Goal: Information Seeking & Learning: Learn about a topic

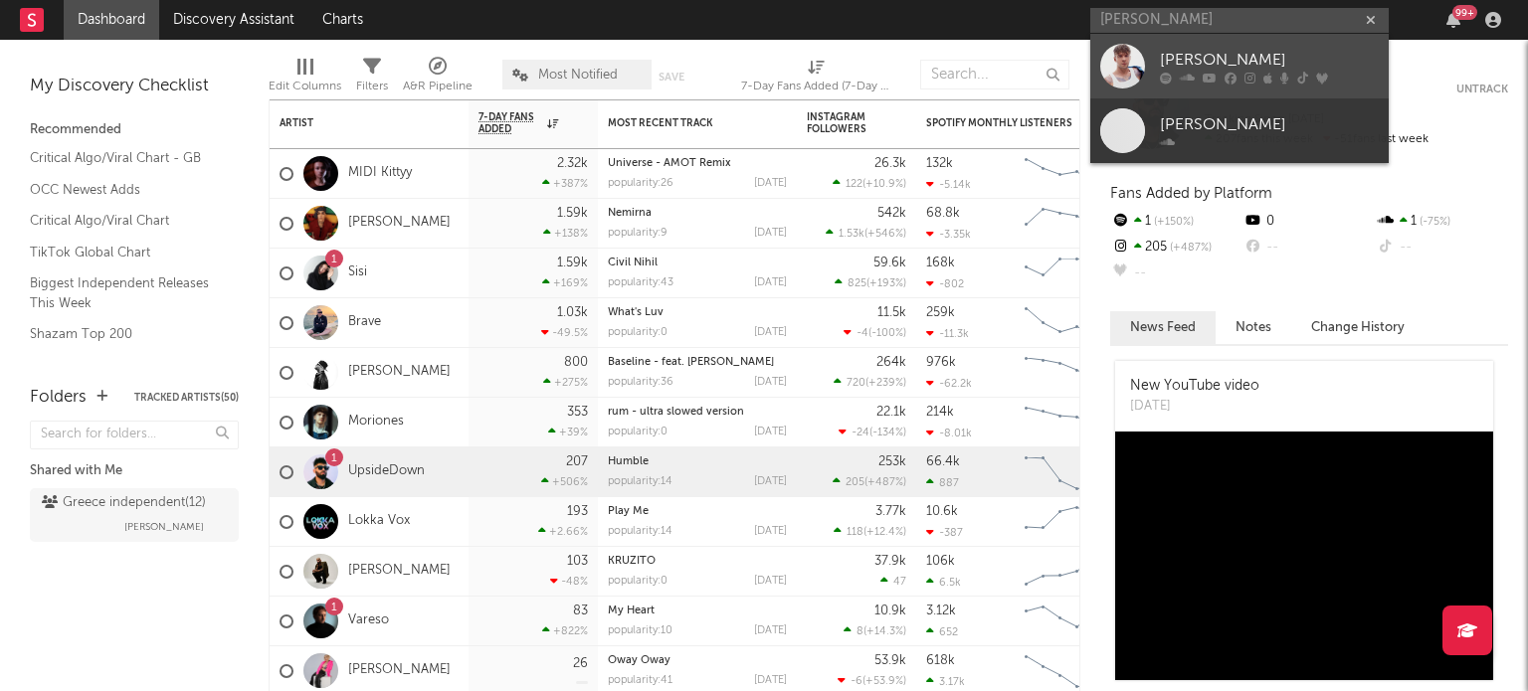
type input "[PERSON_NAME]"
click at [1184, 55] on div "[PERSON_NAME]" at bounding box center [1269, 60] width 219 height 24
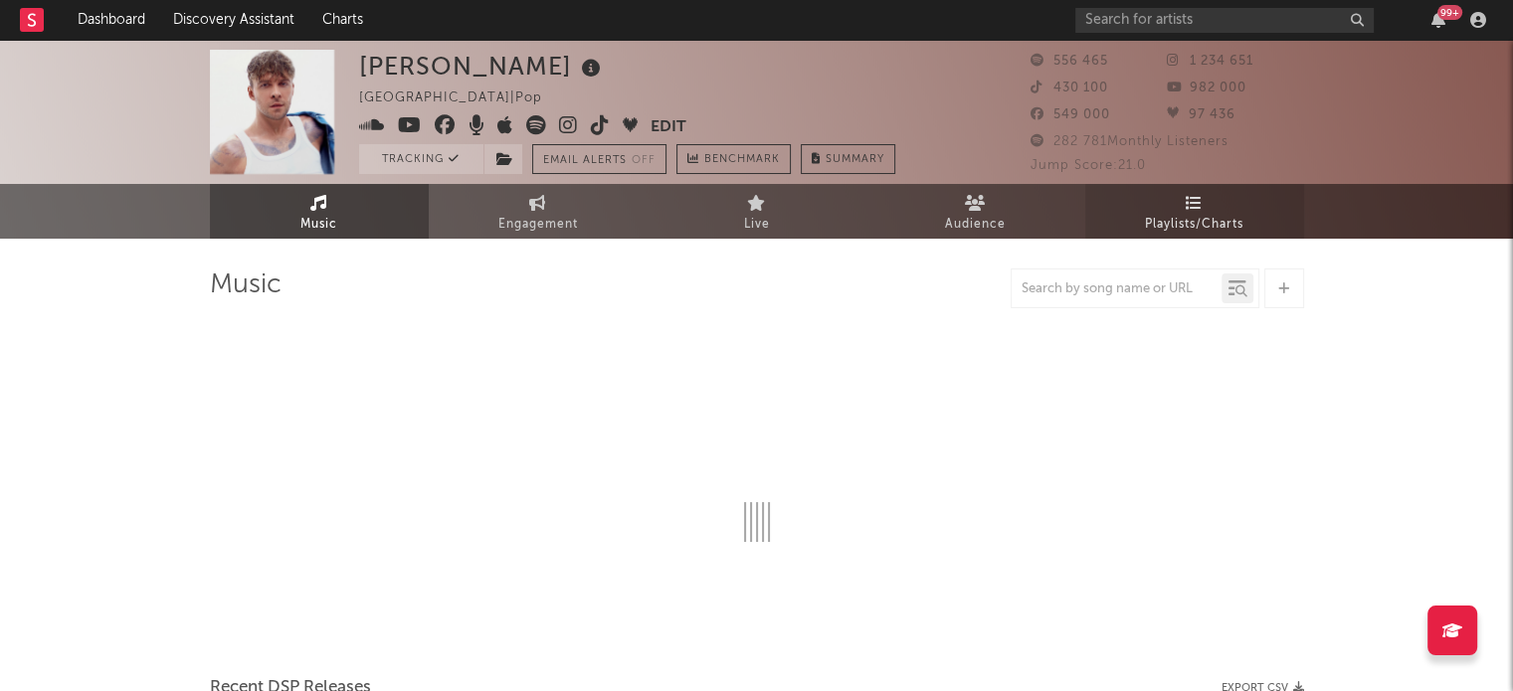
click at [1198, 217] on span "Playlists/Charts" at bounding box center [1194, 225] width 98 height 24
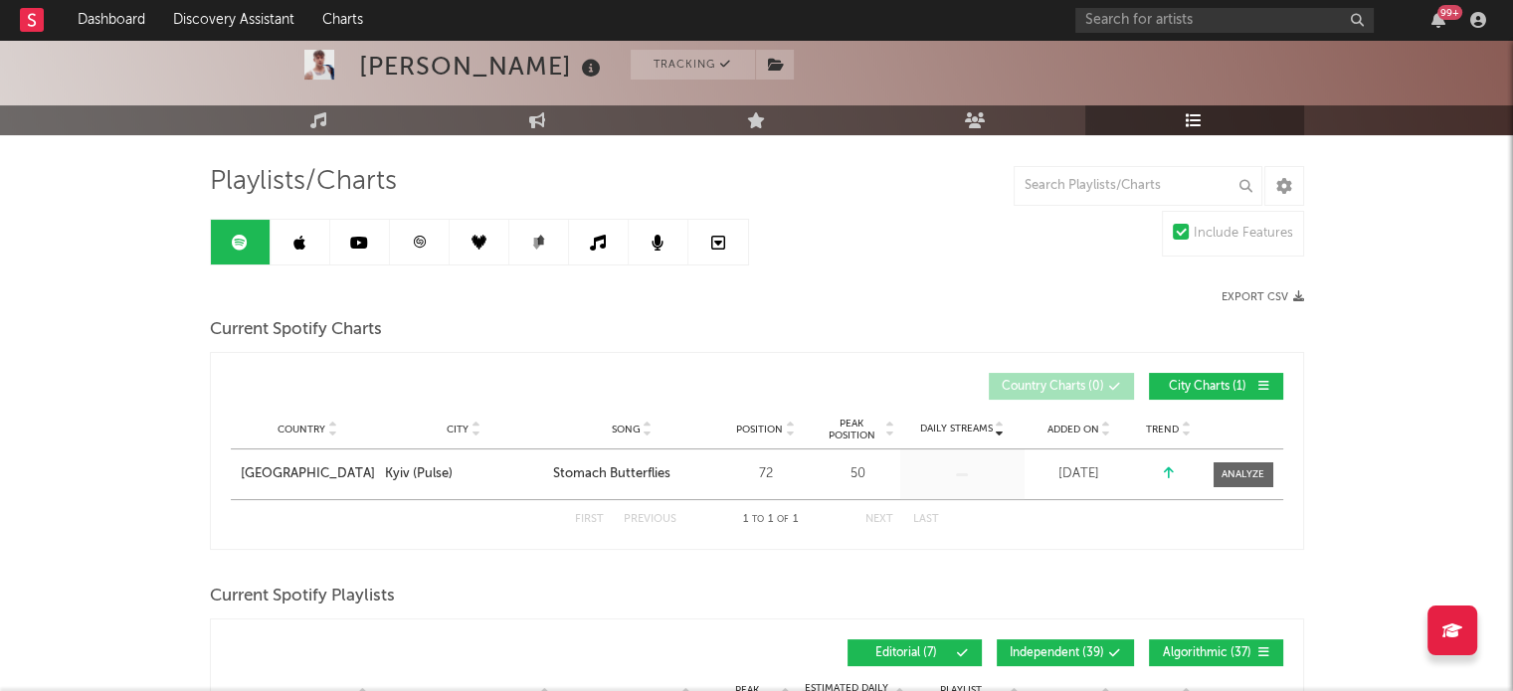
scroll to position [106, 0]
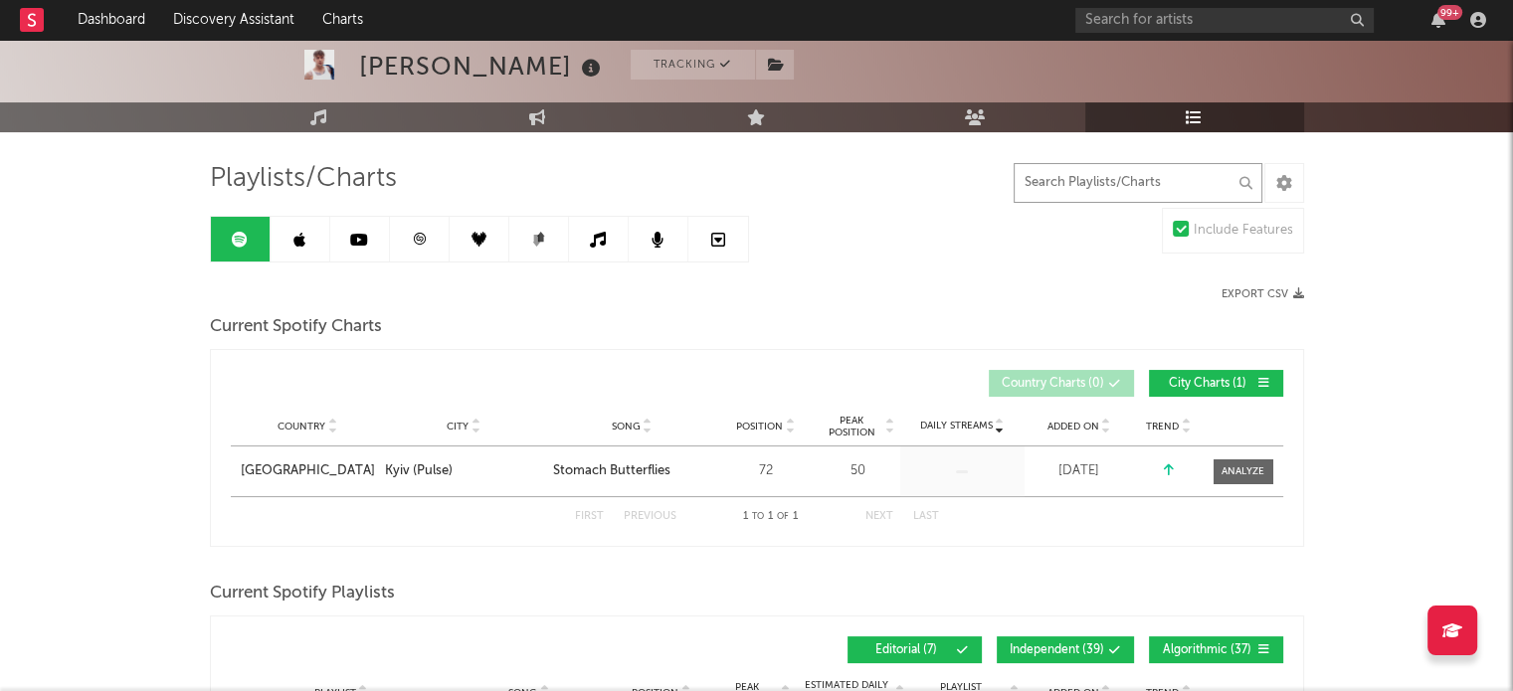
click at [1097, 180] on input "text" at bounding box center [1138, 183] width 249 height 40
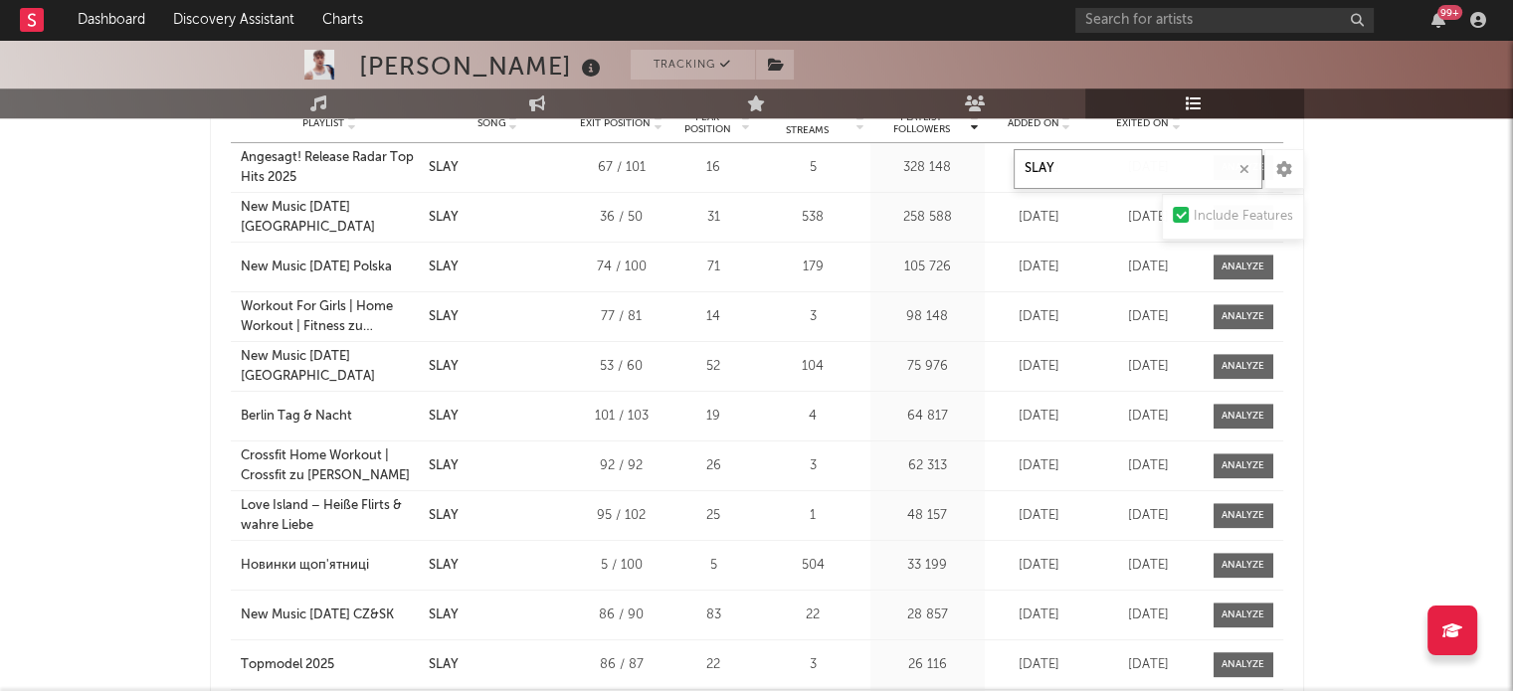
scroll to position [1587, 0]
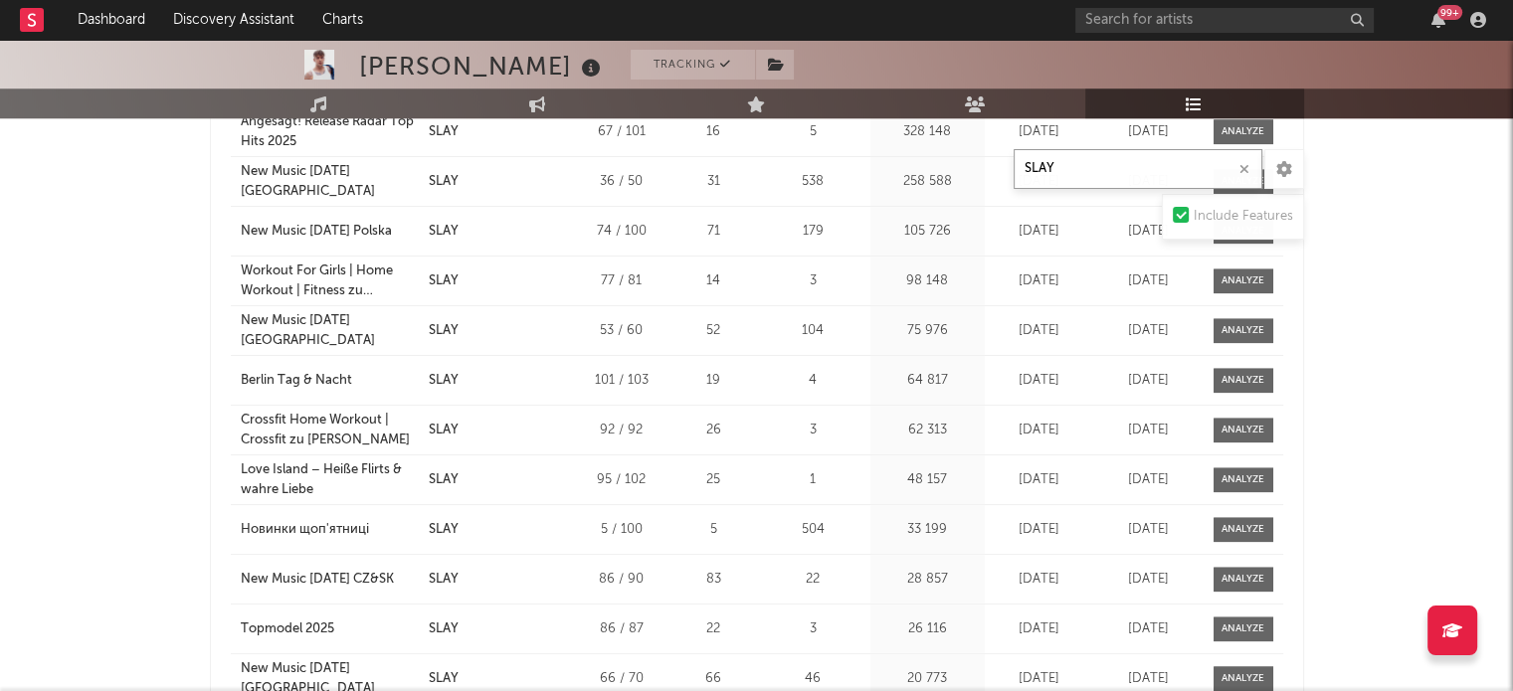
type input "SLAY"
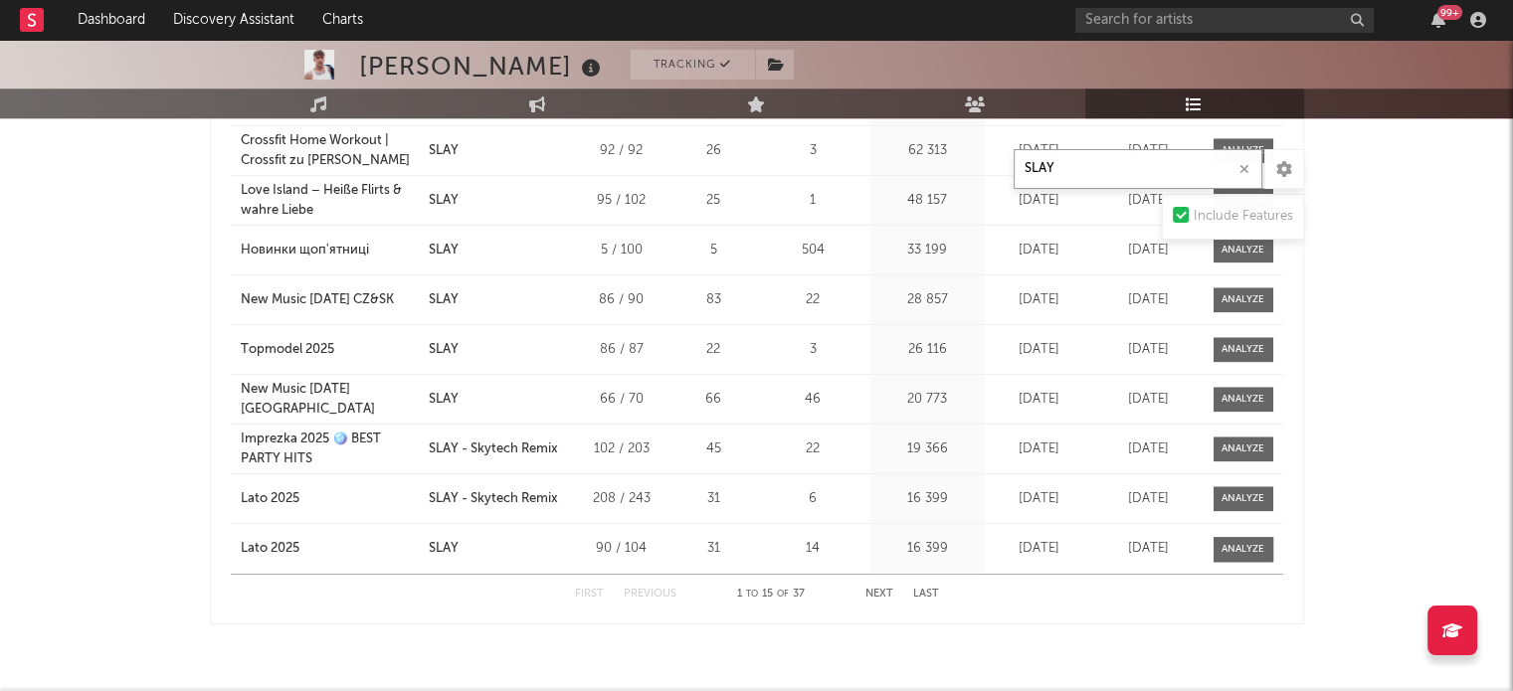
scroll to position [1869, 0]
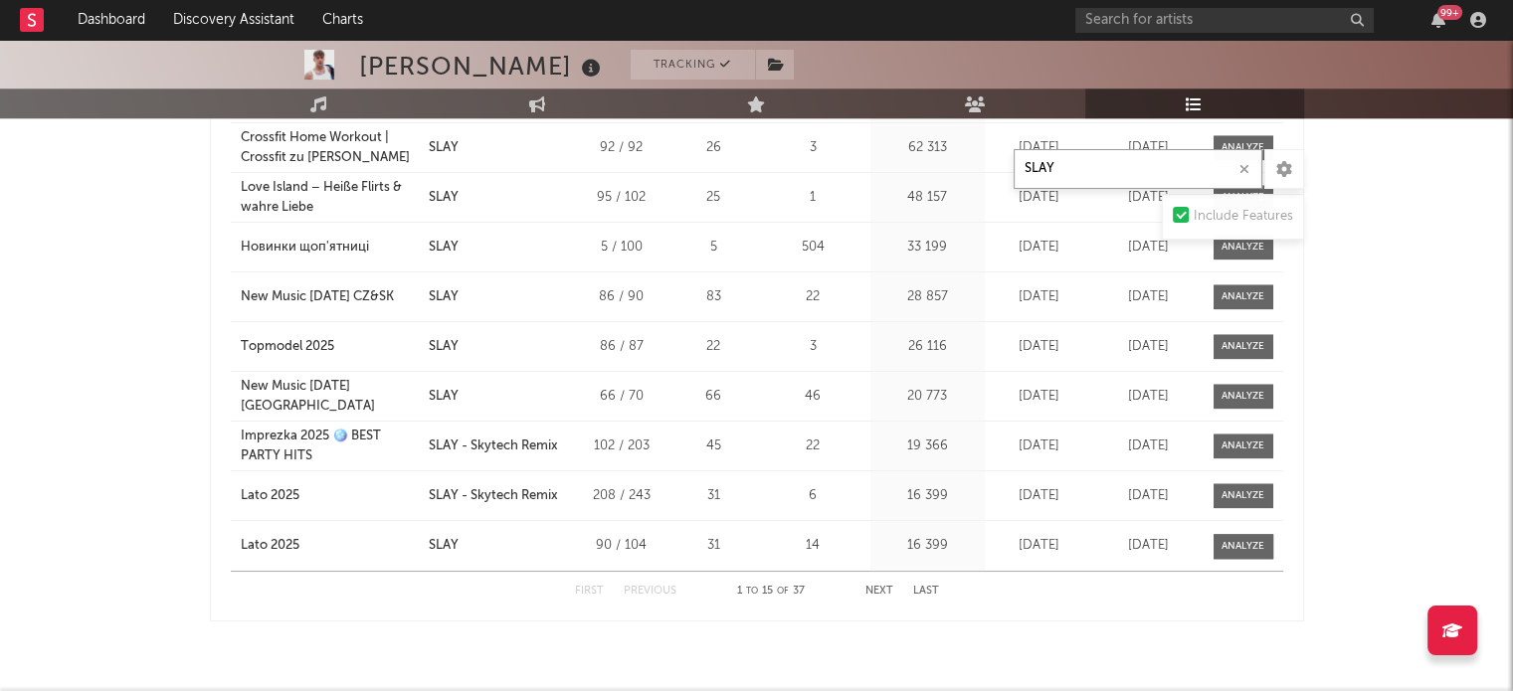
click at [870, 586] on button "Next" at bounding box center [879, 591] width 28 height 11
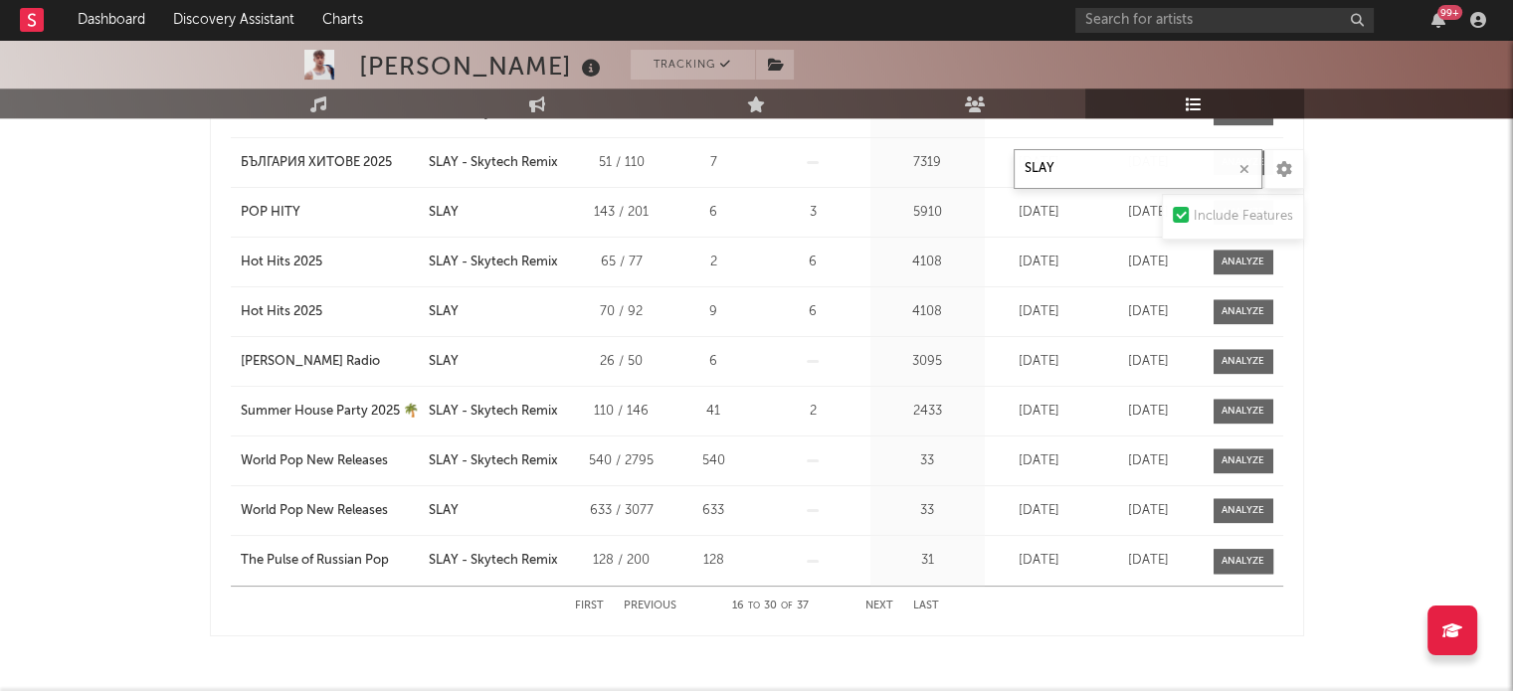
scroll to position [1858, 0]
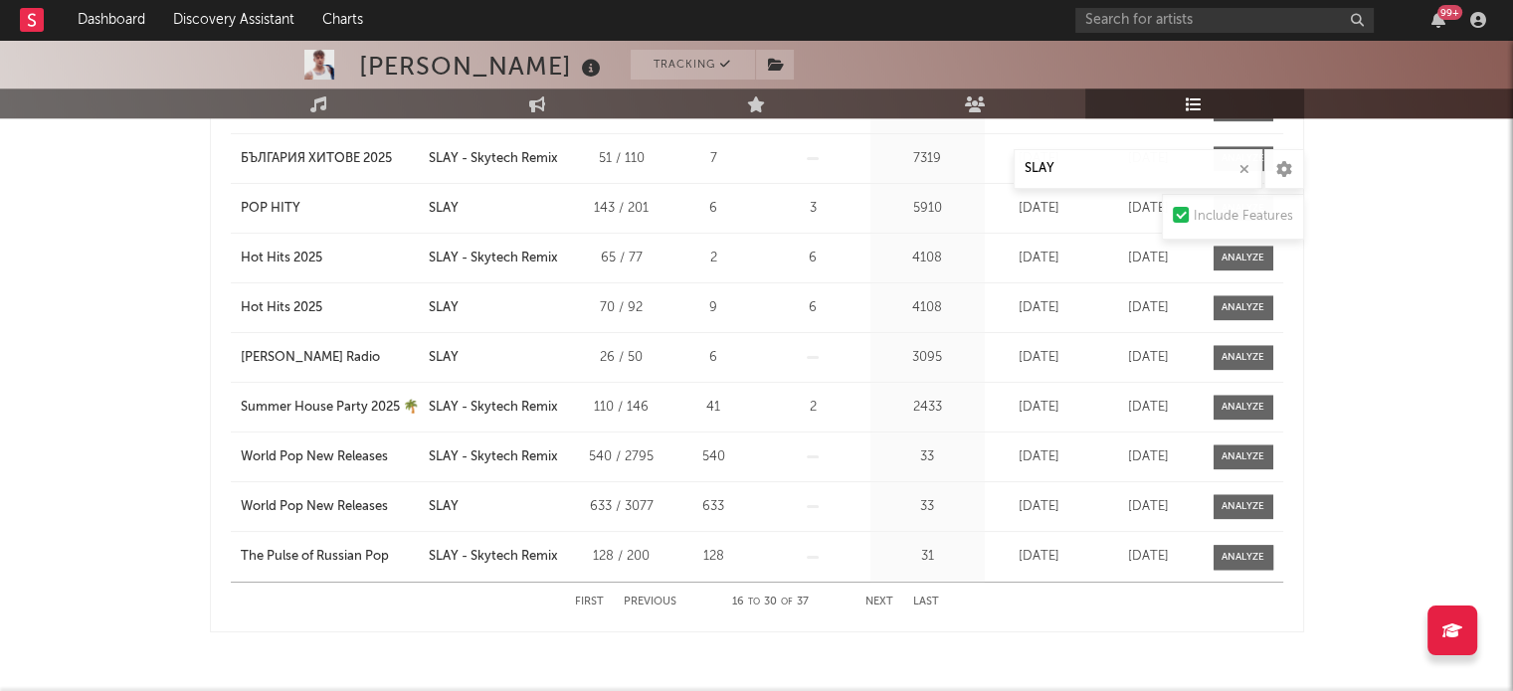
click at [877, 587] on div "First Previous 16 to 30 of 37 Next Last" at bounding box center [757, 602] width 364 height 39
click at [879, 597] on button "Next" at bounding box center [879, 602] width 28 height 11
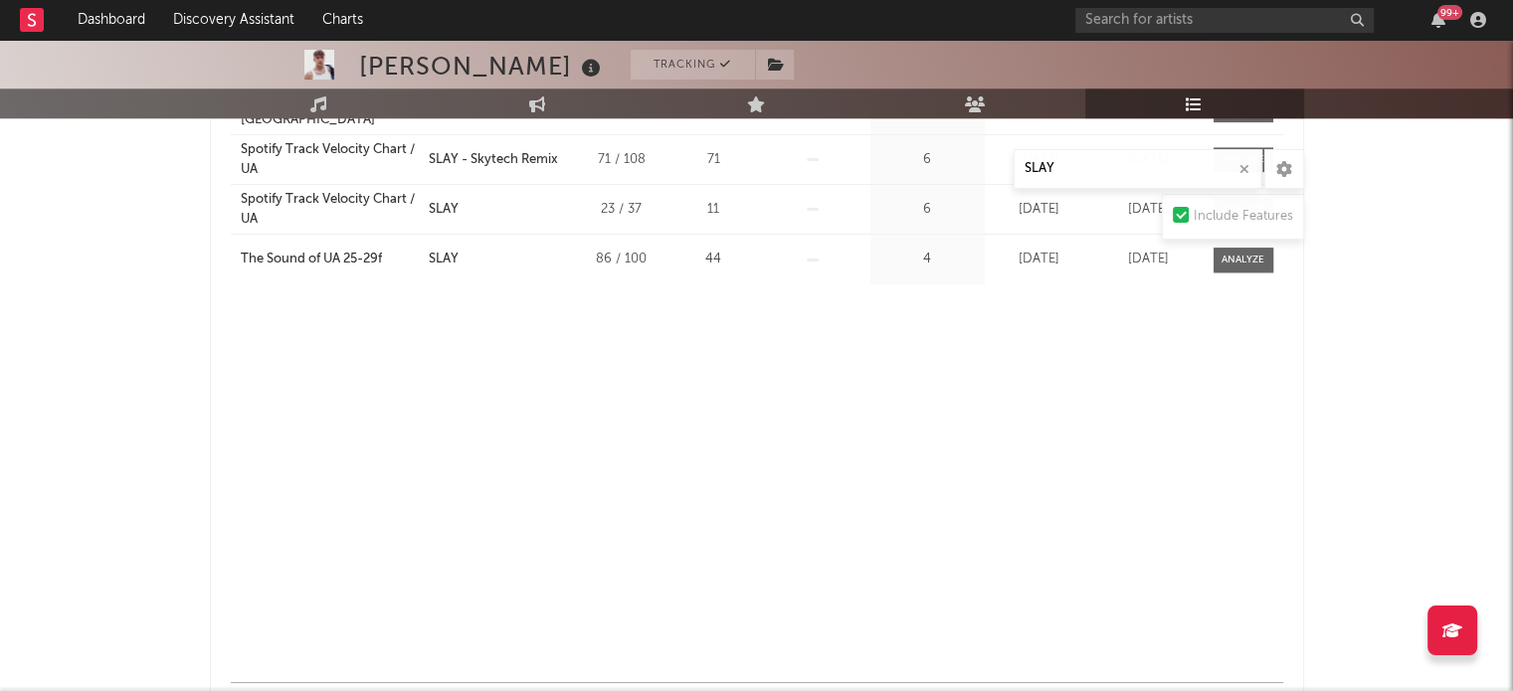
scroll to position [1915, 0]
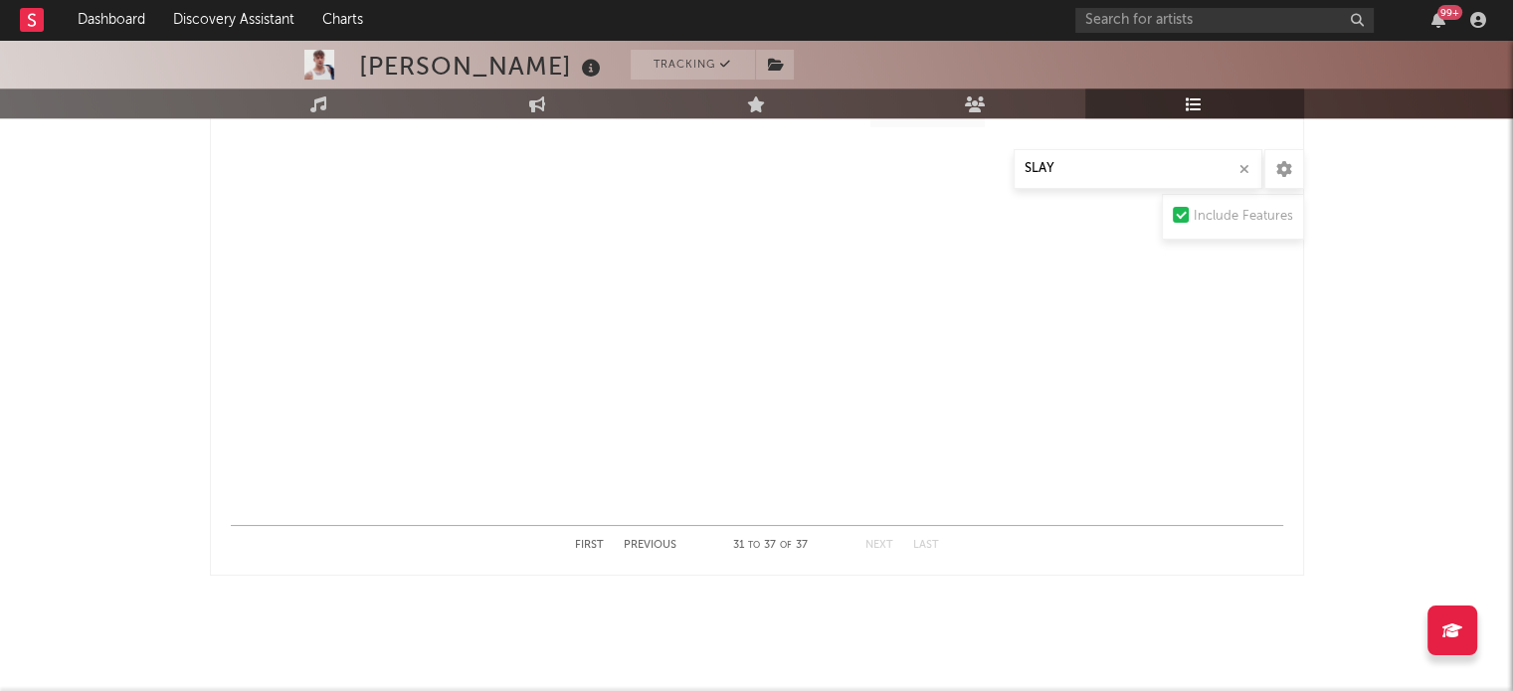
click at [593, 540] on button "First" at bounding box center [589, 545] width 29 height 11
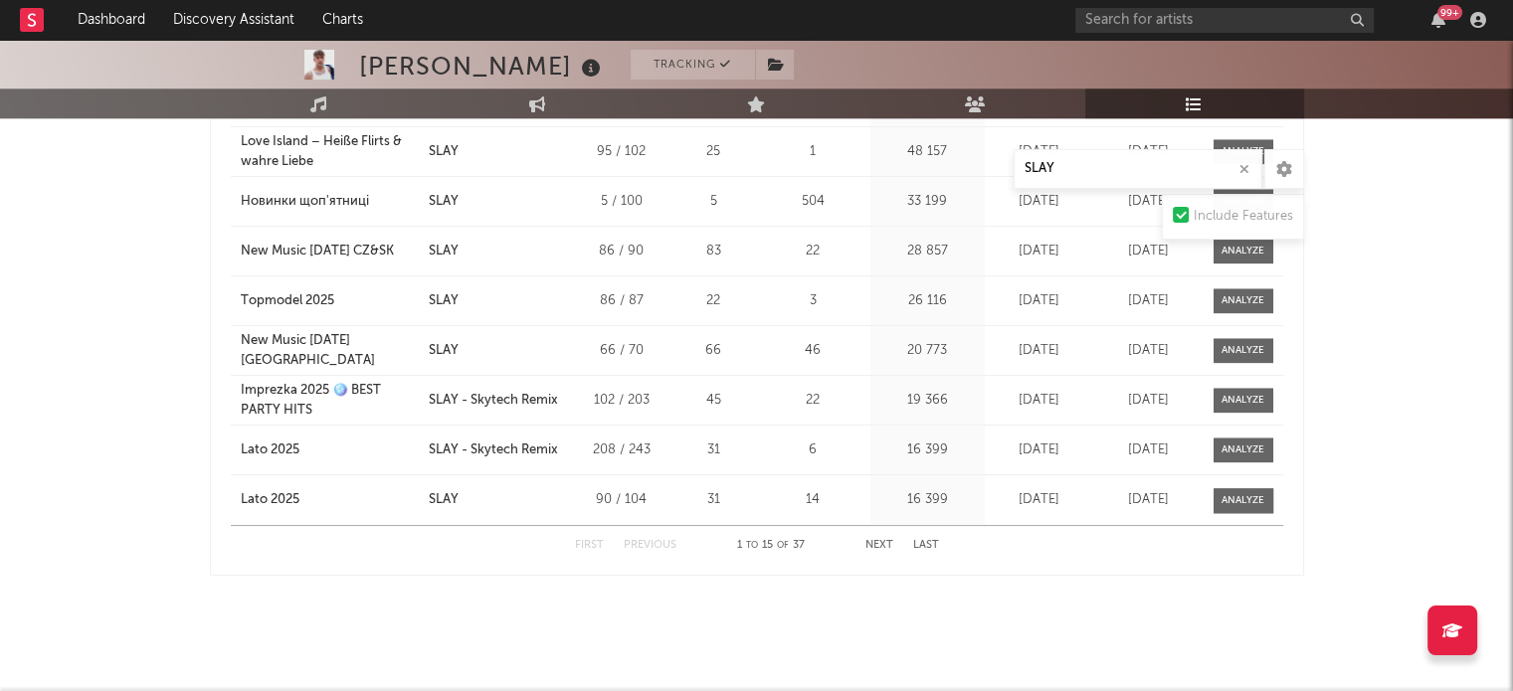
click at [868, 541] on button "Next" at bounding box center [879, 545] width 28 height 11
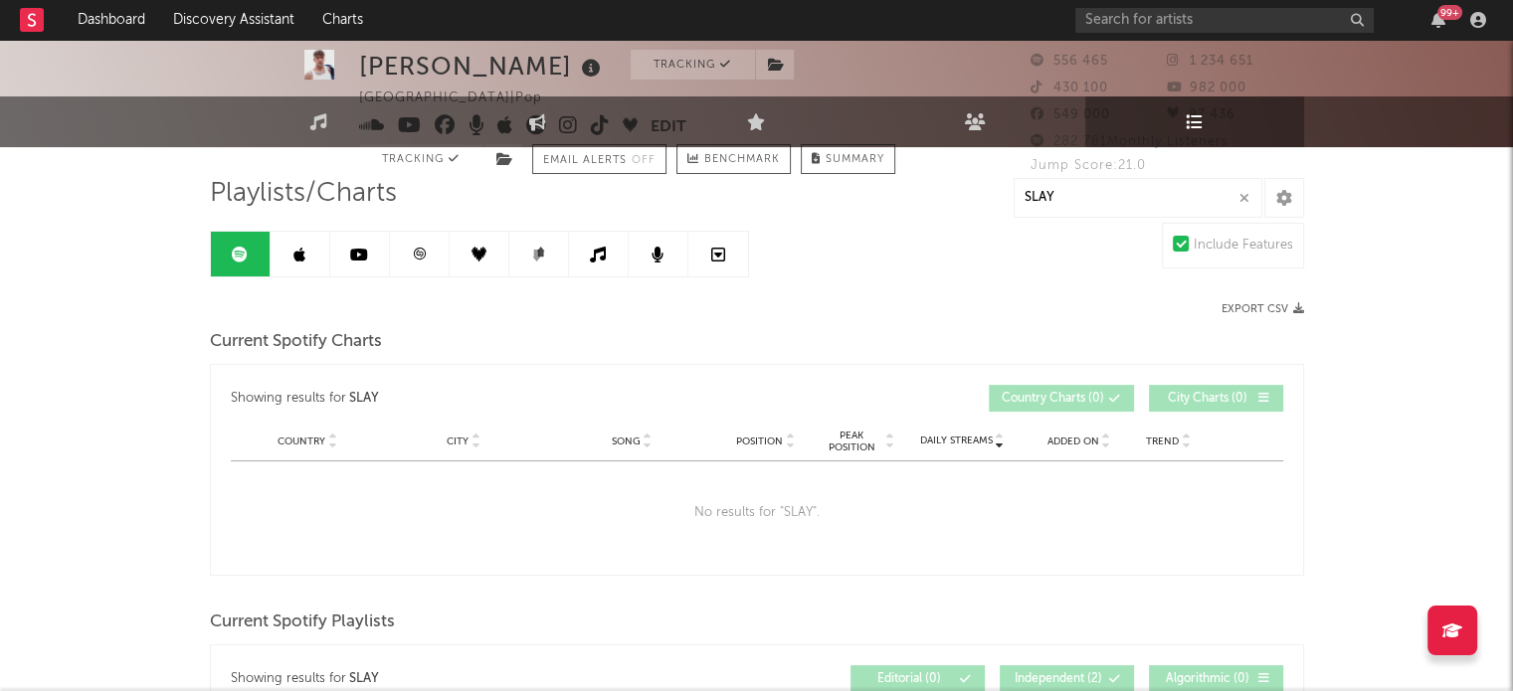
scroll to position [0, 0]
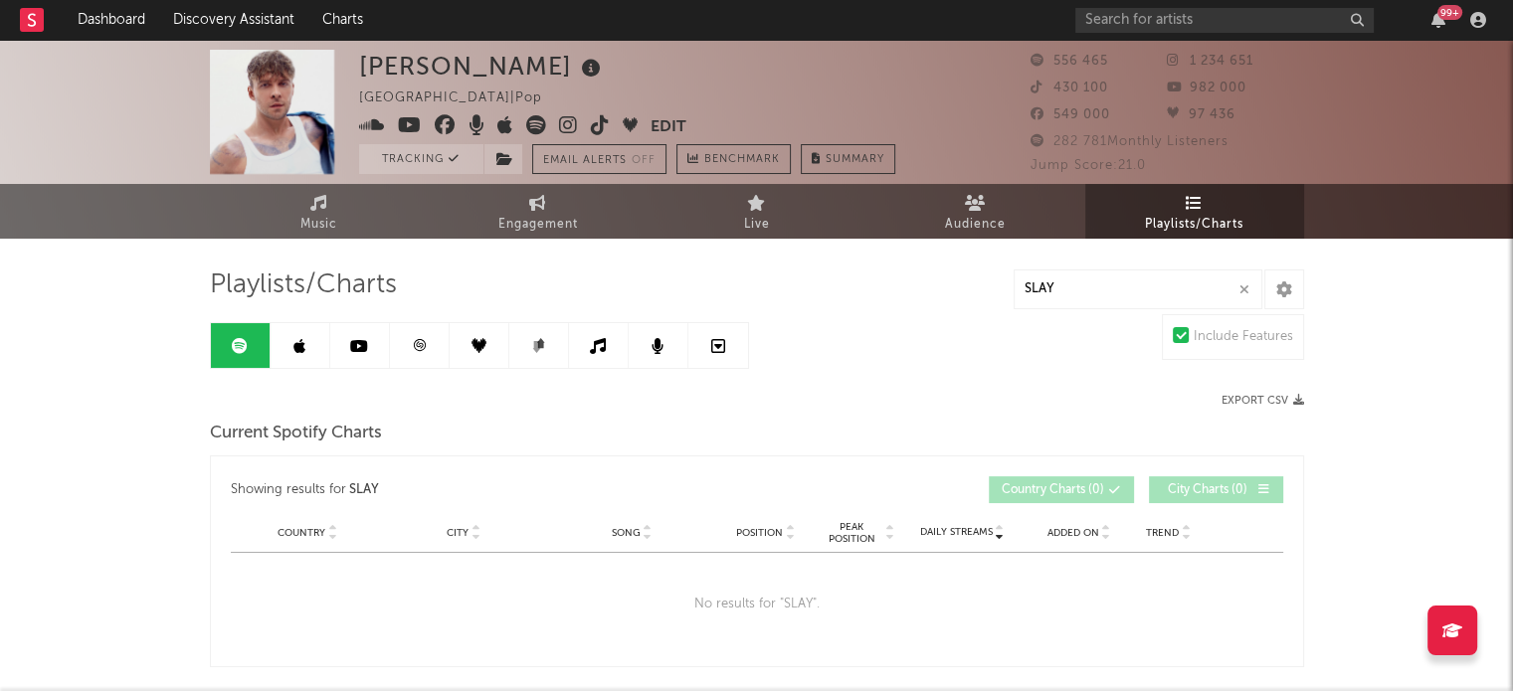
click at [297, 353] on icon at bounding box center [299, 346] width 12 height 16
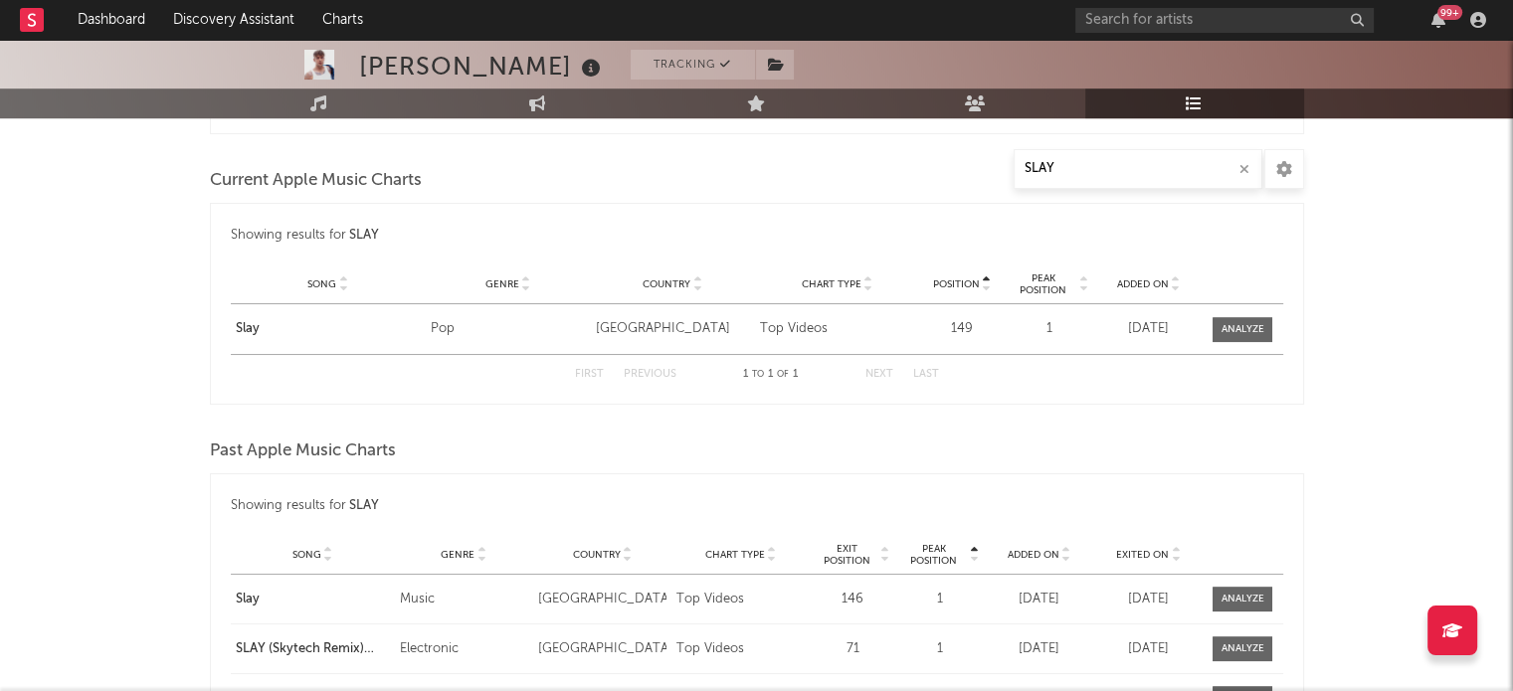
scroll to position [1129, 0]
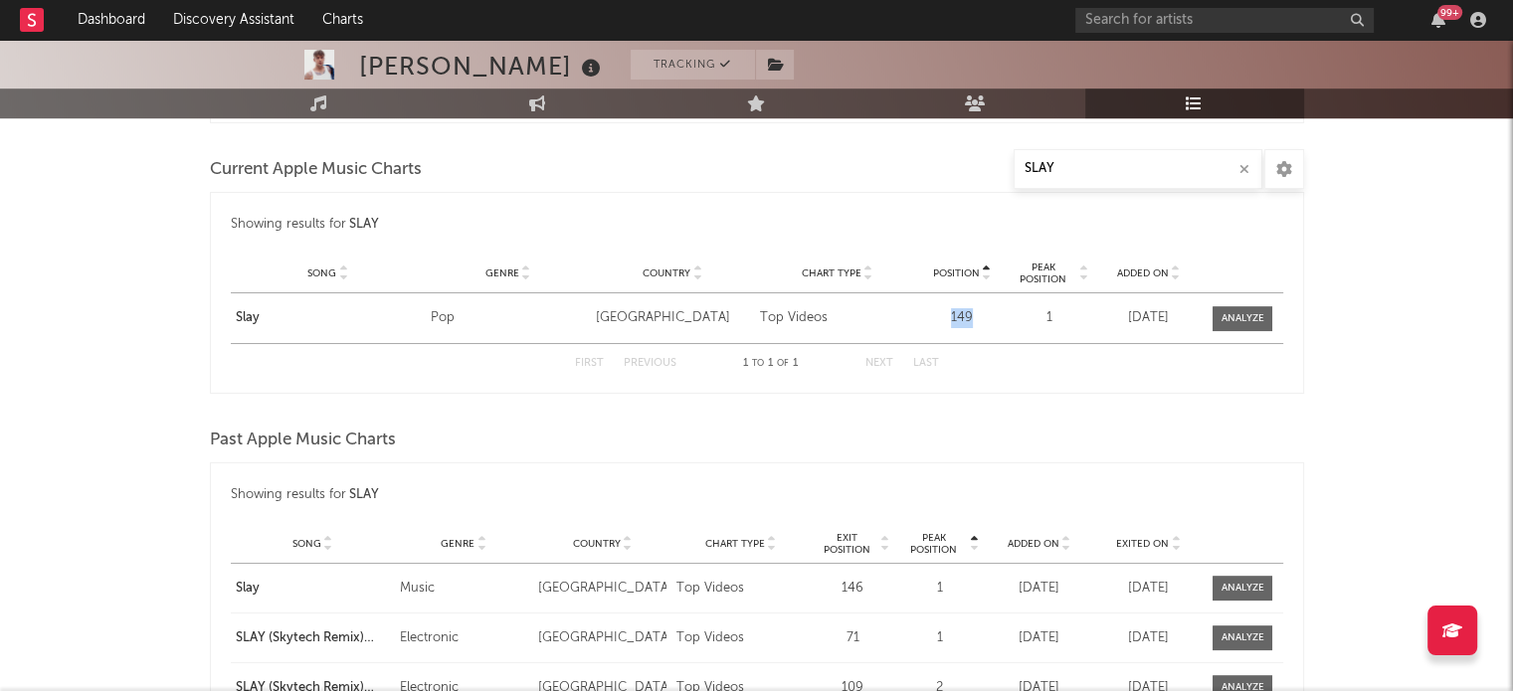
drag, startPoint x: 940, startPoint y: 311, endPoint x: 993, endPoint y: 308, distance: 52.8
click at [993, 308] on div "149" at bounding box center [961, 318] width 75 height 20
drag, startPoint x: 765, startPoint y: 313, endPoint x: 857, endPoint y: 313, distance: 92.5
click at [857, 313] on div "Playlist Song Slay Curator Genre Pop Countries Country [GEOGRAPHIC_DATA] Chart …" at bounding box center [757, 318] width 1052 height 50
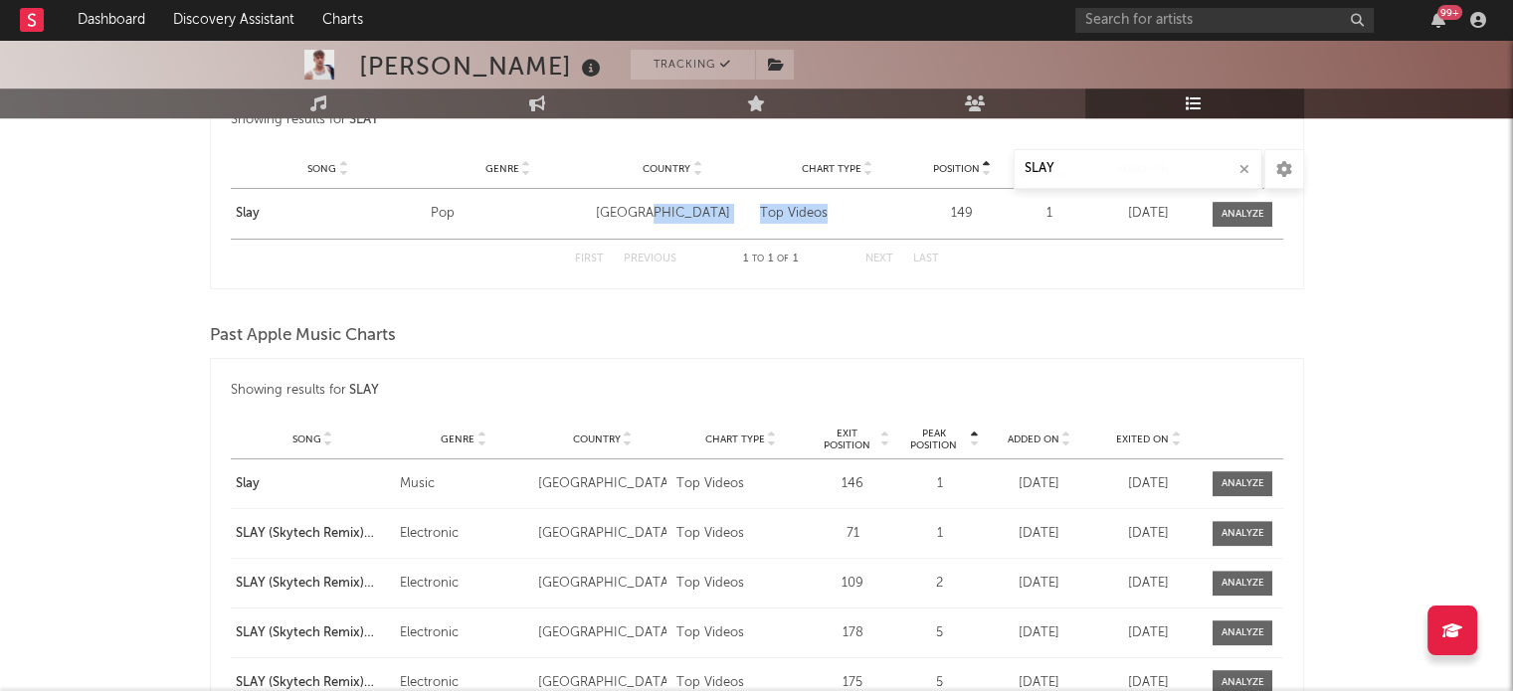
click at [791, 309] on div "Playlists/Charts SLAY Export CSV Current Apple Music Playlists Showing results …" at bounding box center [757, 281] width 1094 height 2492
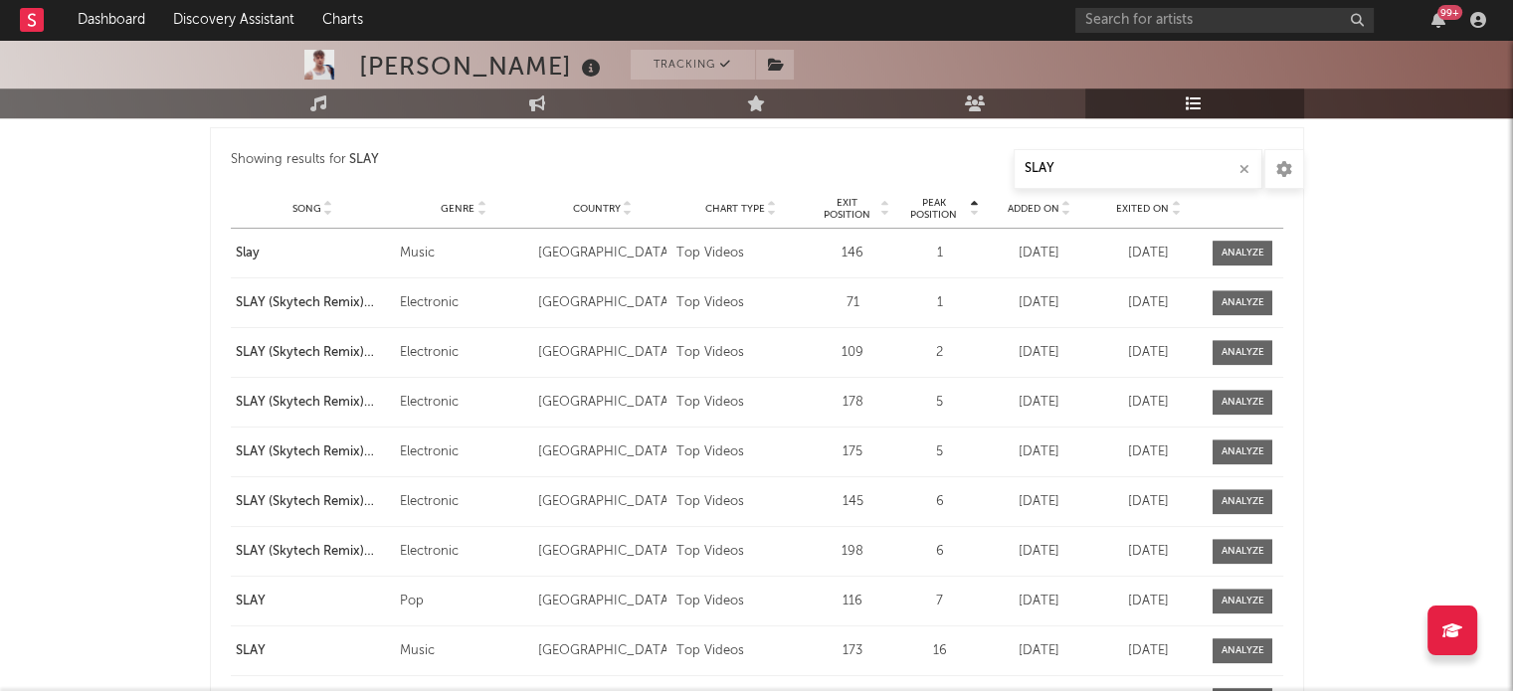
scroll to position [1460, 0]
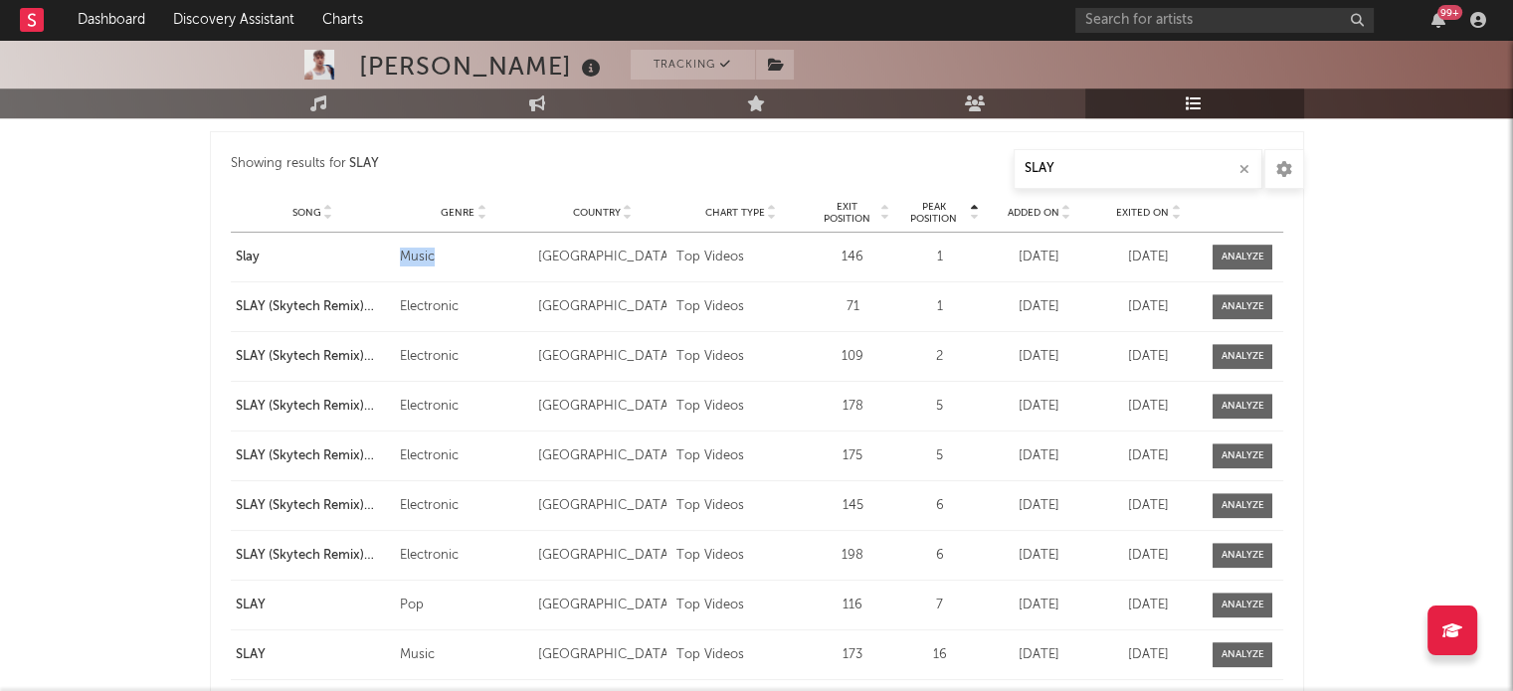
drag, startPoint x: 399, startPoint y: 265, endPoint x: 481, endPoint y: 259, distance: 82.8
click at [479, 258] on div "Playlist Song Slay Curator Genre Music Countries Country [GEOGRAPHIC_DATA] Char…" at bounding box center [757, 257] width 1052 height 49
click at [481, 259] on div "Music" at bounding box center [464, 258] width 128 height 20
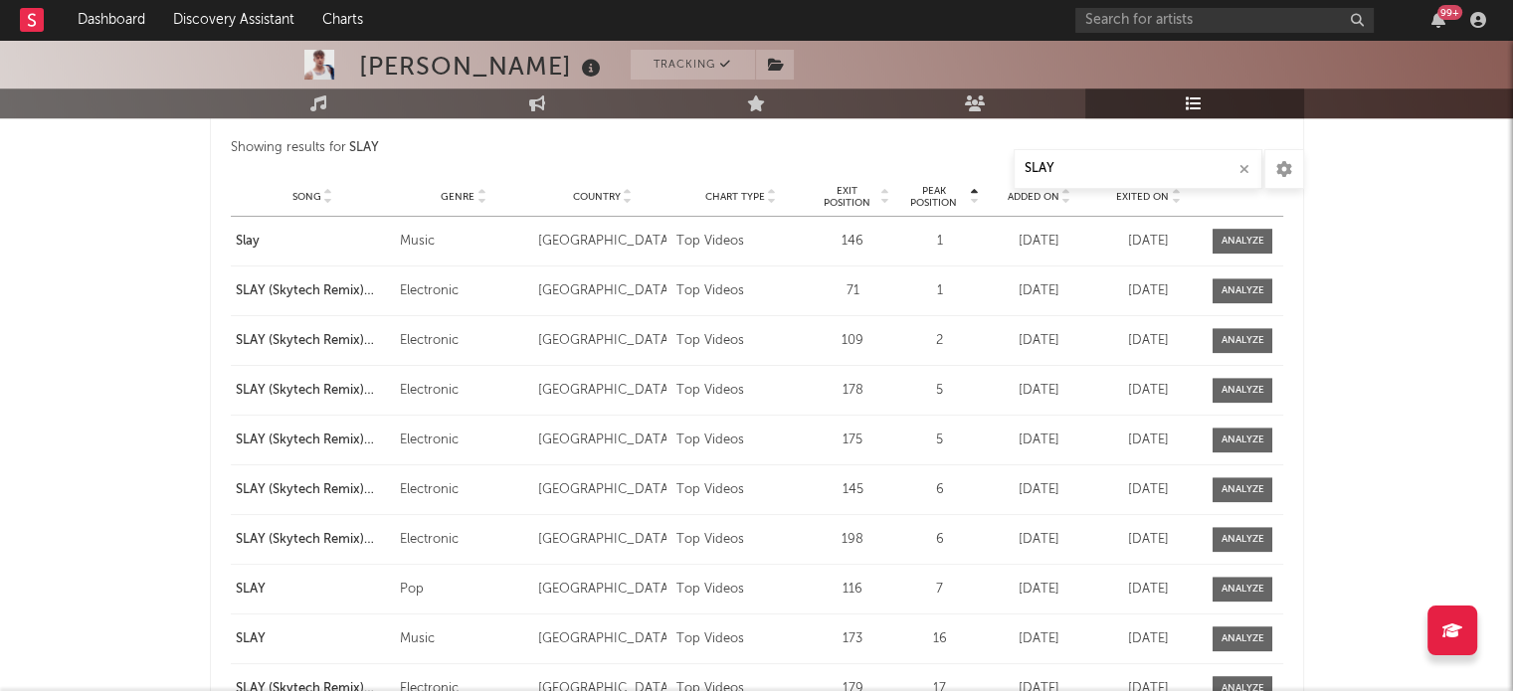
scroll to position [1486, 0]
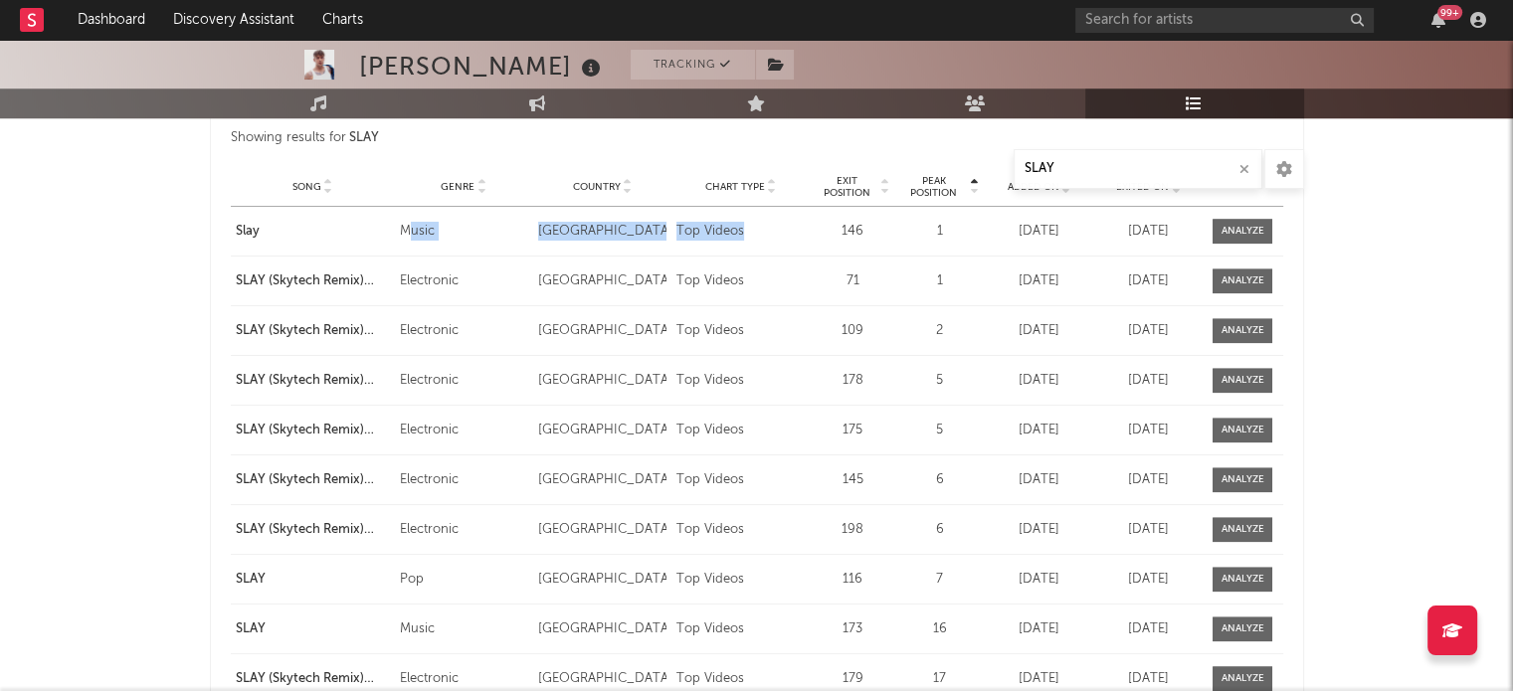
drag, startPoint x: 405, startPoint y: 235, endPoint x: 769, endPoint y: 220, distance: 364.4
click at [769, 220] on div "Playlist Song Slay Curator Genre Music Countries Country [GEOGRAPHIC_DATA] Char…" at bounding box center [757, 231] width 1052 height 49
click at [769, 222] on div "Top Videos" at bounding box center [740, 232] width 128 height 20
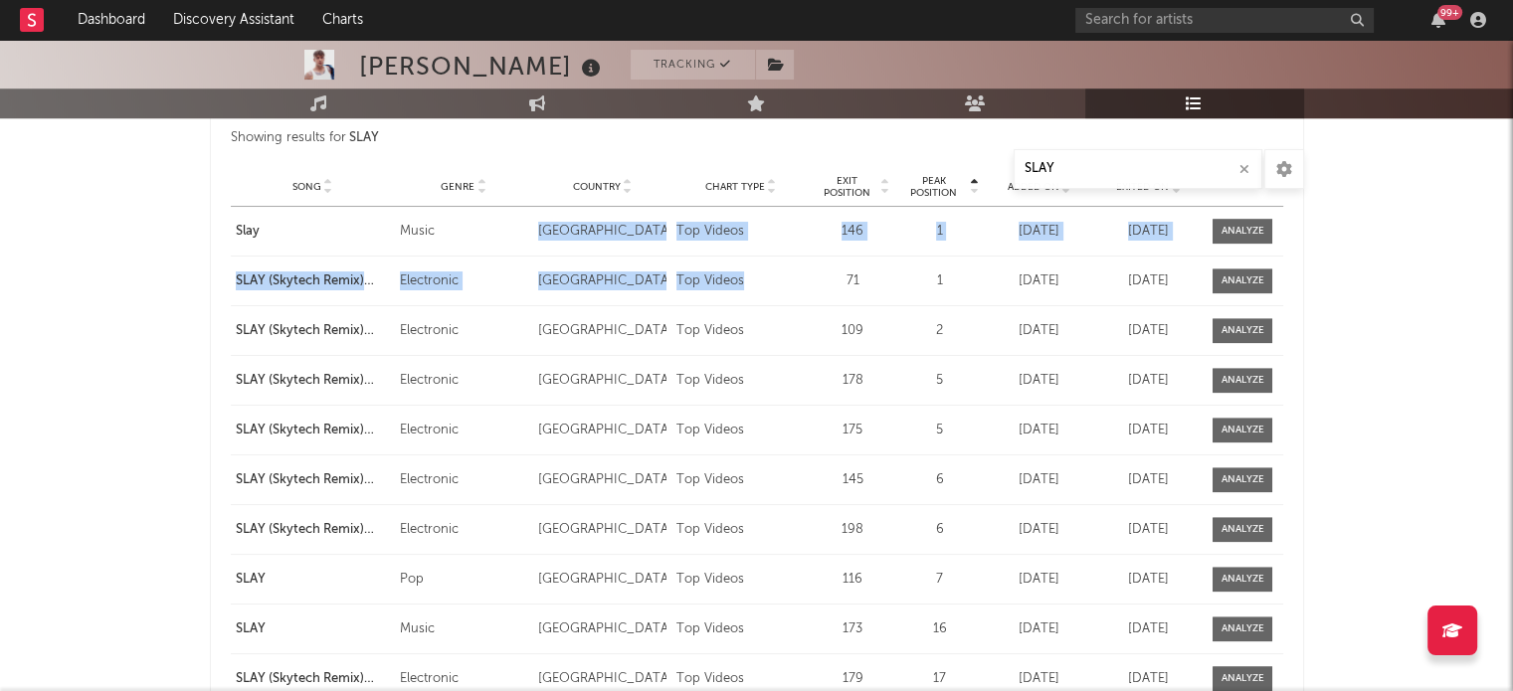
drag, startPoint x: 517, startPoint y: 224, endPoint x: 777, endPoint y: 257, distance: 261.7
click at [777, 257] on div "Playlist Song Slay Curator Genre Music Countries Country [GEOGRAPHIC_DATA] Char…" at bounding box center [757, 580] width 1052 height 746
click at [777, 257] on div "Playlist Song SLAY (Skytech Remix) [Lyric Video] Curator Genre Electronic Count…" at bounding box center [757, 281] width 1052 height 49
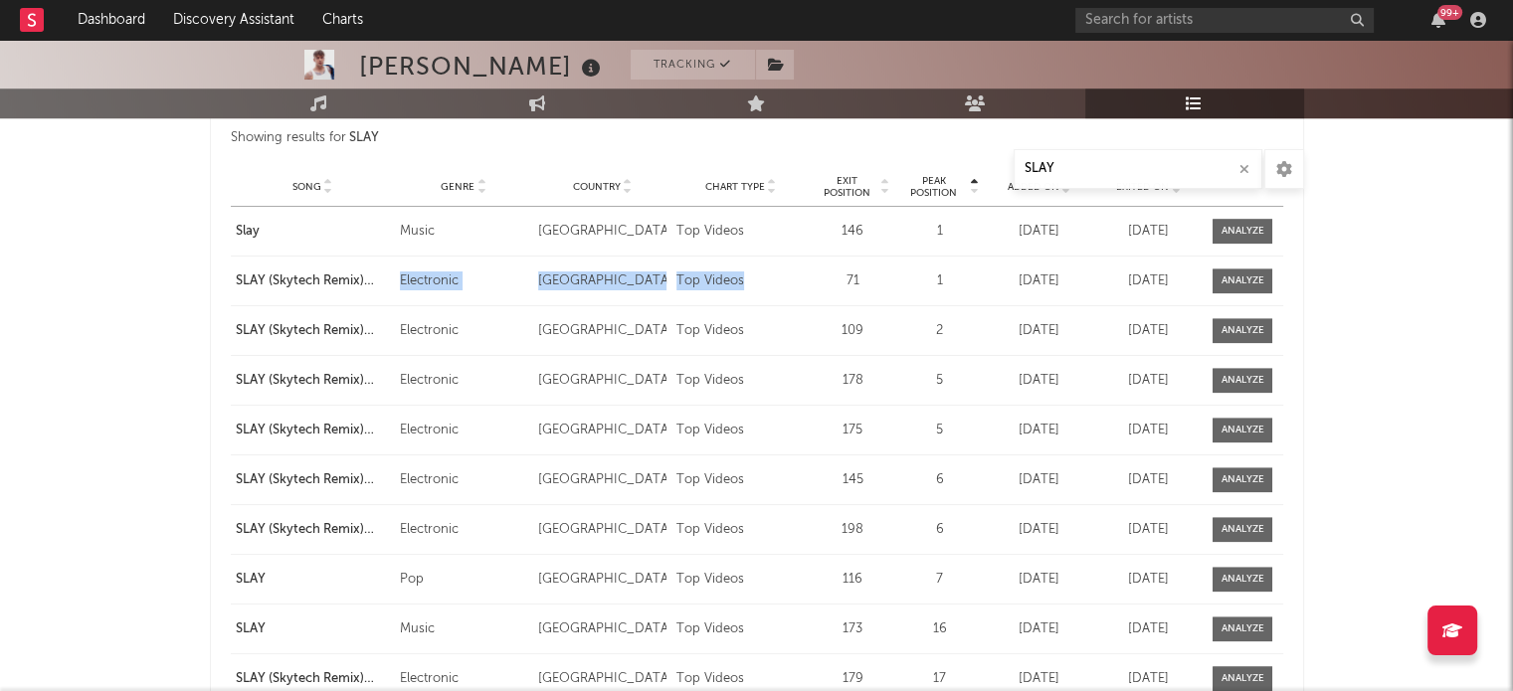
drag, startPoint x: 420, startPoint y: 274, endPoint x: 780, endPoint y: 287, distance: 360.4
click at [780, 287] on div "Playlist Song SLAY (Skytech Remix) [Lyric Video] Curator Genre Electronic Count…" at bounding box center [757, 281] width 1052 height 49
click at [780, 287] on div "Top Videos" at bounding box center [740, 282] width 128 height 20
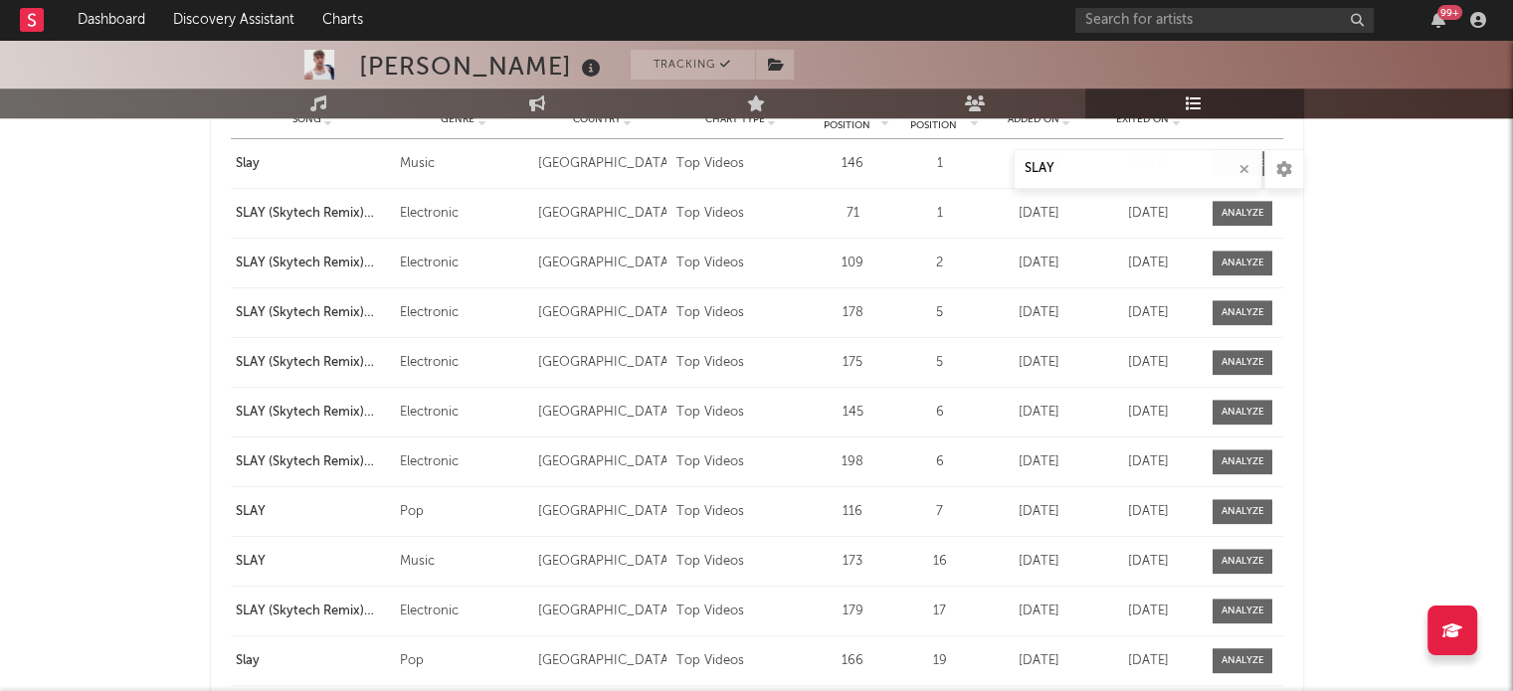
scroll to position [1555, 0]
drag, startPoint x: 679, startPoint y: 166, endPoint x: 762, endPoint y: 161, distance: 82.7
click at [762, 161] on div "Top Videos" at bounding box center [740, 163] width 128 height 20
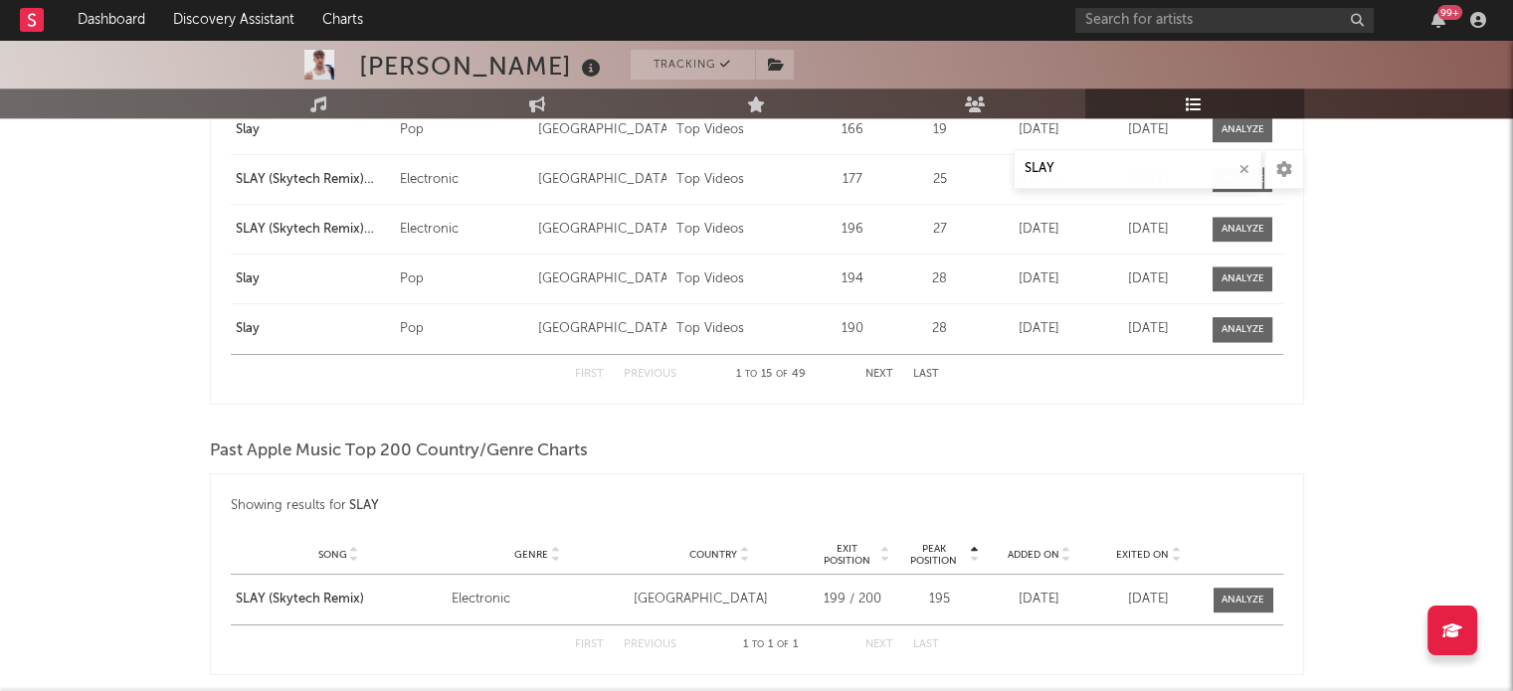
scroll to position [2091, 0]
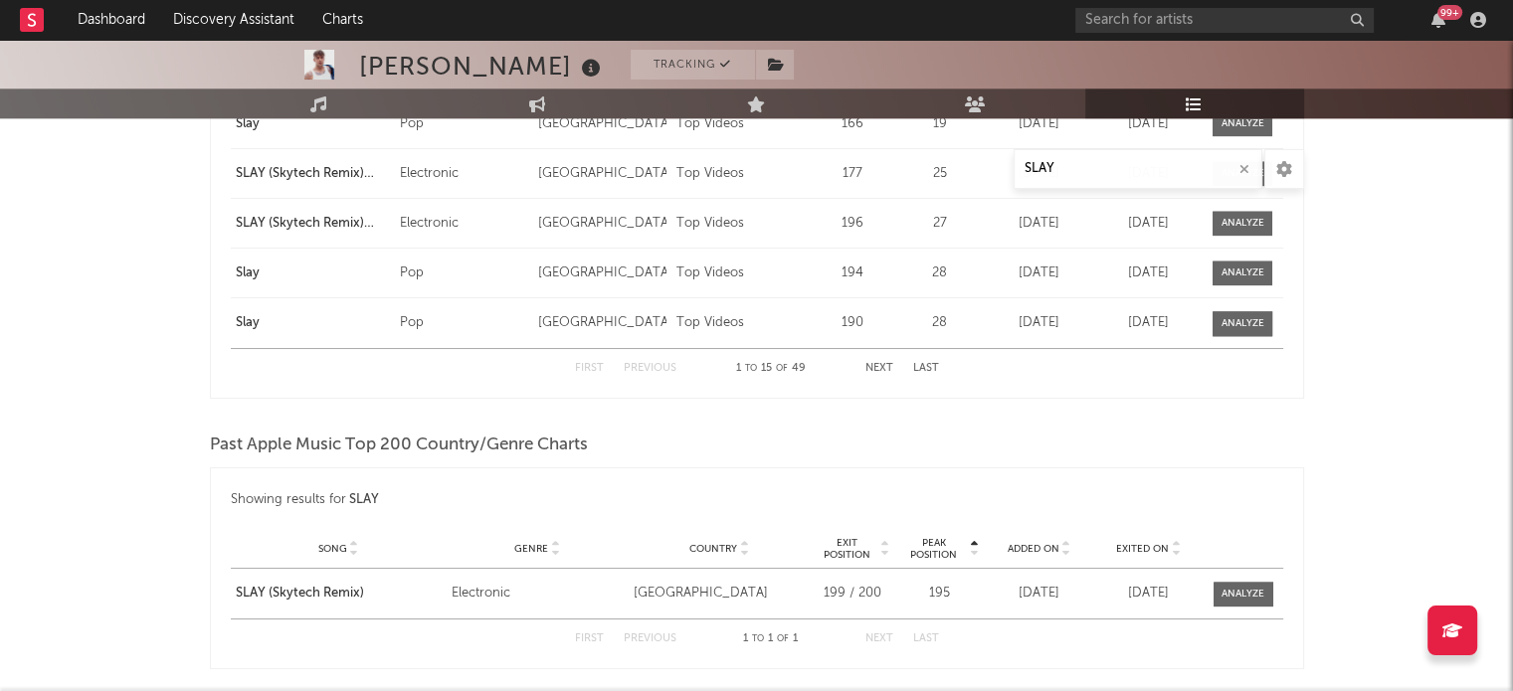
click at [880, 363] on button "Next" at bounding box center [879, 368] width 28 height 11
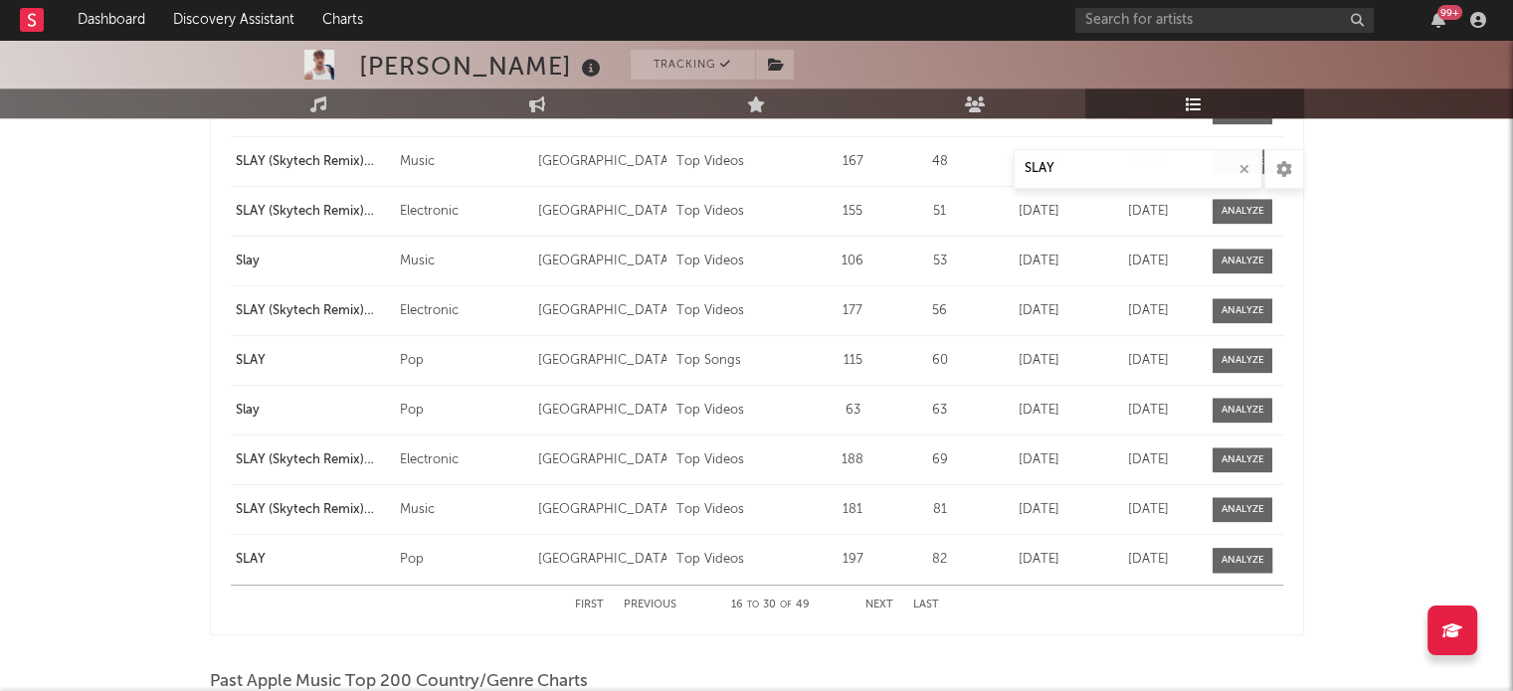
scroll to position [1856, 0]
click at [876, 604] on button "Next" at bounding box center [879, 603] width 28 height 11
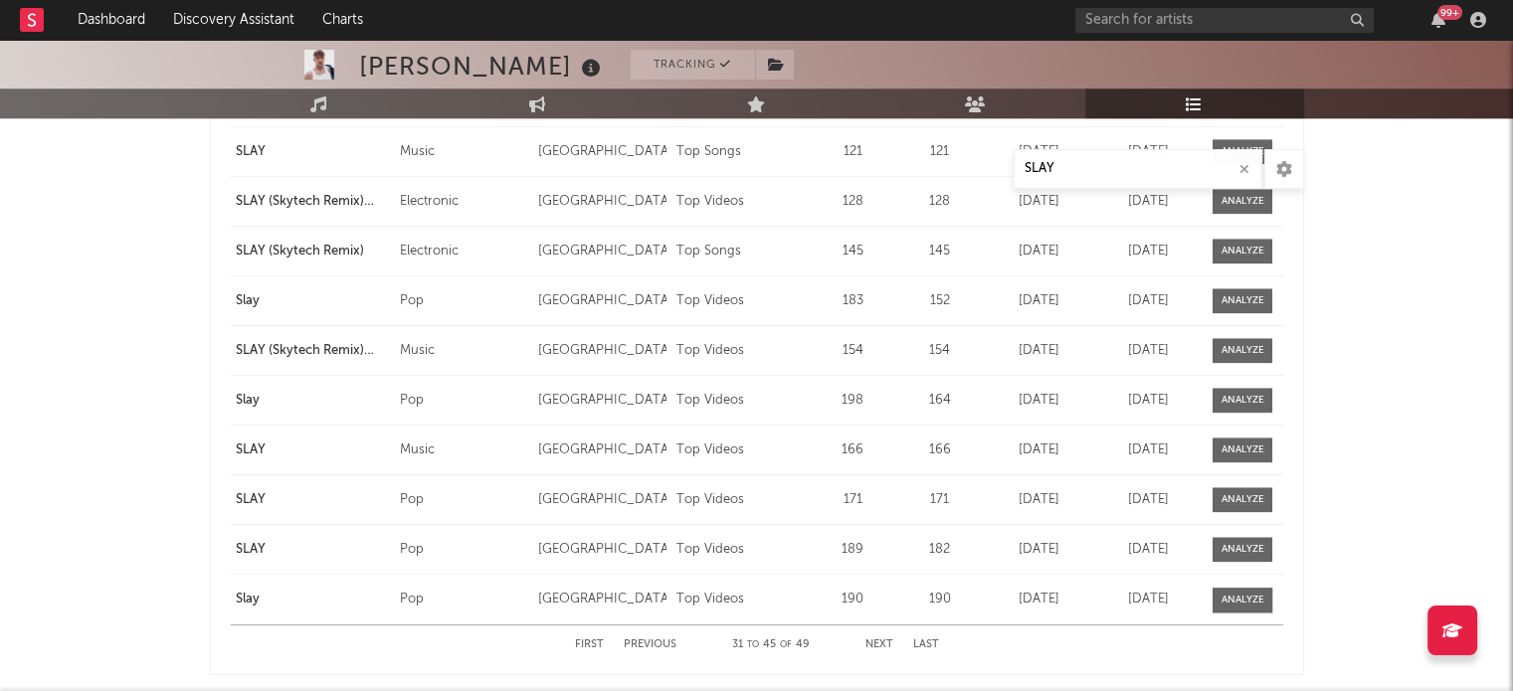
scroll to position [1818, 0]
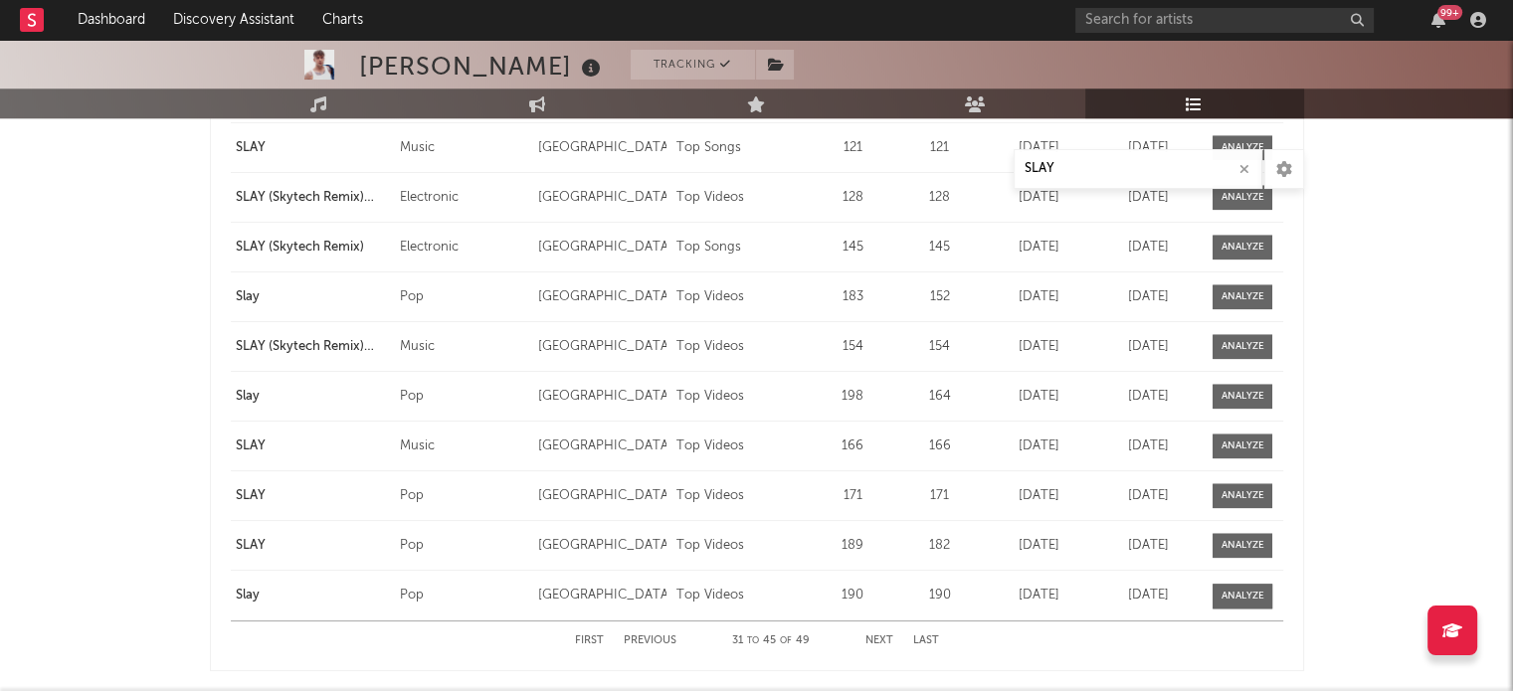
click at [877, 640] on button "Next" at bounding box center [879, 641] width 28 height 11
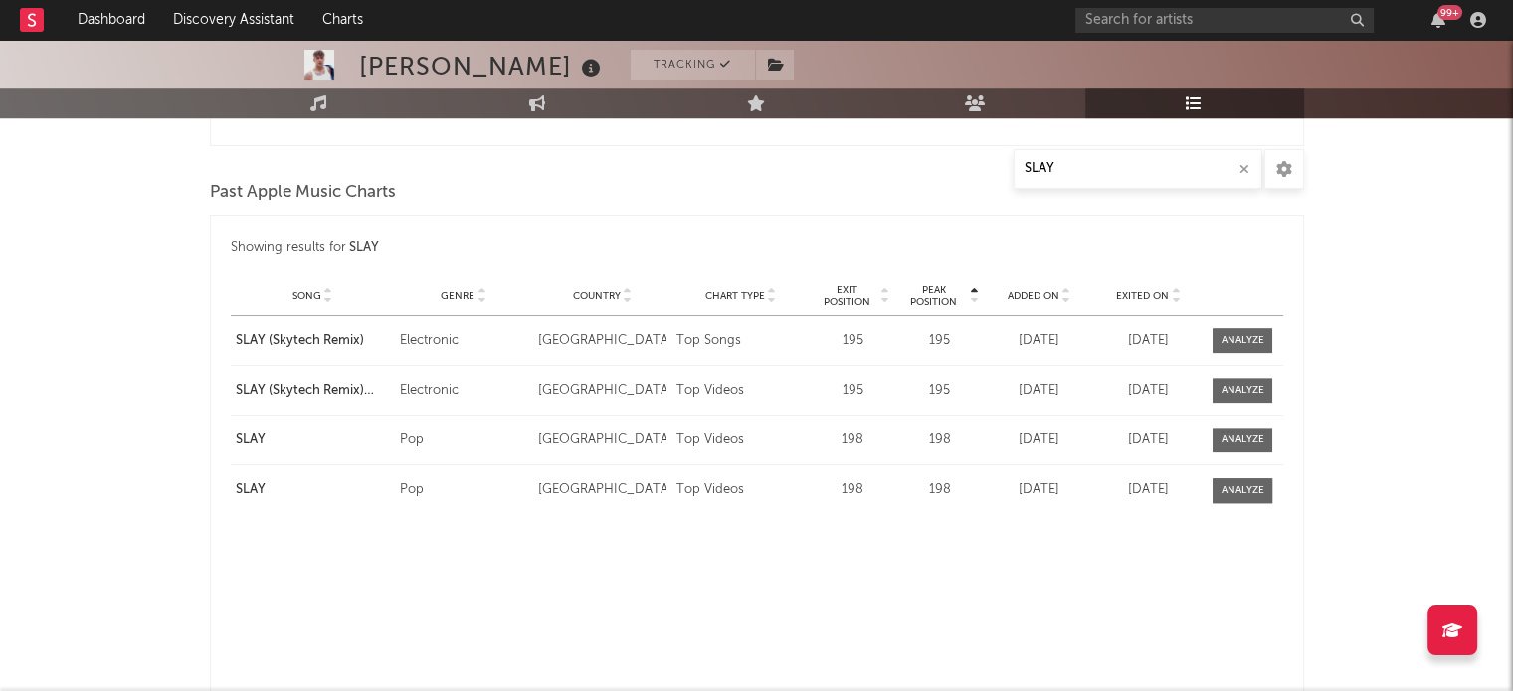
scroll to position [1387, 0]
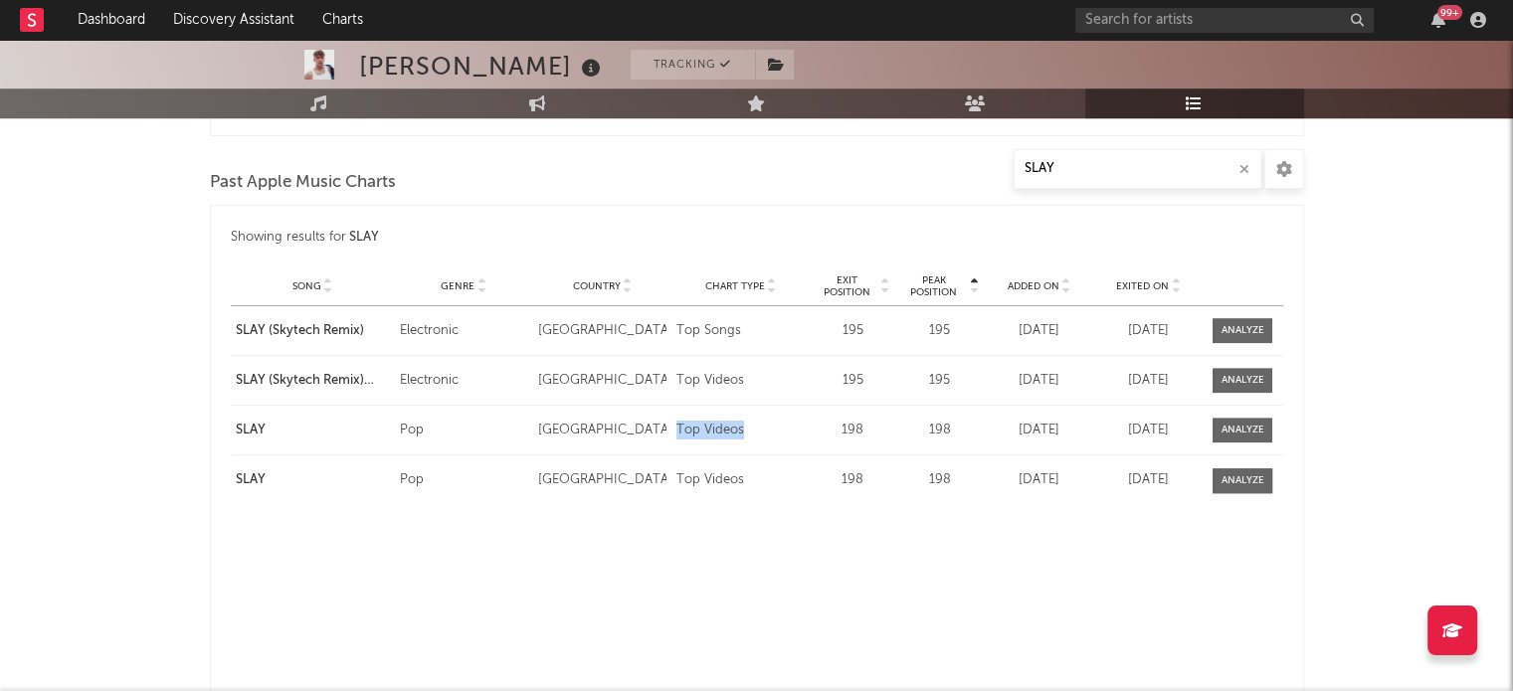
drag, startPoint x: 675, startPoint y: 428, endPoint x: 782, endPoint y: 421, distance: 106.7
click at [782, 421] on div "Chart Type Top Videos" at bounding box center [740, 431] width 138 height 20
click at [782, 421] on div "Top Videos" at bounding box center [740, 431] width 128 height 20
drag, startPoint x: 662, startPoint y: 337, endPoint x: 794, endPoint y: 331, distance: 131.4
click at [792, 331] on div "Playlist Song SLAY (Skytech Remix) Curator Genre Electronic Countries Country […" at bounding box center [757, 330] width 1052 height 49
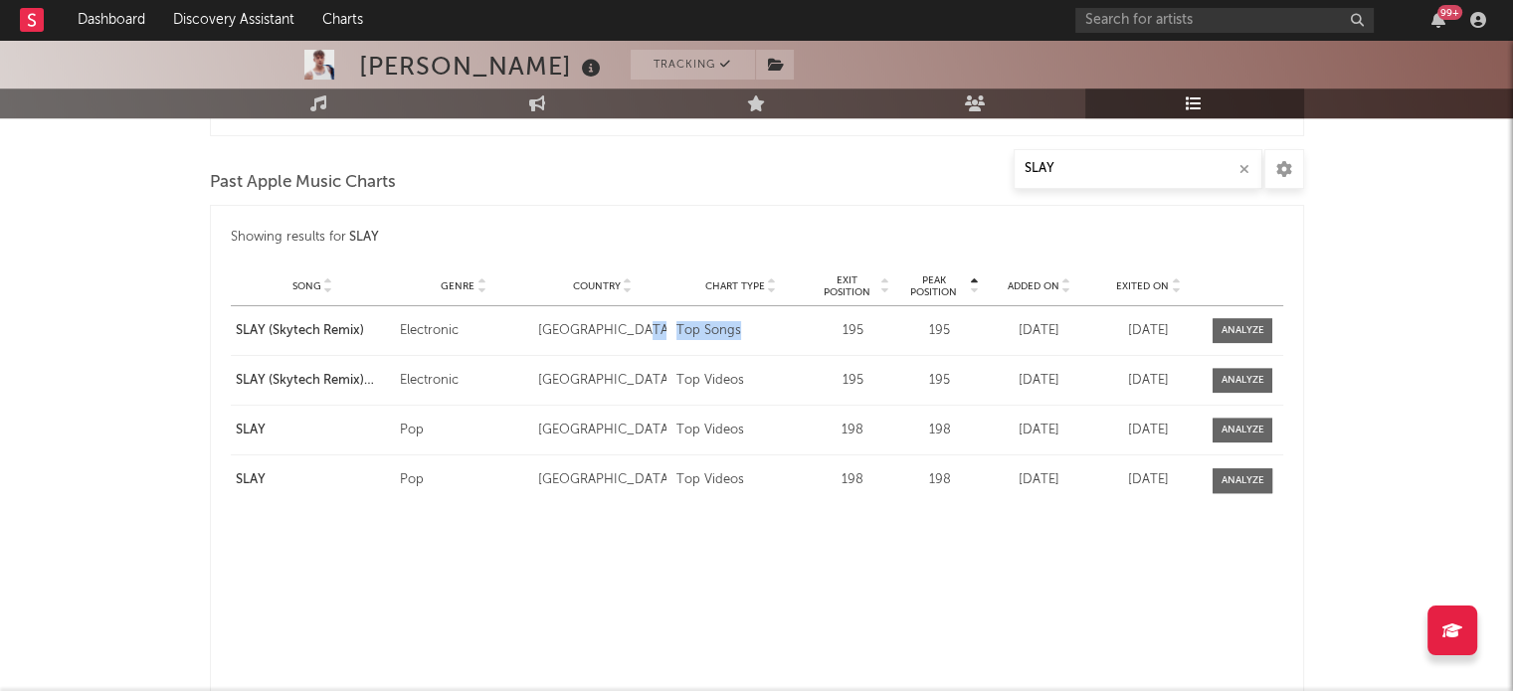
click at [794, 331] on div "Top Songs" at bounding box center [740, 331] width 128 height 20
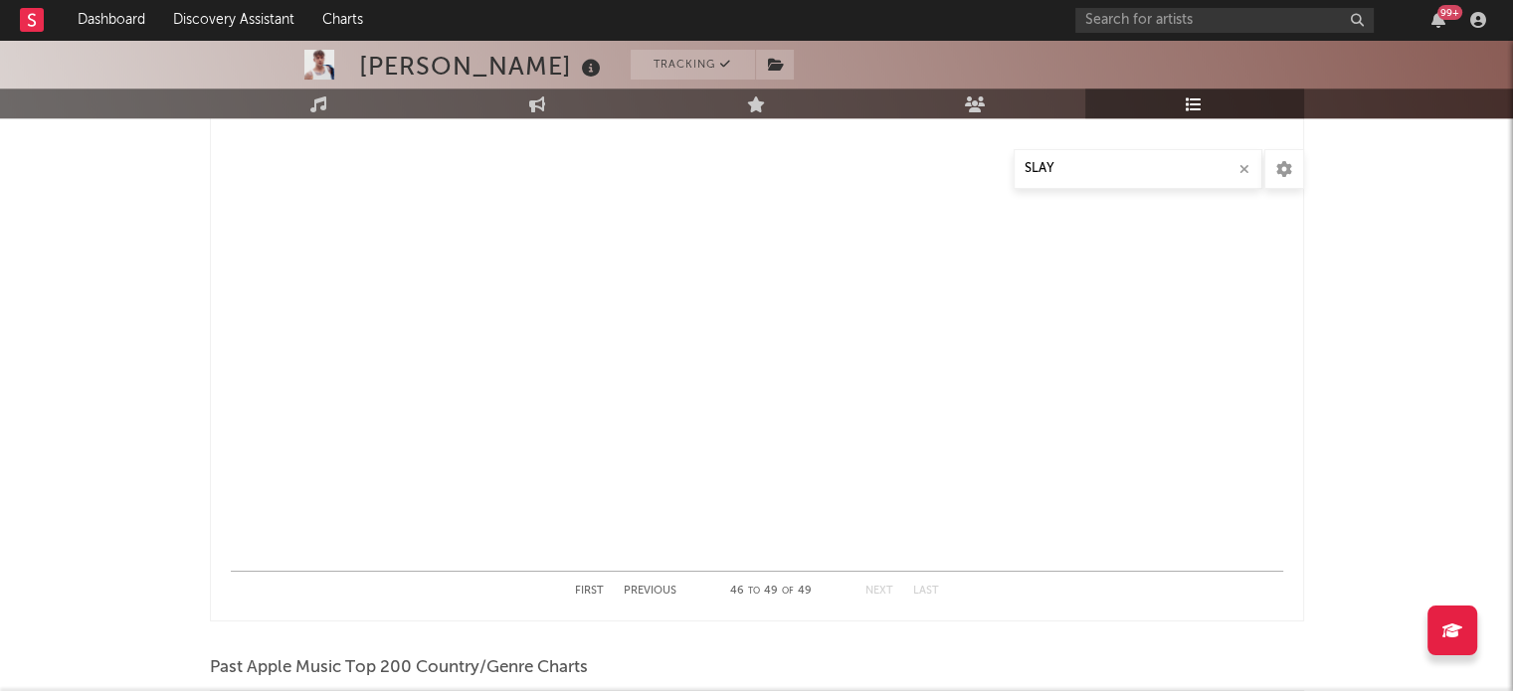
scroll to position [1872, 0]
click at [588, 584] on button "First" at bounding box center [589, 587] width 29 height 11
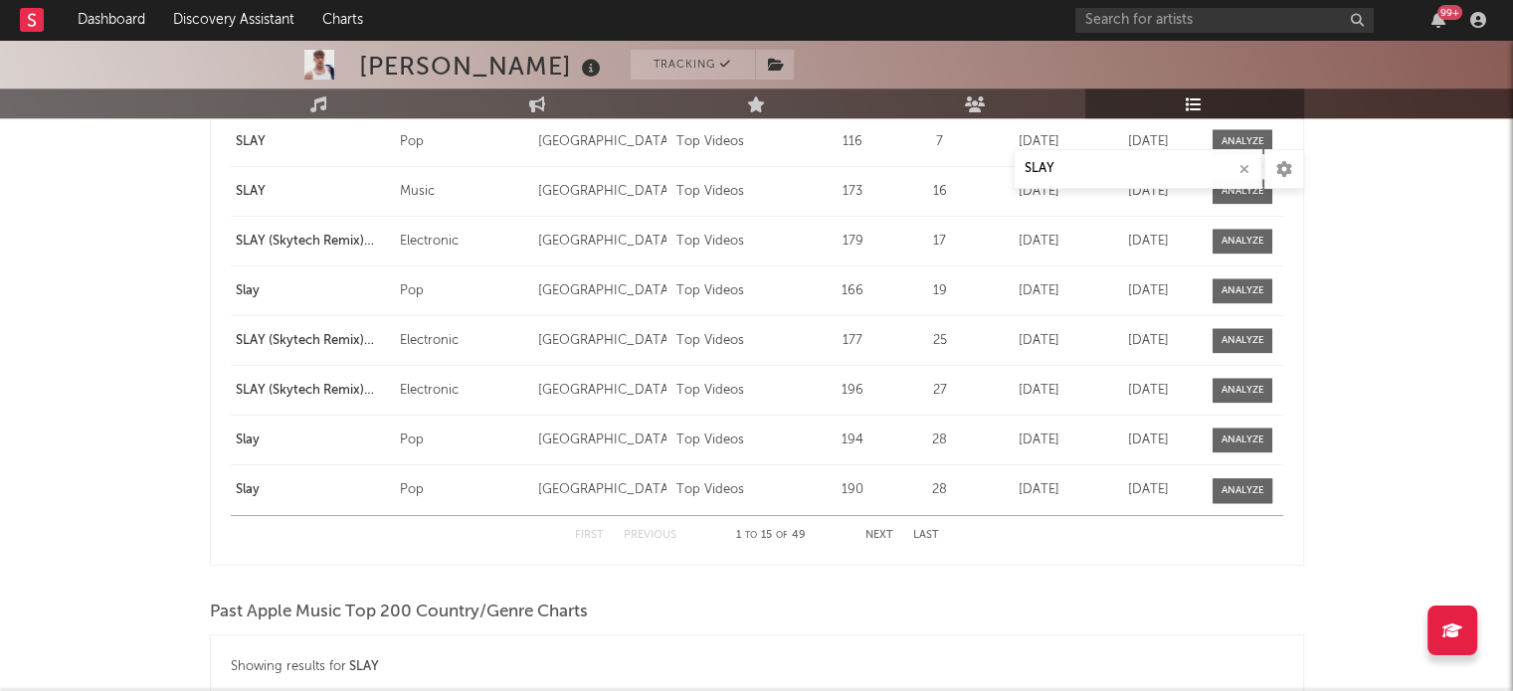
scroll to position [1941, 0]
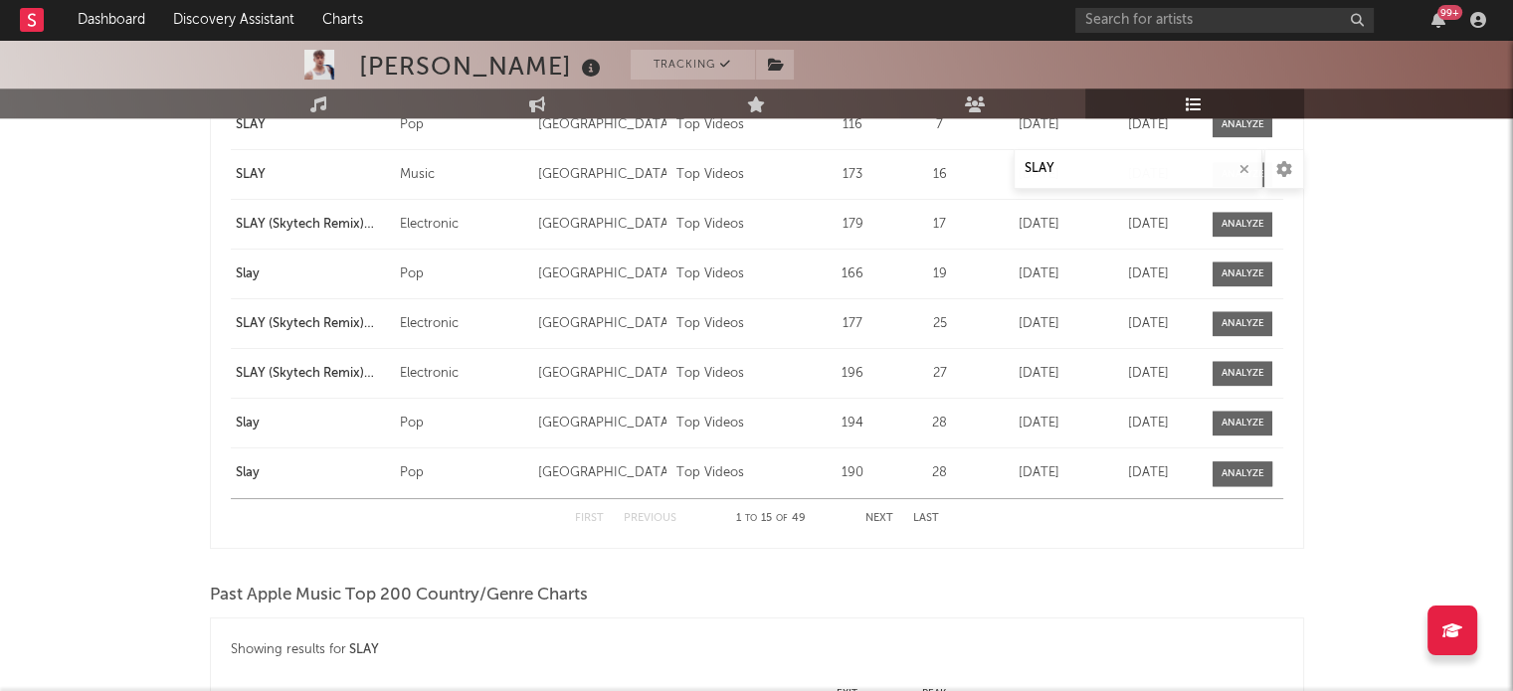
click at [873, 513] on button "Next" at bounding box center [879, 518] width 28 height 11
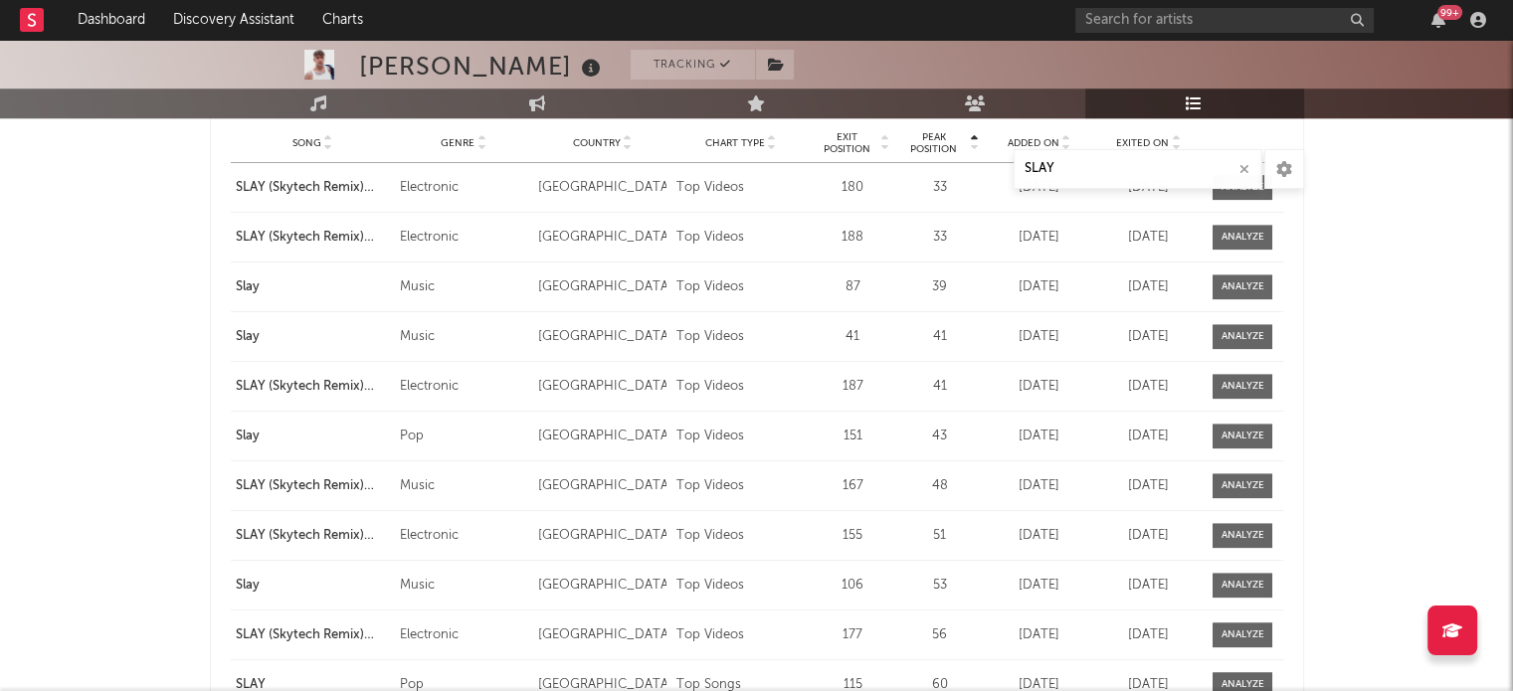
scroll to position [1524, 0]
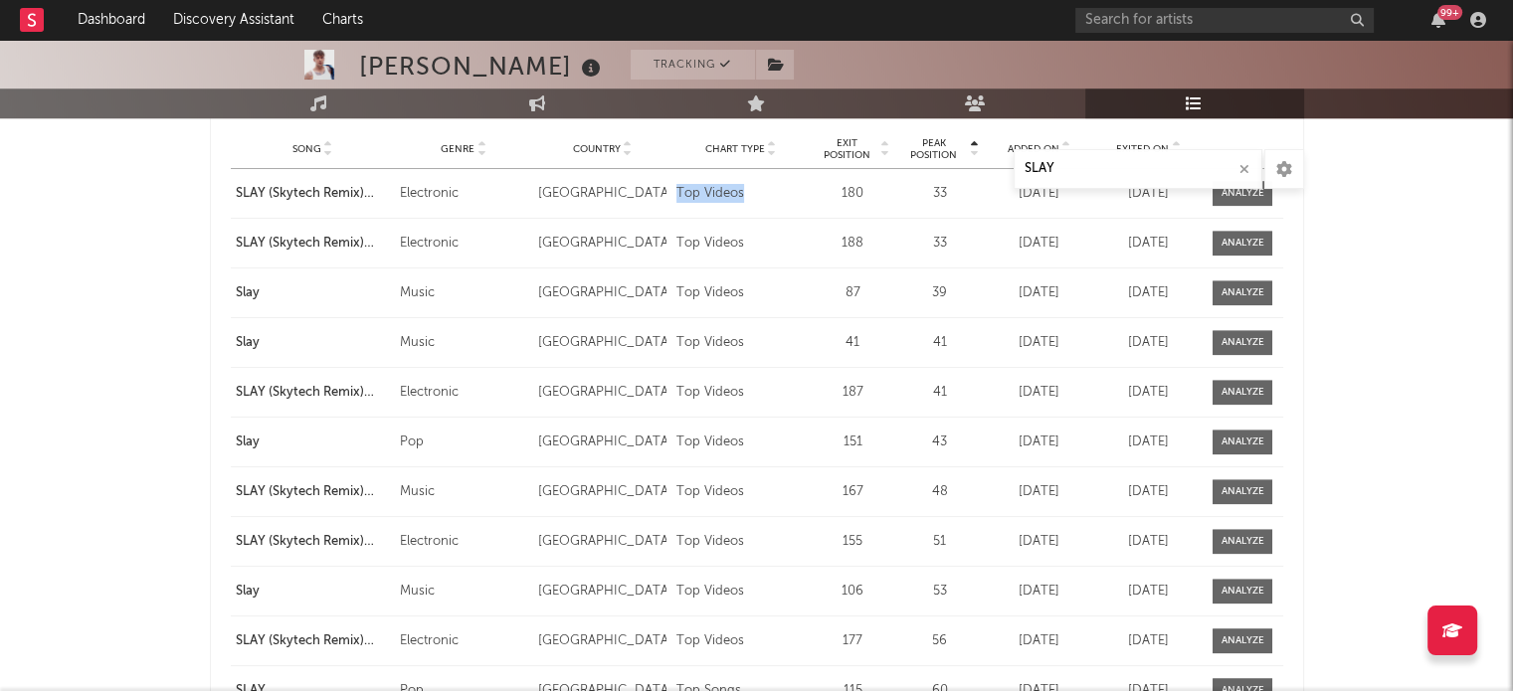
drag, startPoint x: 676, startPoint y: 212, endPoint x: 773, endPoint y: 210, distance: 96.5
click at [772, 210] on div "Playlist Song SLAY (Skytech Remix) [Lyric Video] Curator Genre Electronic Count…" at bounding box center [757, 193] width 1052 height 49
click at [773, 210] on div "Playlist Song SLAY (Skytech Remix) [Lyric Video] Curator Genre Electronic Count…" at bounding box center [757, 193] width 1052 height 49
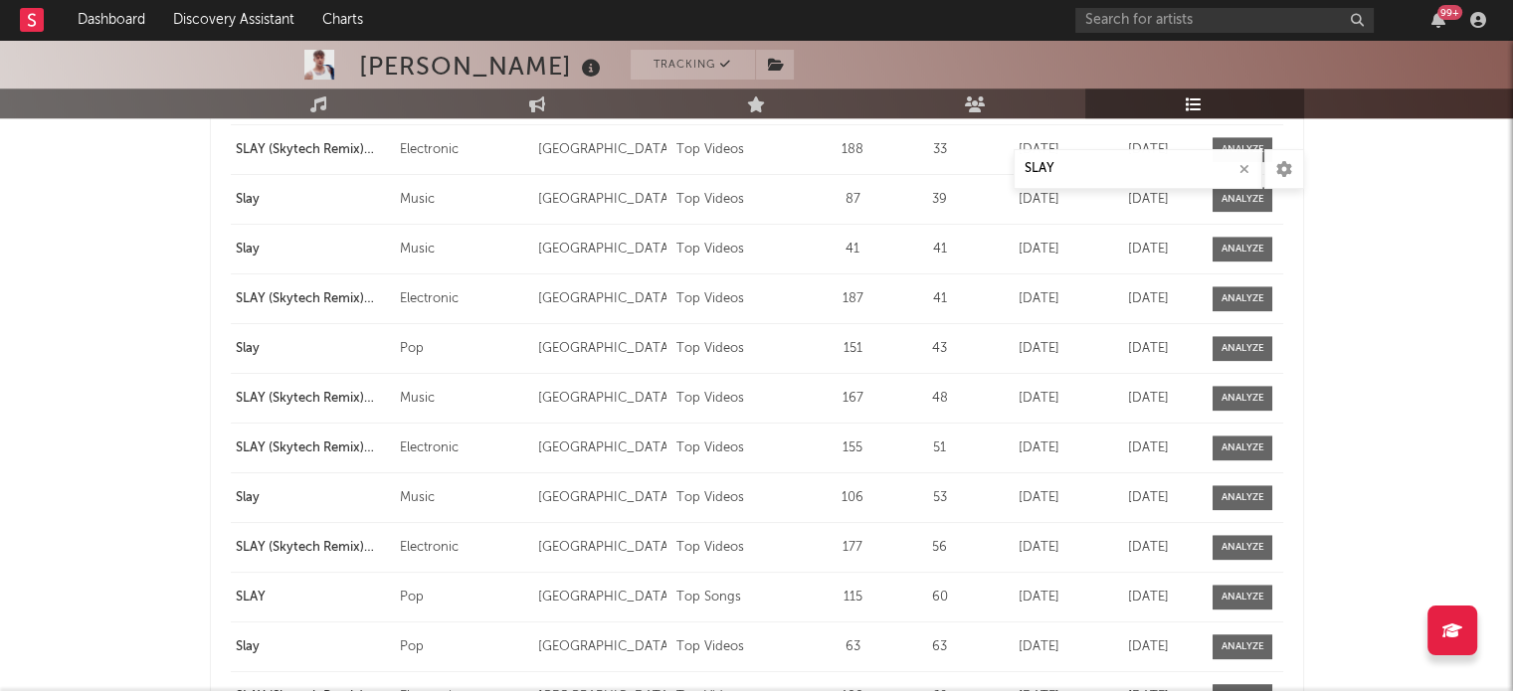
scroll to position [1618, 0]
drag, startPoint x: 668, startPoint y: 297, endPoint x: 806, endPoint y: 289, distance: 137.5
click at [806, 289] on div "Playlist Song SLAY (Skytech Remix) [Lyric Video] Curator Genre Electronic Count…" at bounding box center [757, 298] width 1052 height 49
click at [806, 289] on div "Chart Type Top Videos" at bounding box center [740, 298] width 138 height 20
drag, startPoint x: 665, startPoint y: 333, endPoint x: 759, endPoint y: 344, distance: 94.1
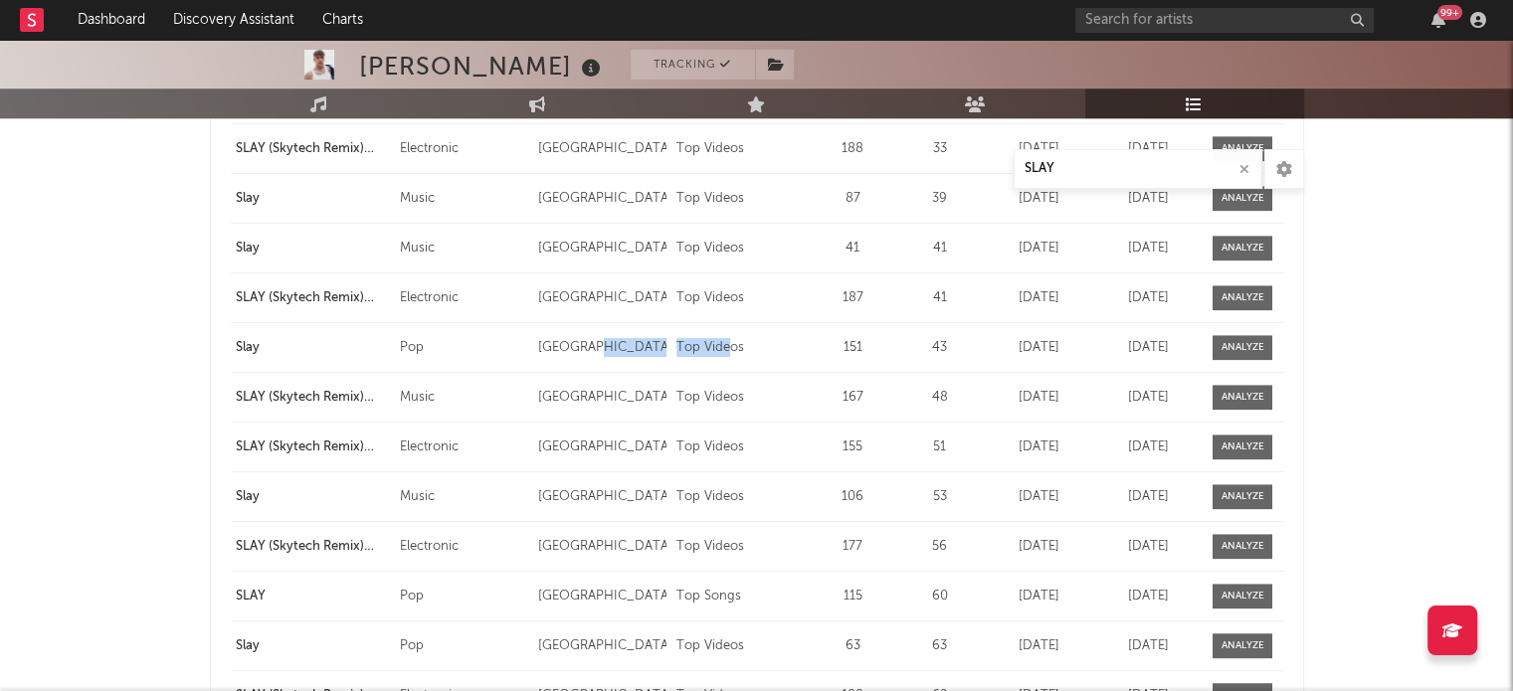
click at [757, 342] on div "Playlist Song Slay Curator Genre Pop Countries Country [GEOGRAPHIC_DATA] Chart …" at bounding box center [757, 347] width 1052 height 49
click at [760, 344] on div "Top Videos" at bounding box center [740, 348] width 128 height 20
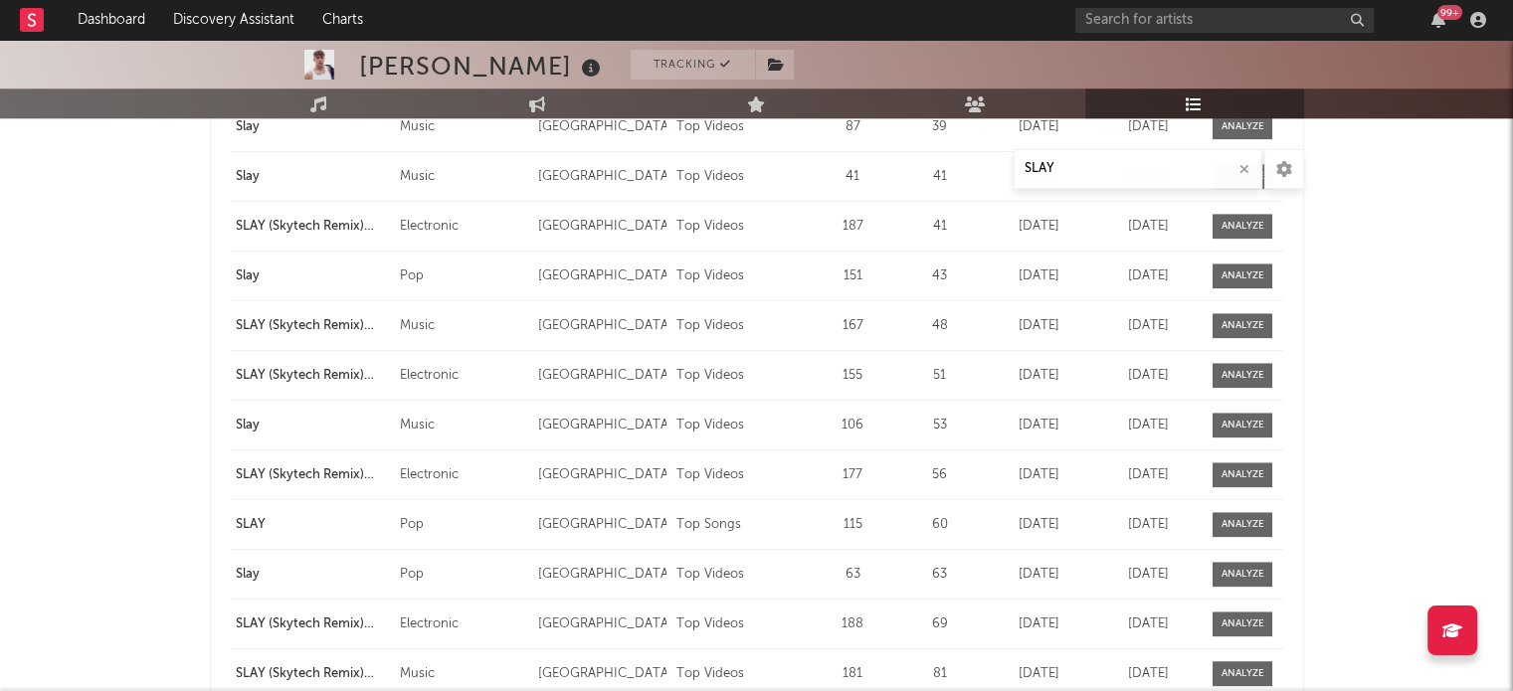
scroll to position [1698, 0]
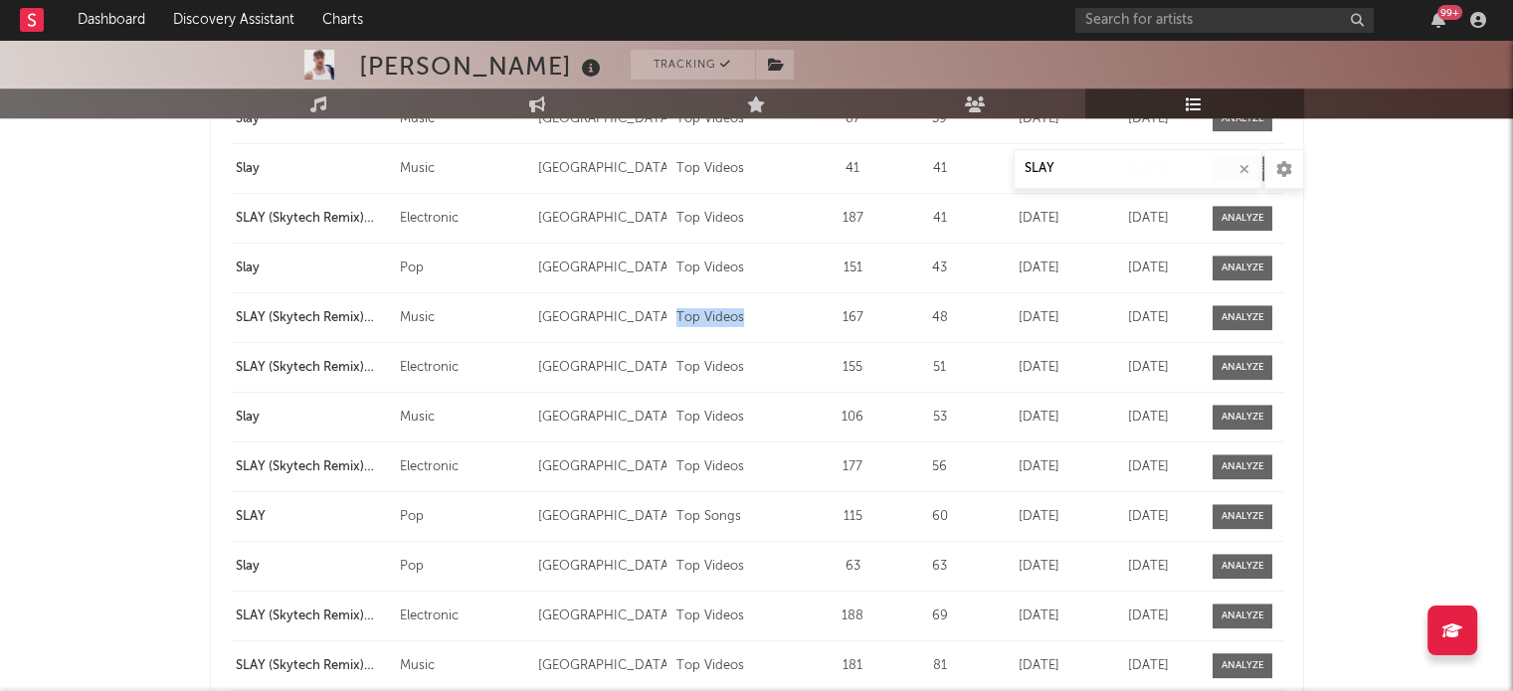
drag, startPoint x: 681, startPoint y: 322, endPoint x: 756, endPoint y: 322, distance: 74.6
click at [754, 321] on div "Top Videos" at bounding box center [740, 318] width 128 height 20
drag, startPoint x: 702, startPoint y: 368, endPoint x: 785, endPoint y: 369, distance: 82.6
click at [784, 369] on div "Playlist Song SLAY (Skytech Remix) [Lyric Video] Curator Genre Electronic Count…" at bounding box center [757, 367] width 1052 height 49
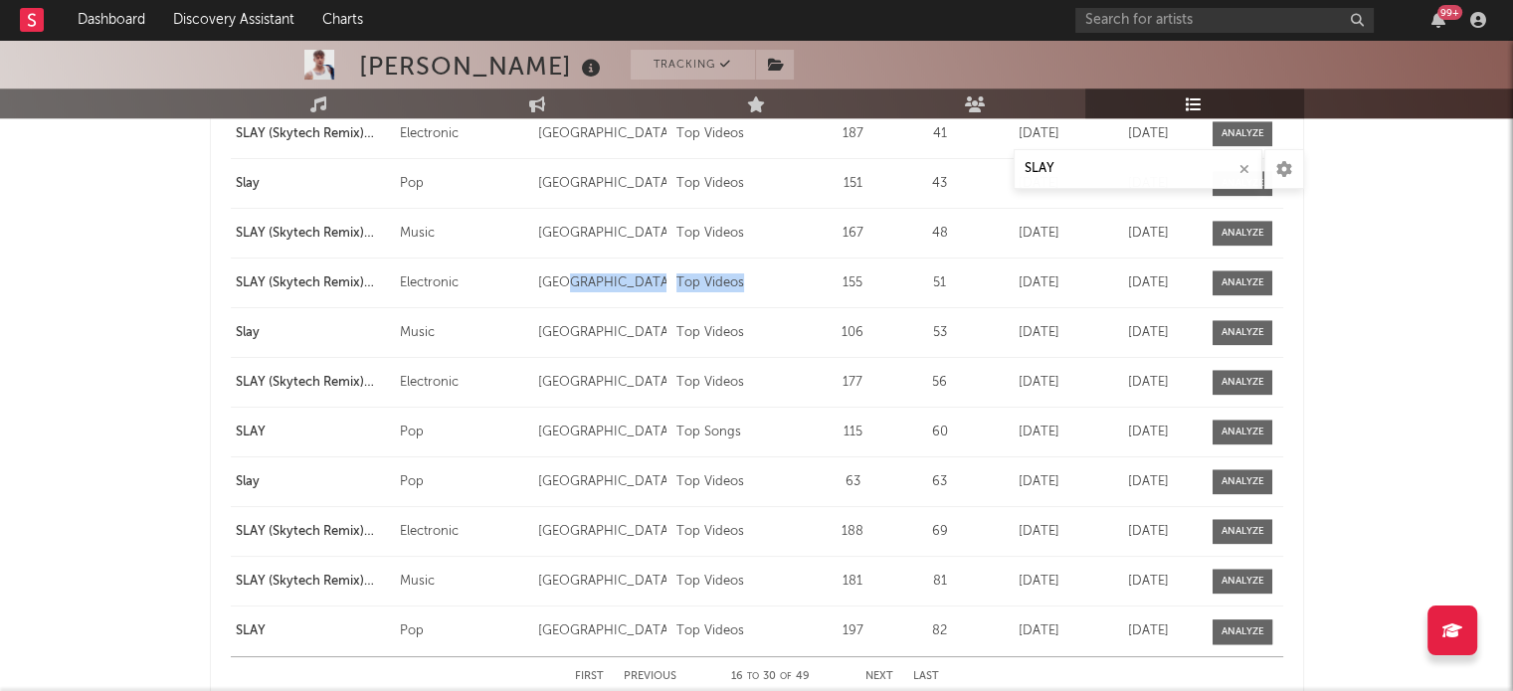
scroll to position [1791, 0]
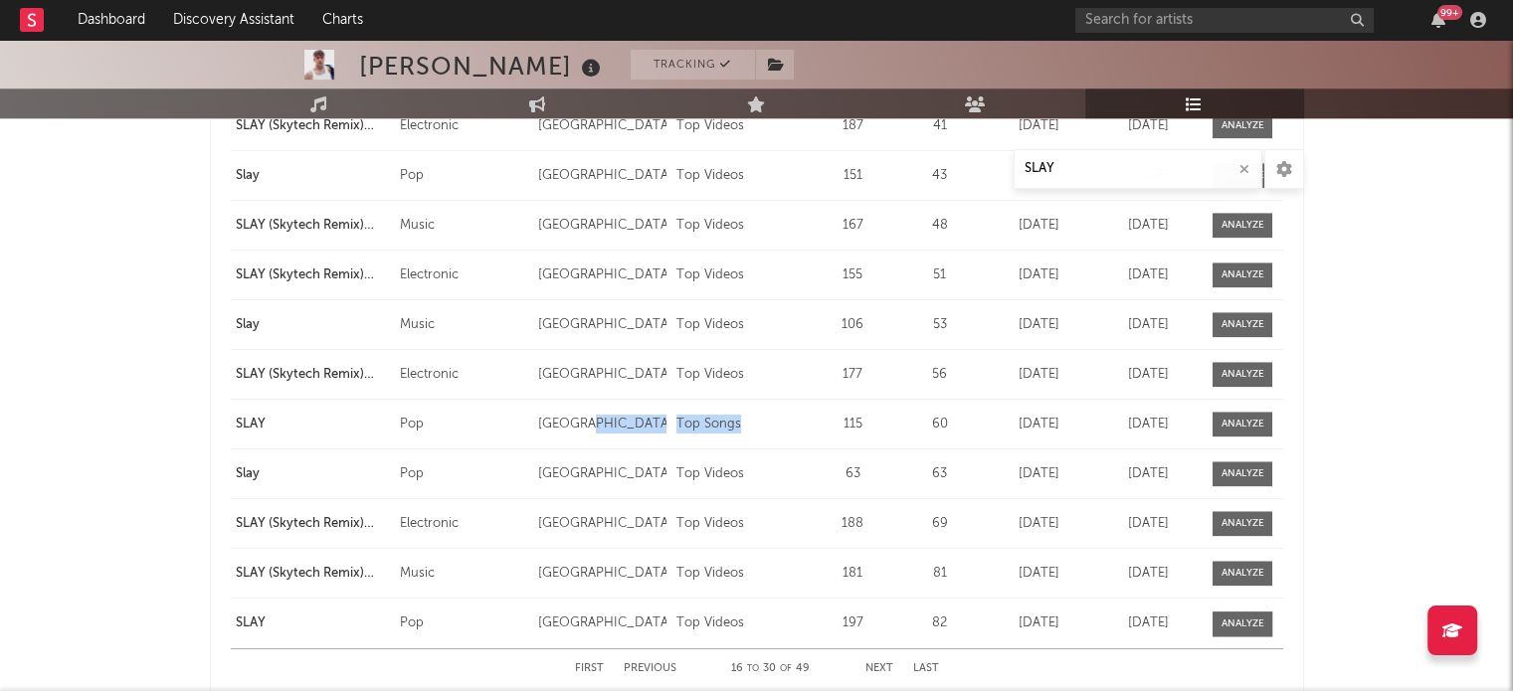
drag, startPoint x: 661, startPoint y: 423, endPoint x: 760, endPoint y: 418, distance: 99.6
click at [760, 418] on div "Playlist Song SLAY Curator Genre Pop Countries Country [GEOGRAPHIC_DATA] Chart …" at bounding box center [757, 424] width 1052 height 49
click at [718, 393] on div "Playlist Song SLAY (Skytech Remix) [Lyric Video] Curator Genre Electronic Count…" at bounding box center [757, 374] width 1052 height 49
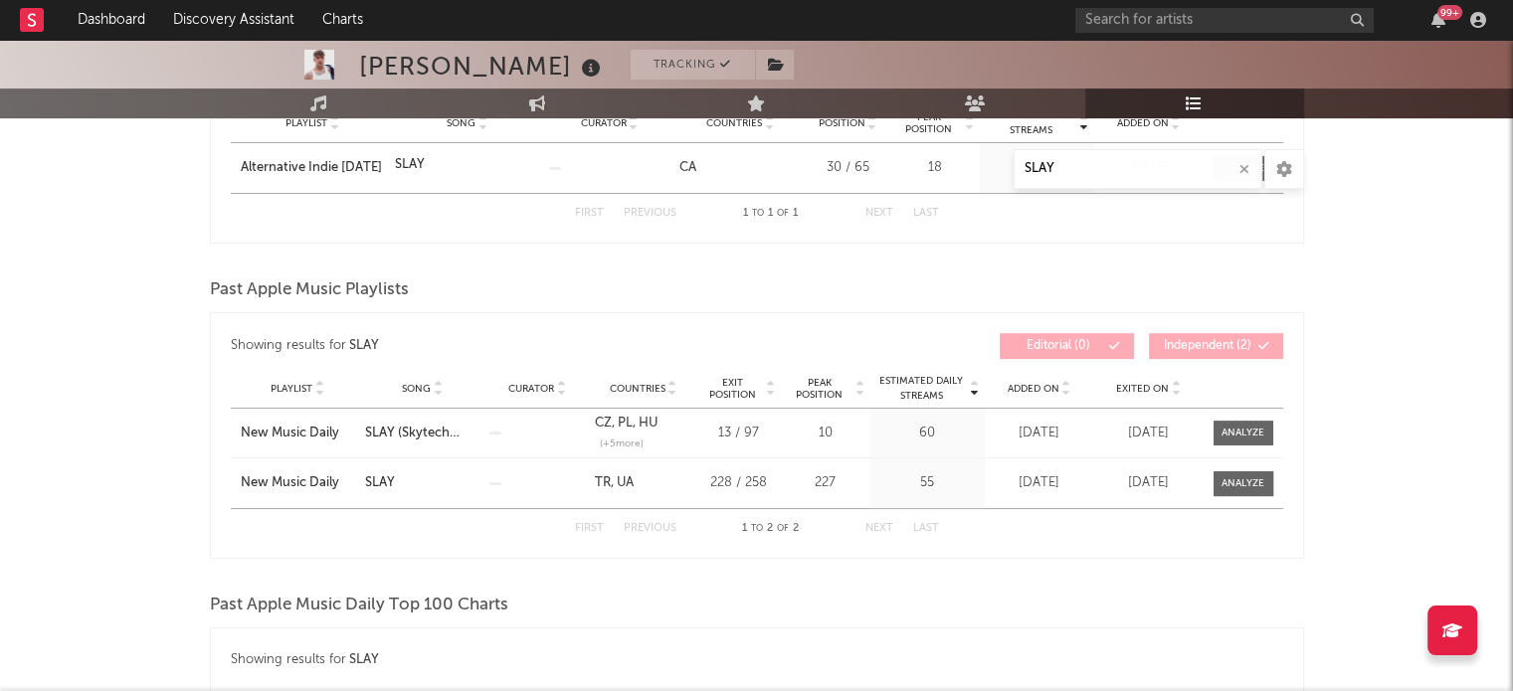
scroll to position [0, 0]
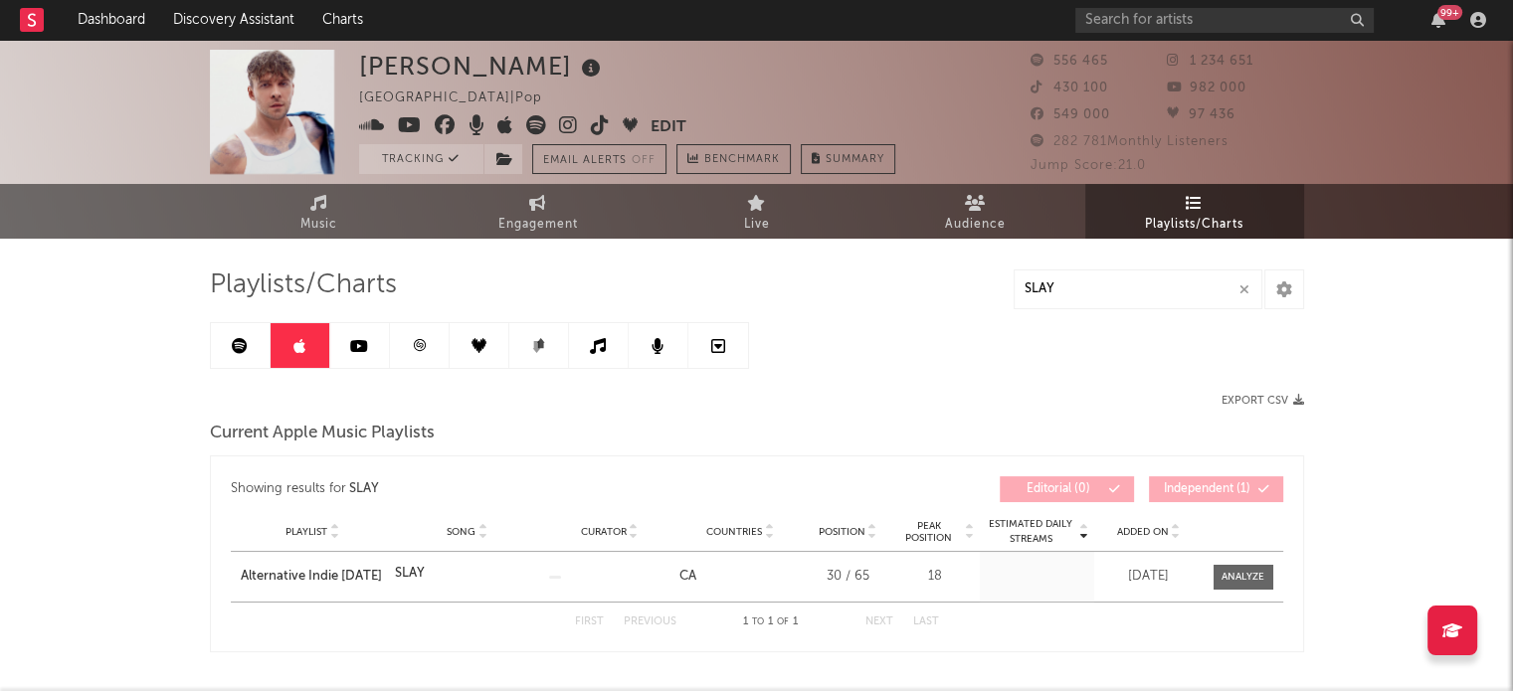
click at [371, 346] on link at bounding box center [360, 345] width 60 height 45
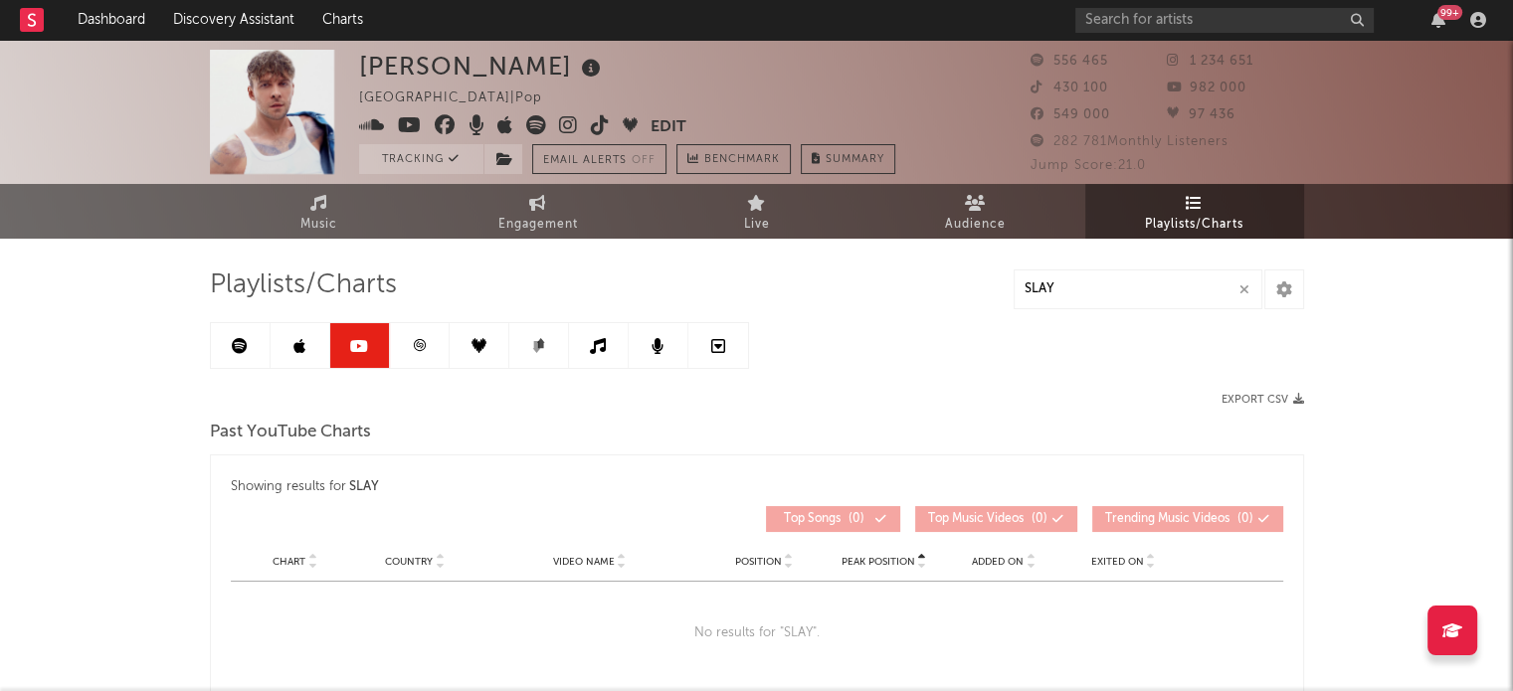
scroll to position [122, 0]
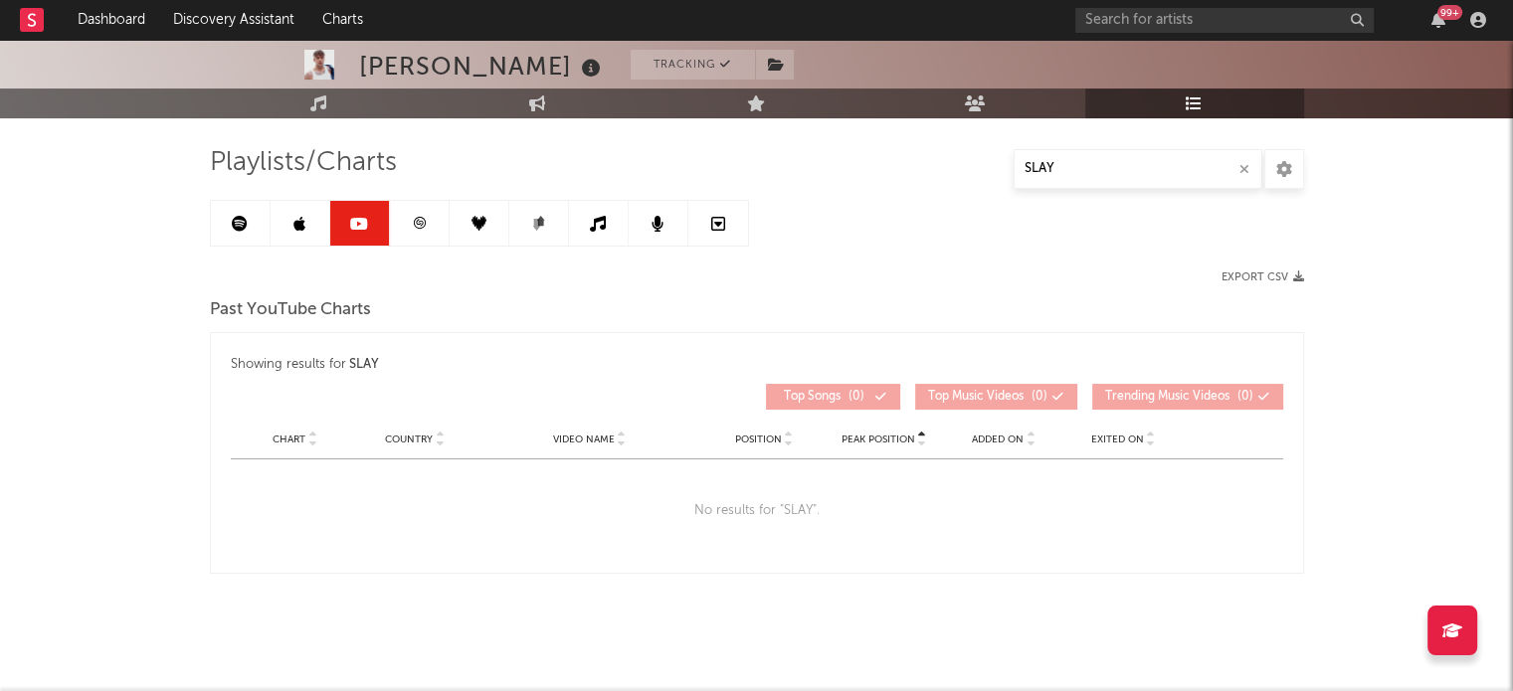
click at [418, 222] on icon at bounding box center [419, 223] width 15 height 15
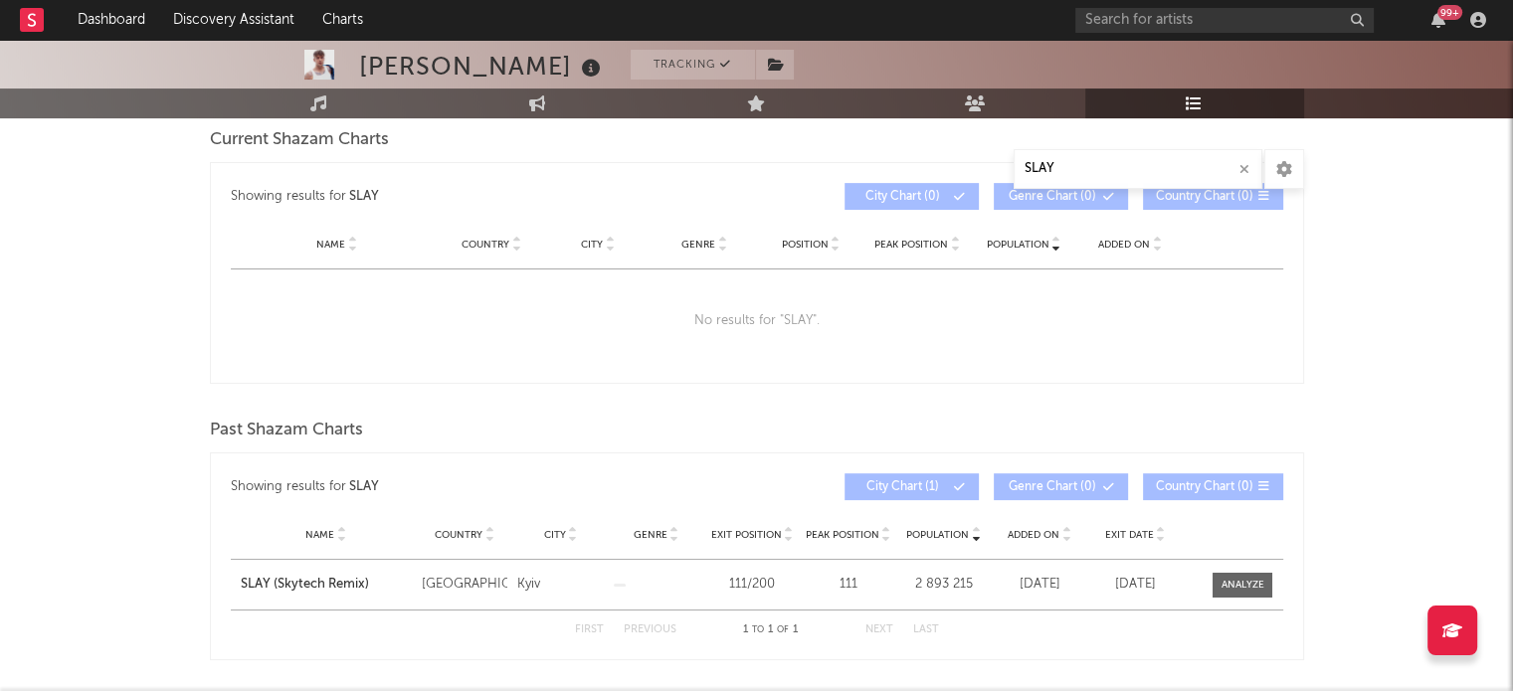
scroll to position [378, 0]
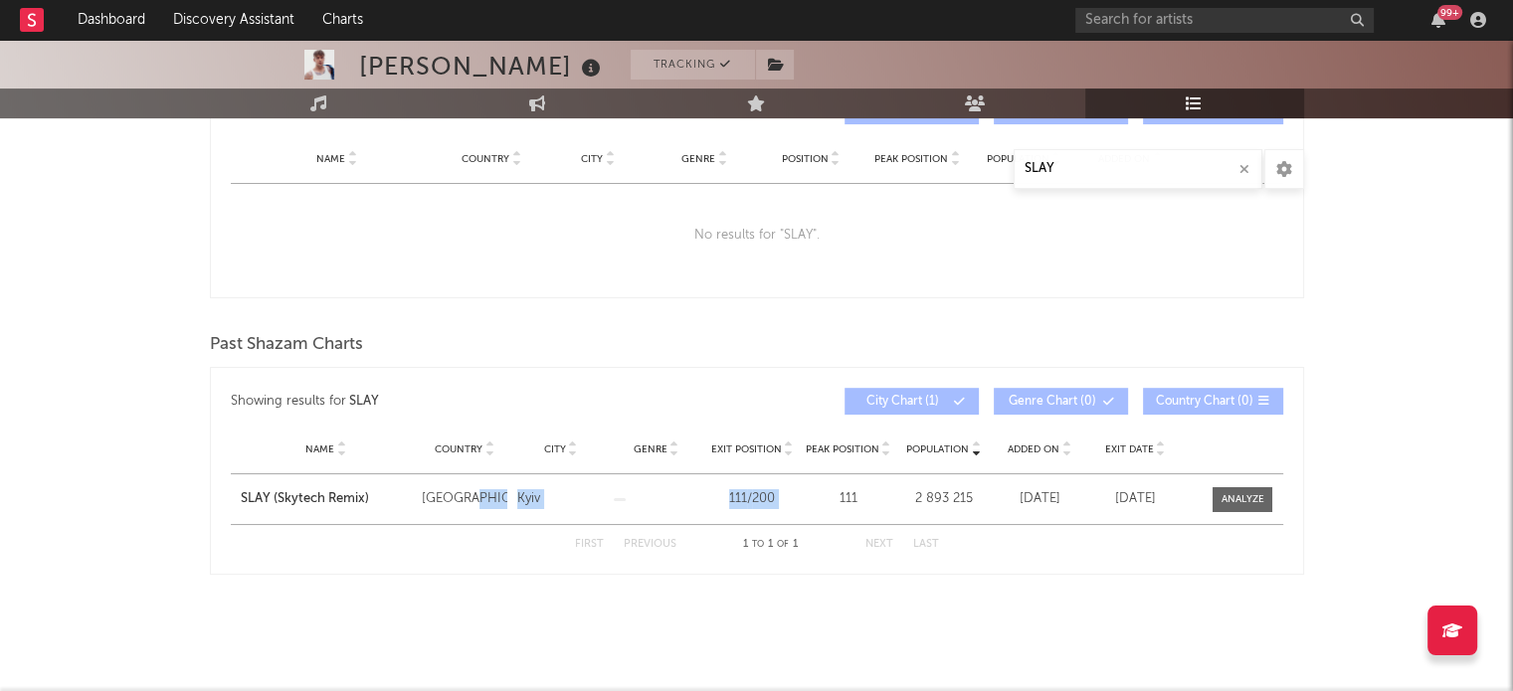
drag, startPoint x: 507, startPoint y: 492, endPoint x: 839, endPoint y: 494, distance: 331.3
click at [839, 494] on div "Name [PERSON_NAME] (Skytech Remix) Country [GEOGRAPHIC_DATA] City [GEOGRAPHIC_D…" at bounding box center [757, 499] width 1052 height 50
click at [839, 494] on div "111" at bounding box center [848, 499] width 86 height 20
drag, startPoint x: 421, startPoint y: 501, endPoint x: 603, endPoint y: 488, distance: 182.5
click at [601, 487] on div "Name [PERSON_NAME] (Skytech Remix) Country [GEOGRAPHIC_DATA] City [GEOGRAPHIC_D…" at bounding box center [757, 499] width 1052 height 50
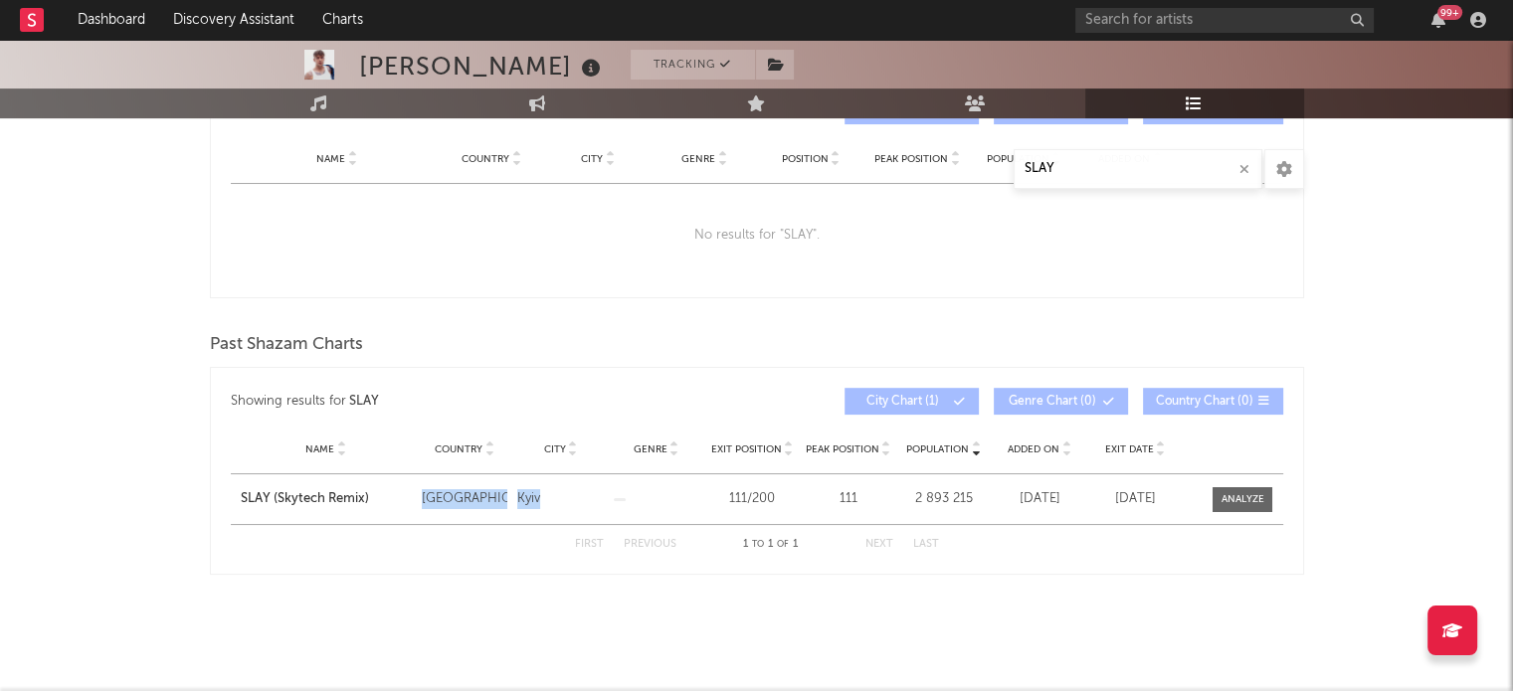
click at [603, 489] on div "Kyiv" at bounding box center [560, 499] width 86 height 20
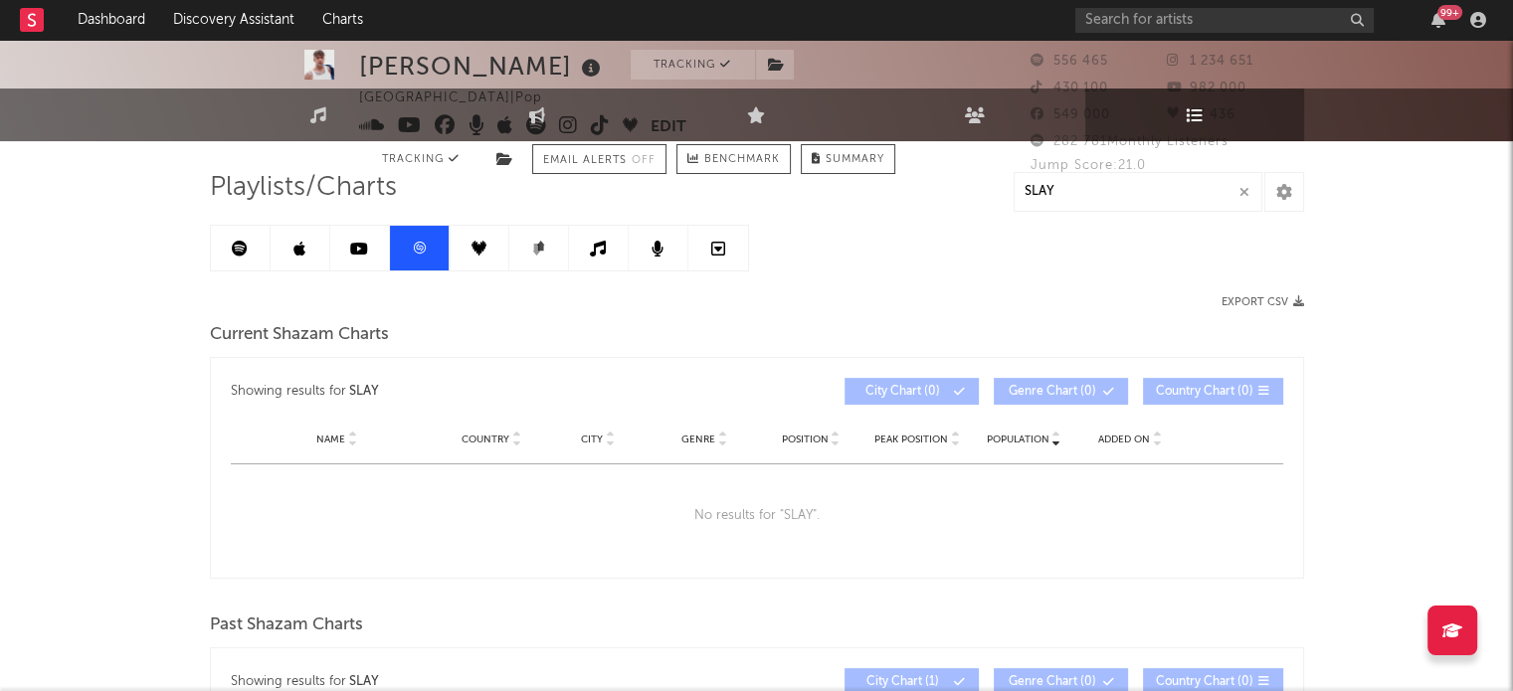
scroll to position [0, 0]
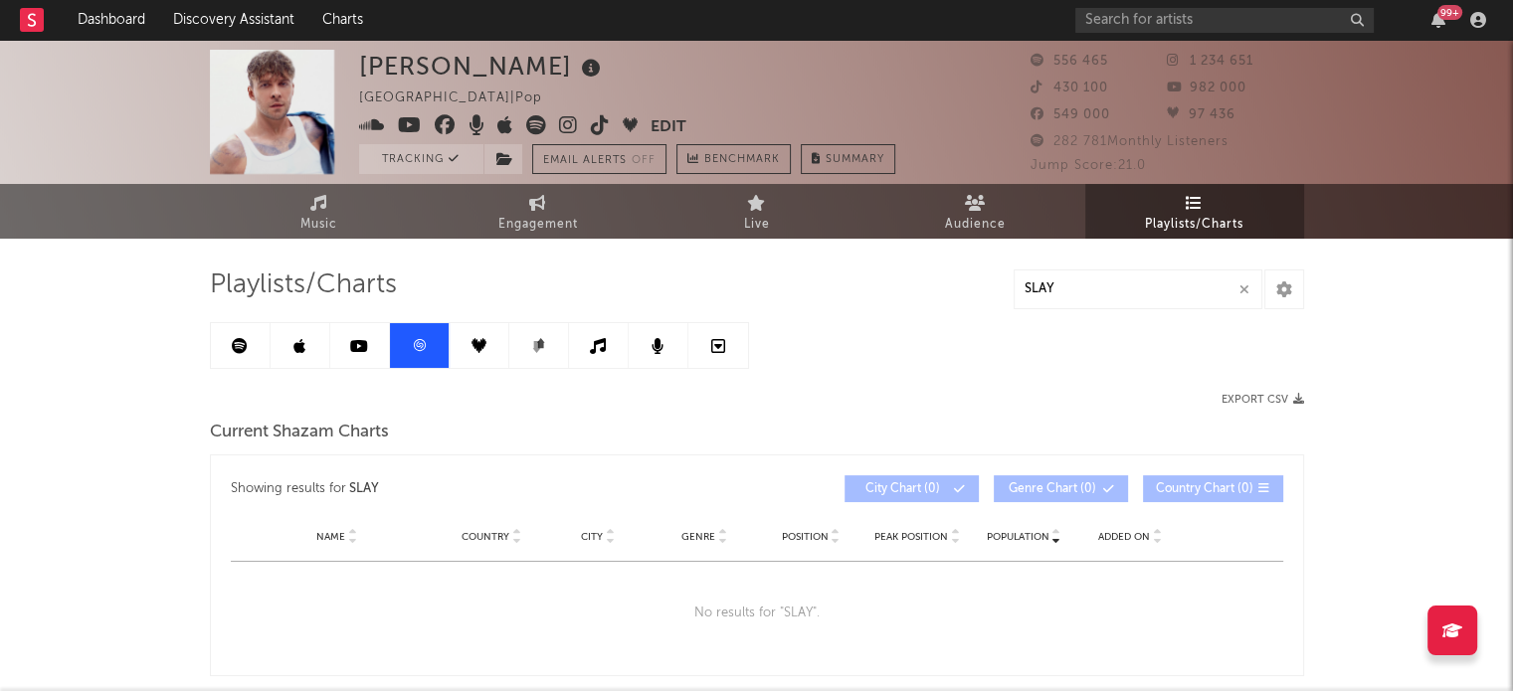
click at [489, 351] on link at bounding box center [480, 345] width 60 height 45
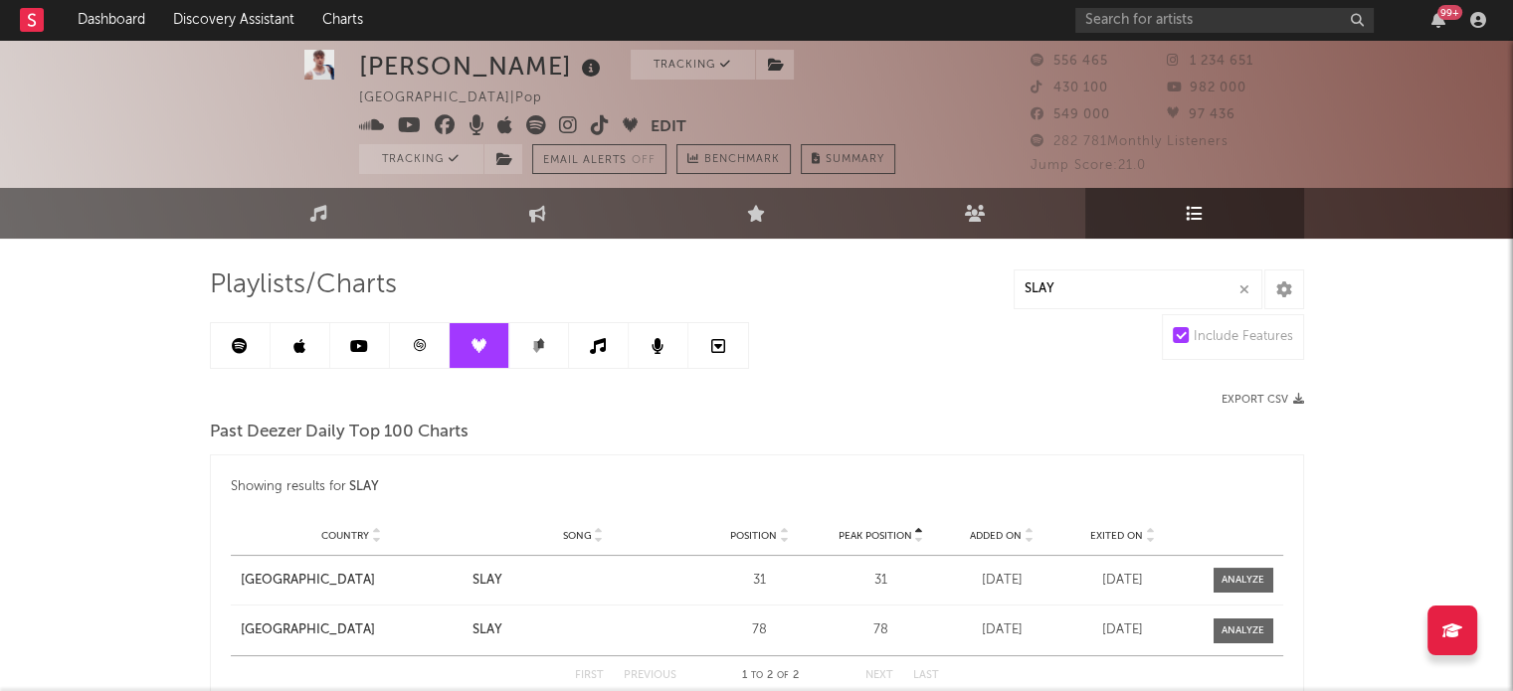
scroll to position [131, 0]
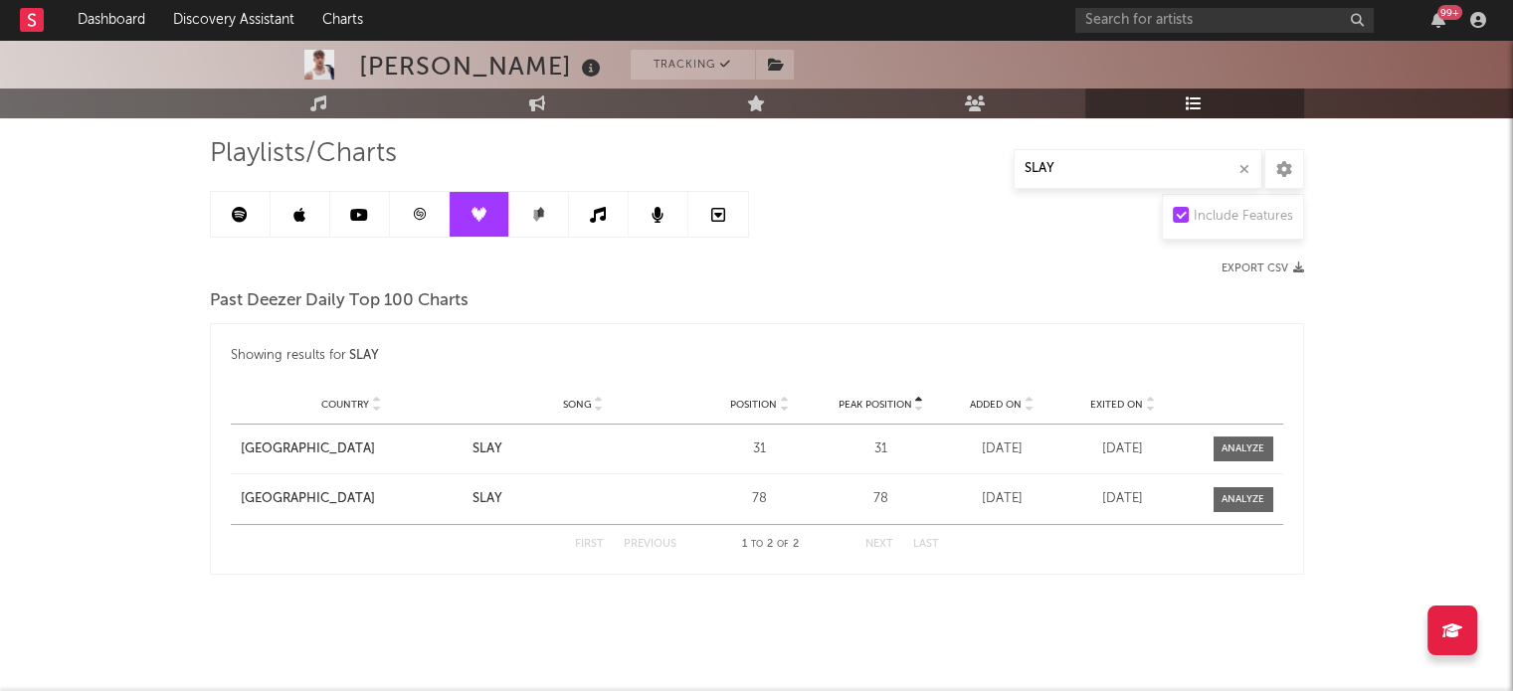
click at [525, 219] on link at bounding box center [539, 214] width 60 height 45
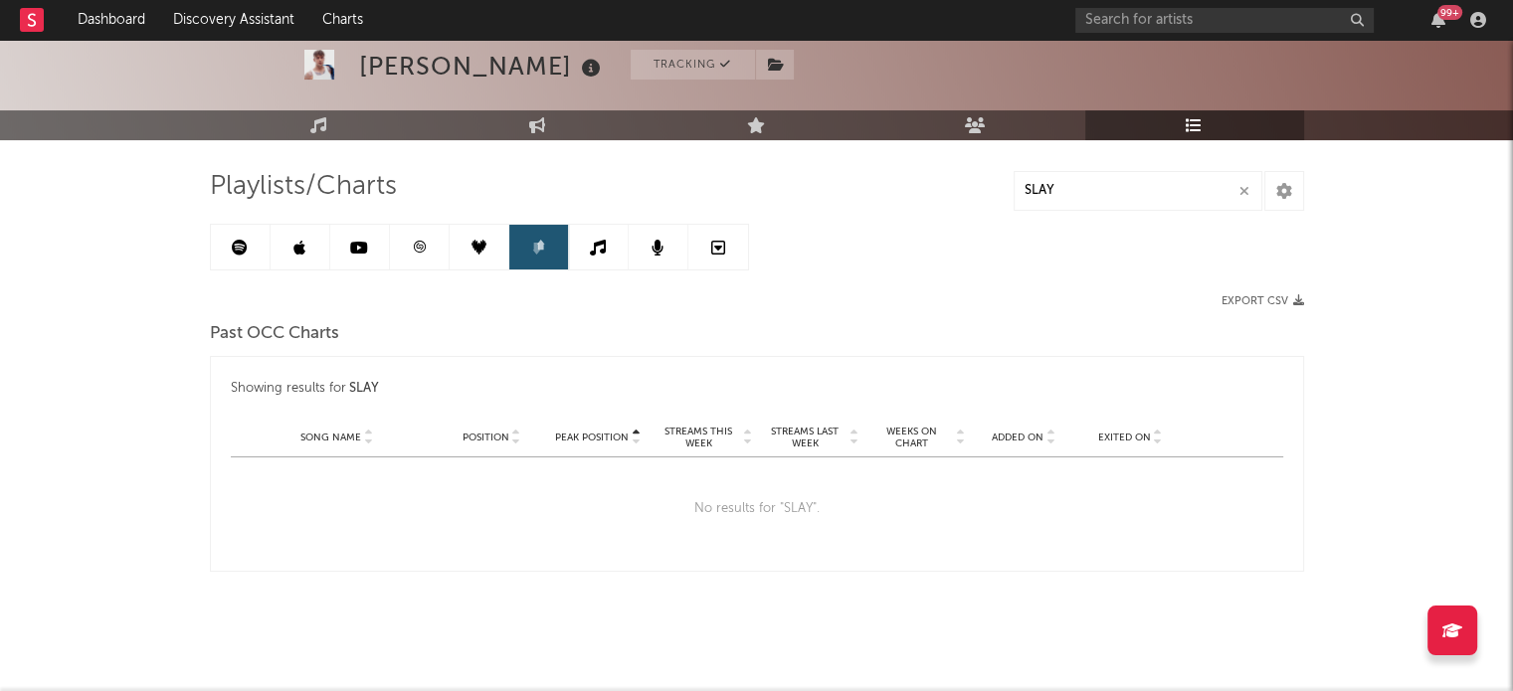
scroll to position [95, 0]
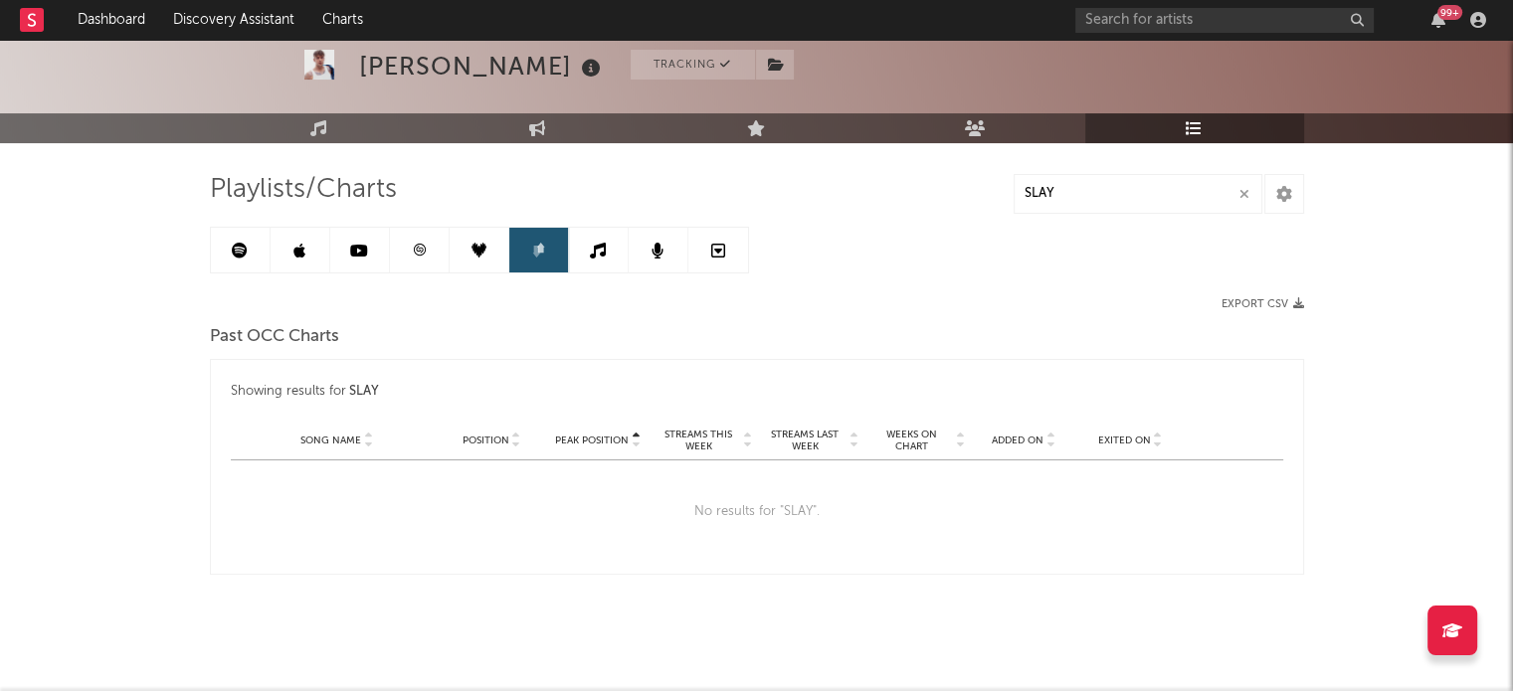
click at [578, 249] on link at bounding box center [599, 250] width 60 height 45
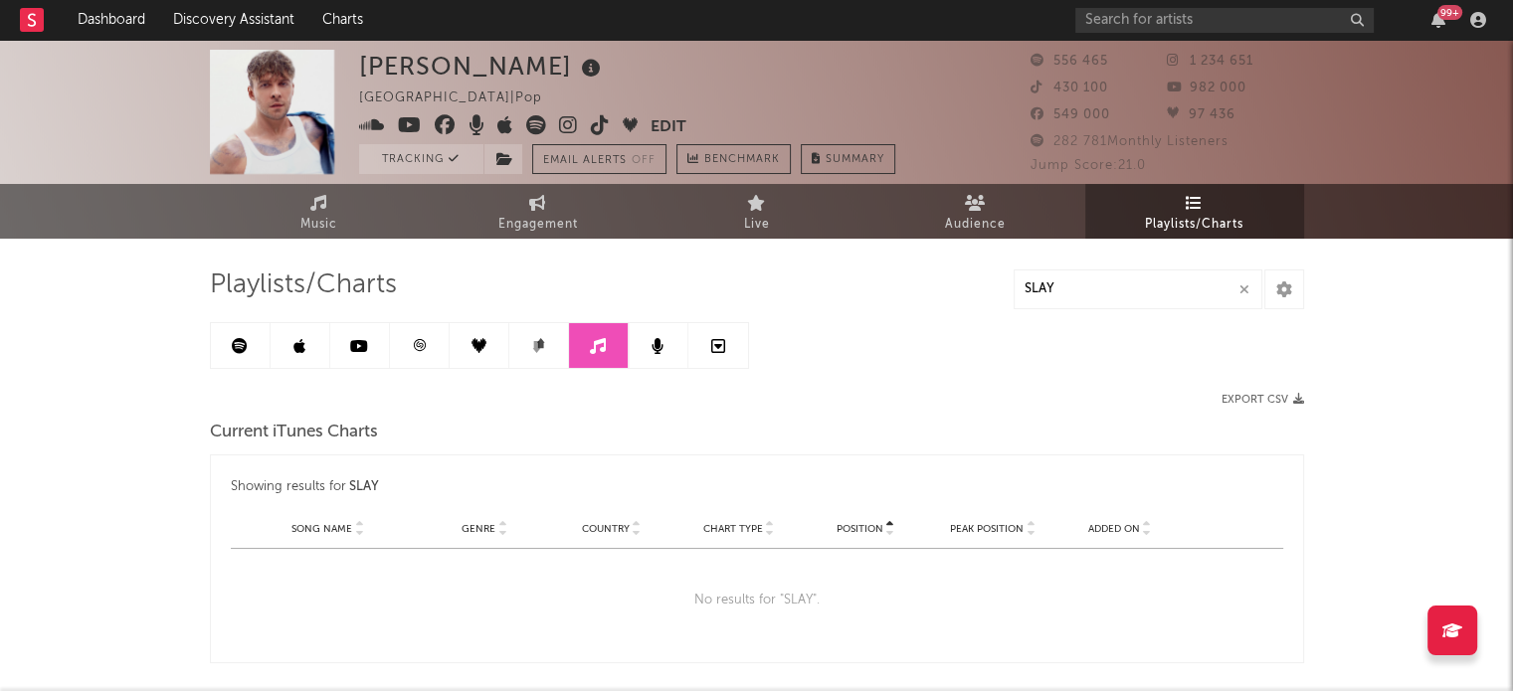
click at [501, 346] on link at bounding box center [480, 345] width 60 height 45
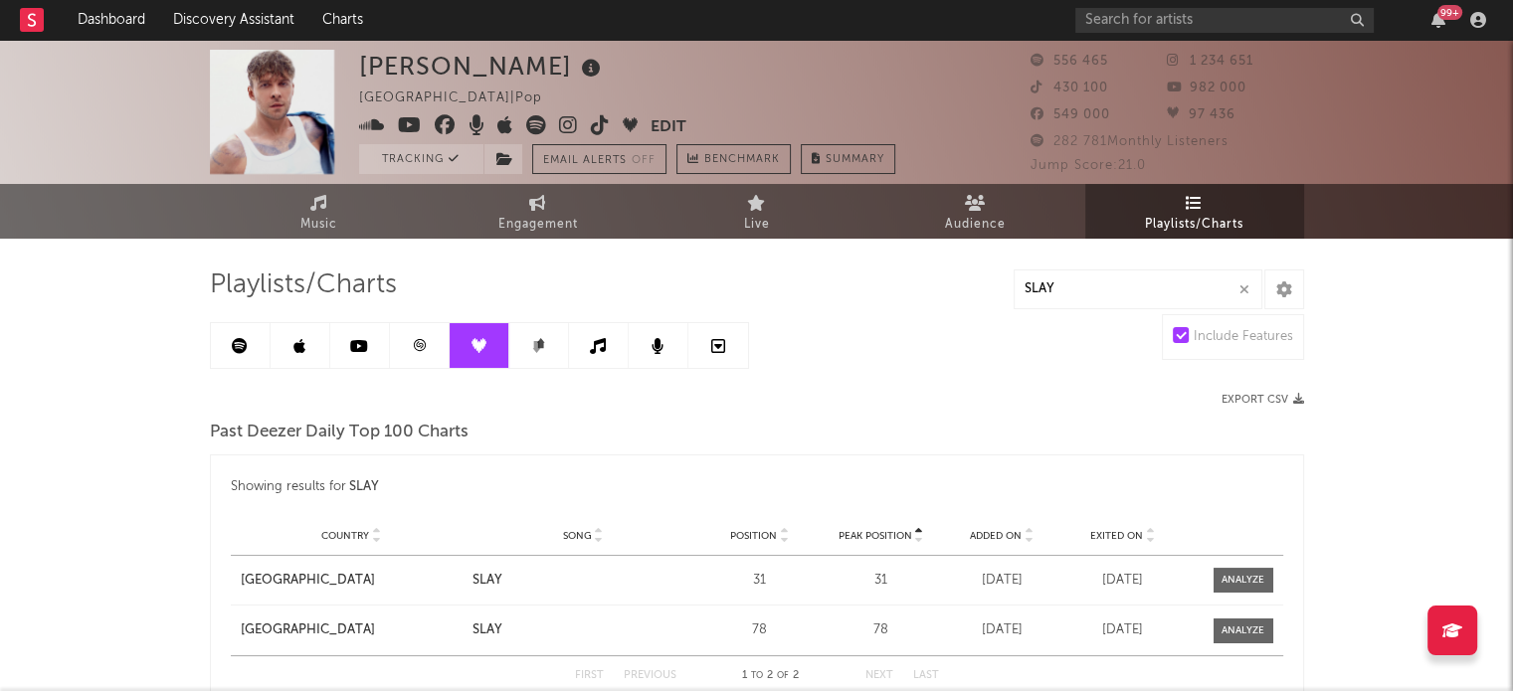
click at [560, 342] on link at bounding box center [539, 345] width 60 height 45
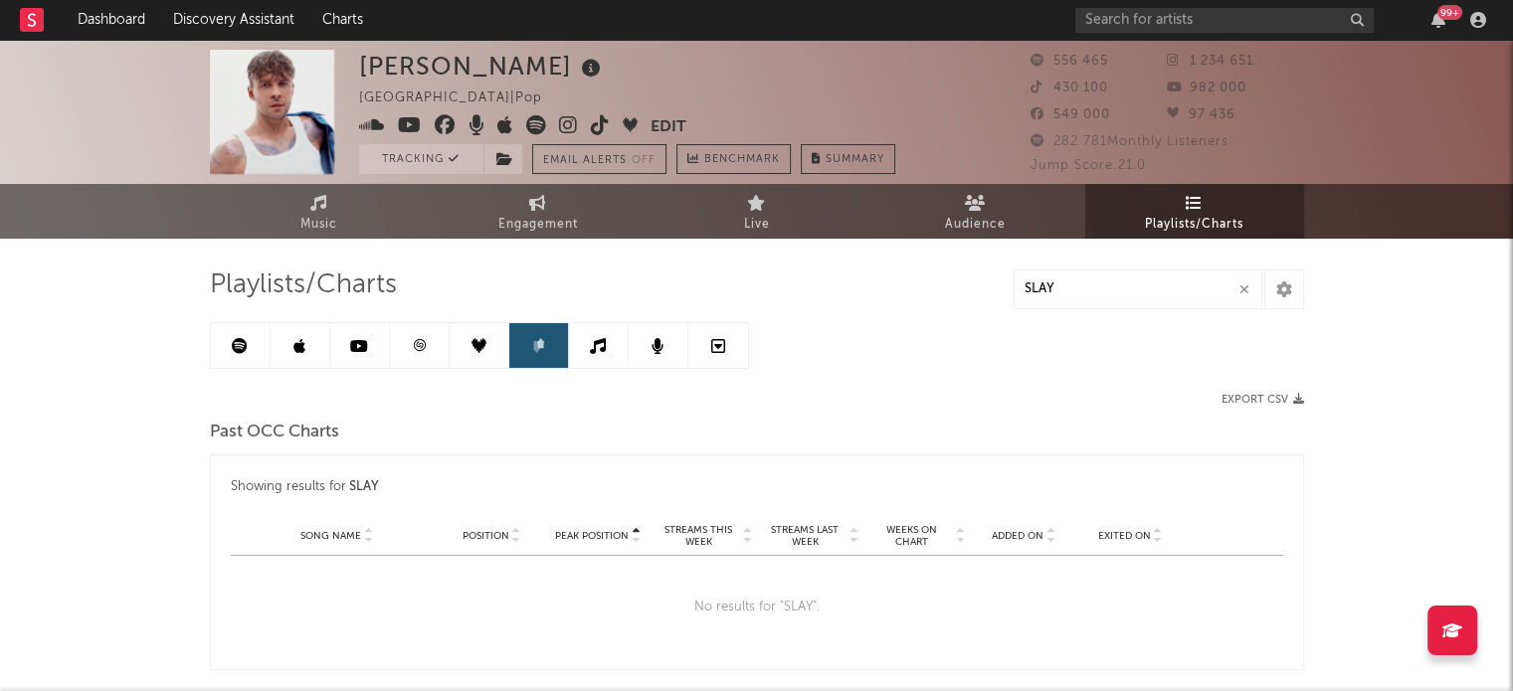
click at [595, 342] on icon at bounding box center [598, 346] width 16 height 16
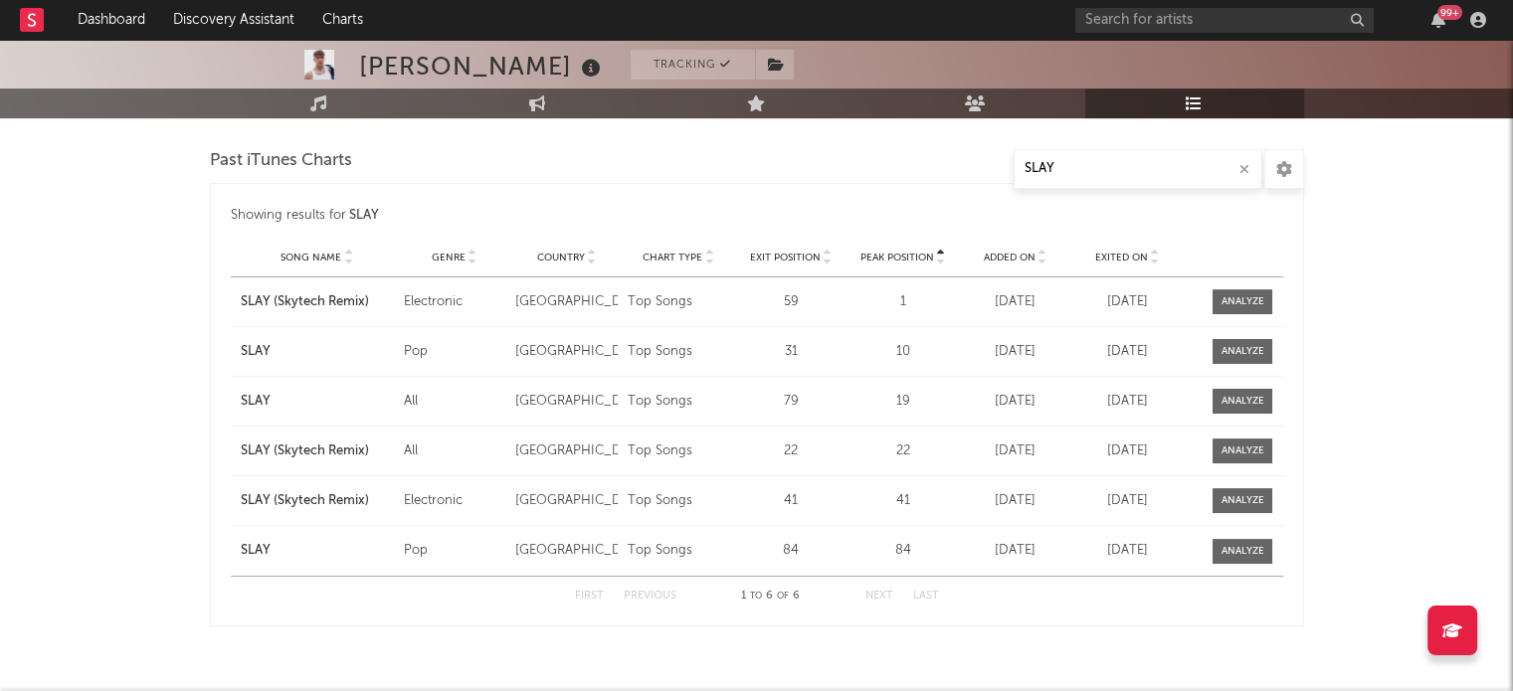
scroll to position [601, 0]
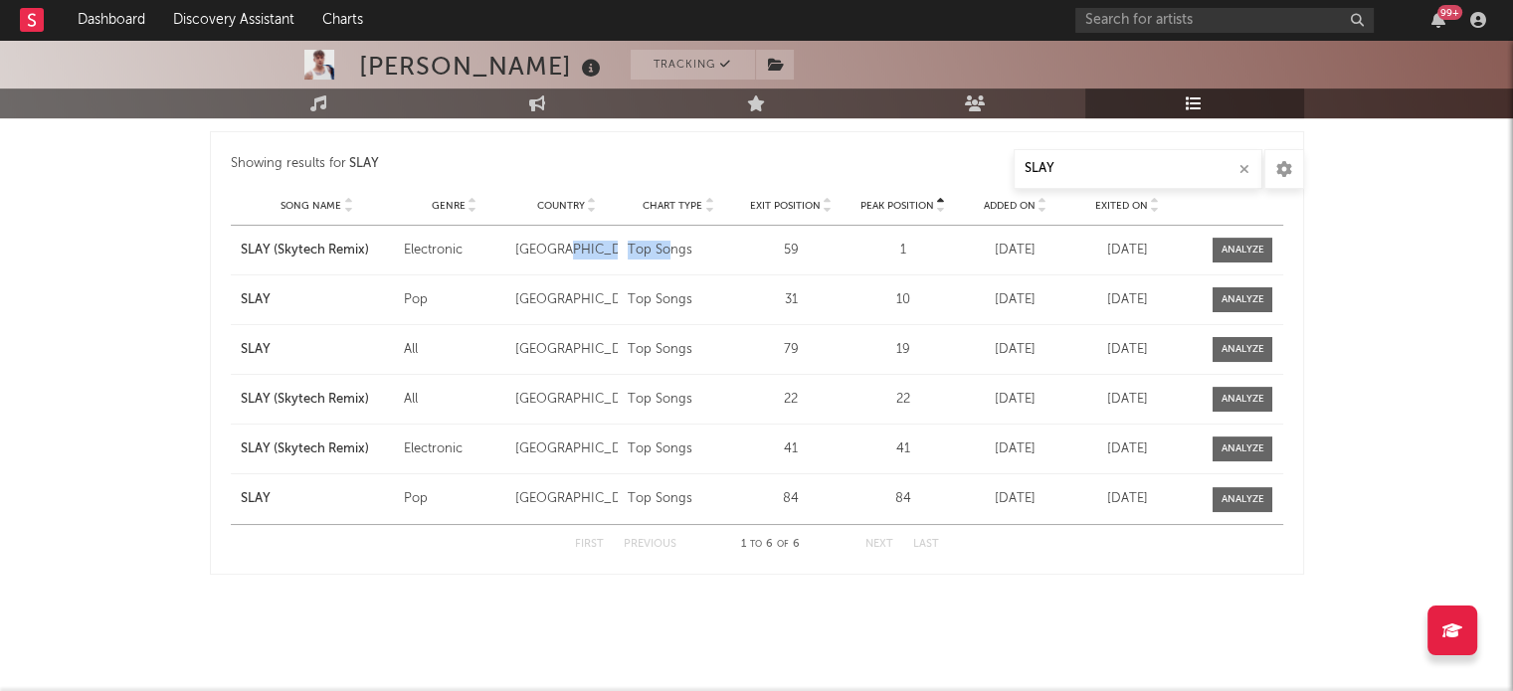
drag, startPoint x: 620, startPoint y: 253, endPoint x: 684, endPoint y: 246, distance: 65.0
click at [684, 246] on div "Song Name [PERSON_NAME] (Skytech Remix) Genre Electronic Country [GEOGRAPHIC_DA…" at bounding box center [757, 250] width 1052 height 49
click at [684, 246] on div "Top Songs" at bounding box center [679, 251] width 102 height 20
drag, startPoint x: 223, startPoint y: 248, endPoint x: 701, endPoint y: 238, distance: 478.6
click at [701, 238] on div "Showing results for SLAY Peak Position Song Name Genre Country Chart Type Exit …" at bounding box center [757, 353] width 1094 height 444
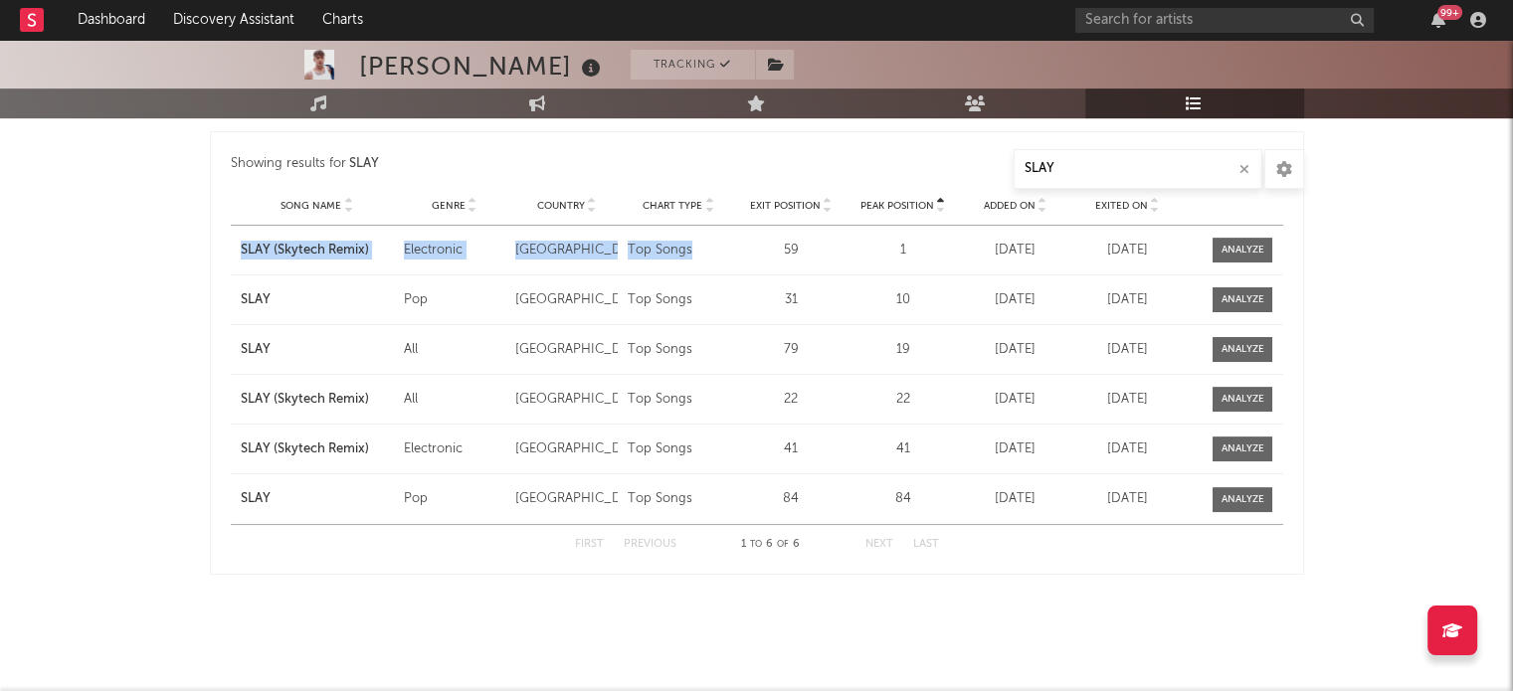
click at [701, 241] on div "Top Songs" at bounding box center [679, 251] width 102 height 20
drag, startPoint x: 402, startPoint y: 247, endPoint x: 458, endPoint y: 244, distance: 55.8
click at [458, 244] on div "Genre Electronic" at bounding box center [455, 251] width 112 height 20
drag, startPoint x: 411, startPoint y: 397, endPoint x: 441, endPoint y: 395, distance: 29.9
click at [441, 395] on div "All" at bounding box center [455, 400] width 102 height 20
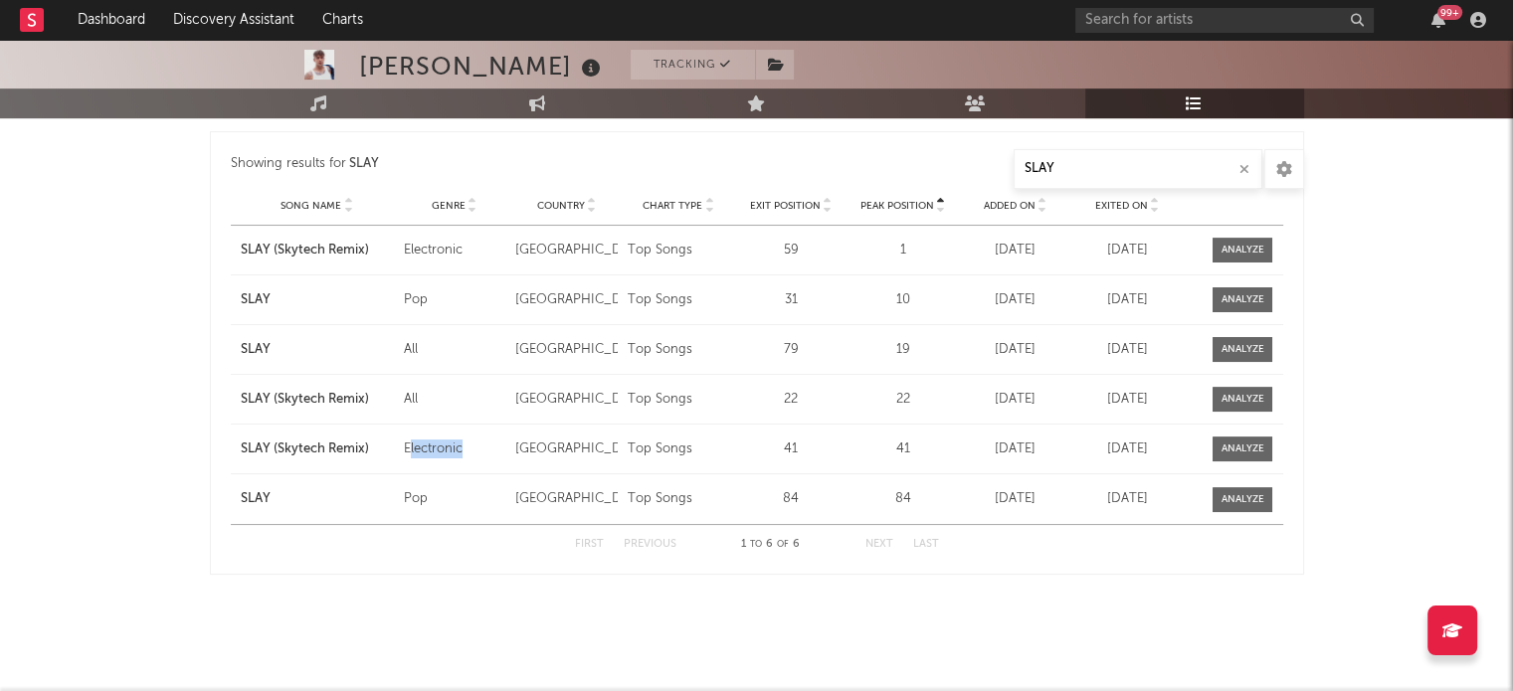
drag, startPoint x: 410, startPoint y: 454, endPoint x: 499, endPoint y: 449, distance: 89.7
click at [499, 449] on div "Electronic" at bounding box center [455, 450] width 102 height 20
drag, startPoint x: 406, startPoint y: 253, endPoint x: 473, endPoint y: 250, distance: 67.7
click at [473, 250] on div "Electronic" at bounding box center [455, 251] width 102 height 20
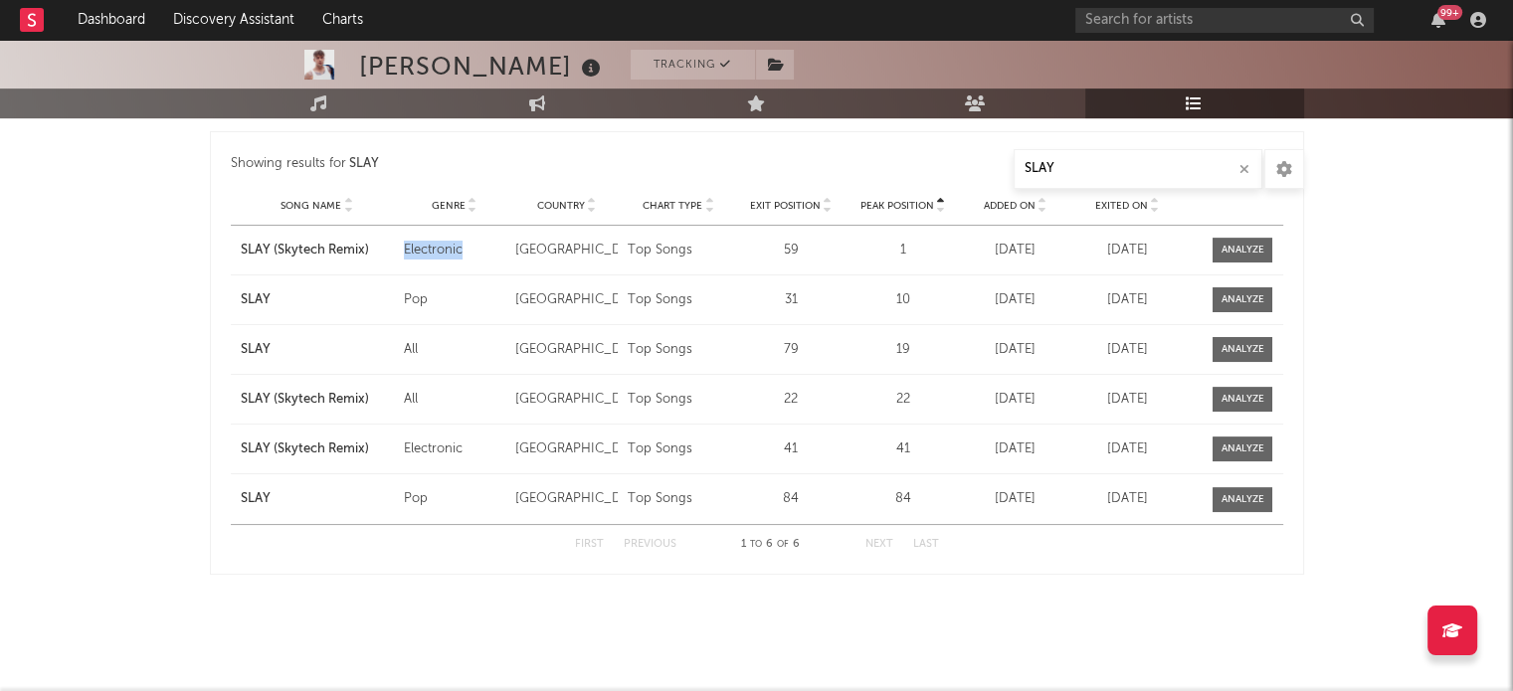
click at [473, 250] on div "Electronic" at bounding box center [455, 251] width 102 height 20
drag, startPoint x: 408, startPoint y: 447, endPoint x: 507, endPoint y: 441, distance: 99.7
click at [507, 441] on div "Genre Electronic" at bounding box center [455, 450] width 112 height 20
drag, startPoint x: 402, startPoint y: 395, endPoint x: 430, endPoint y: 395, distance: 27.9
click at [430, 395] on div "All" at bounding box center [455, 400] width 102 height 20
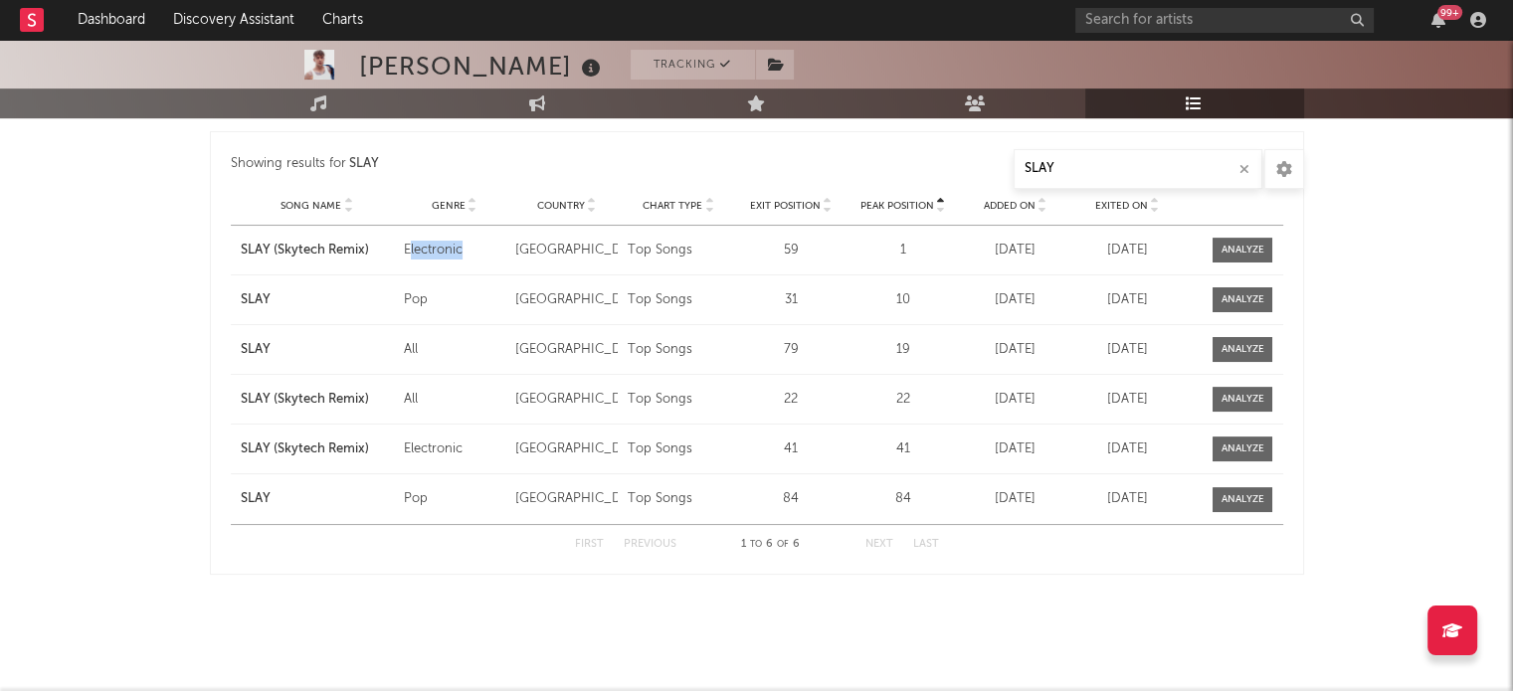
drag, startPoint x: 409, startPoint y: 248, endPoint x: 483, endPoint y: 248, distance: 74.6
click at [483, 248] on div "Electronic" at bounding box center [455, 251] width 102 height 20
drag, startPoint x: 395, startPoint y: 303, endPoint x: 473, endPoint y: 292, distance: 79.3
click at [473, 292] on div "Song Name SLAY Genre Pop Country [GEOGRAPHIC_DATA] Chart Type Top Songs Exit Po…" at bounding box center [757, 300] width 1052 height 49
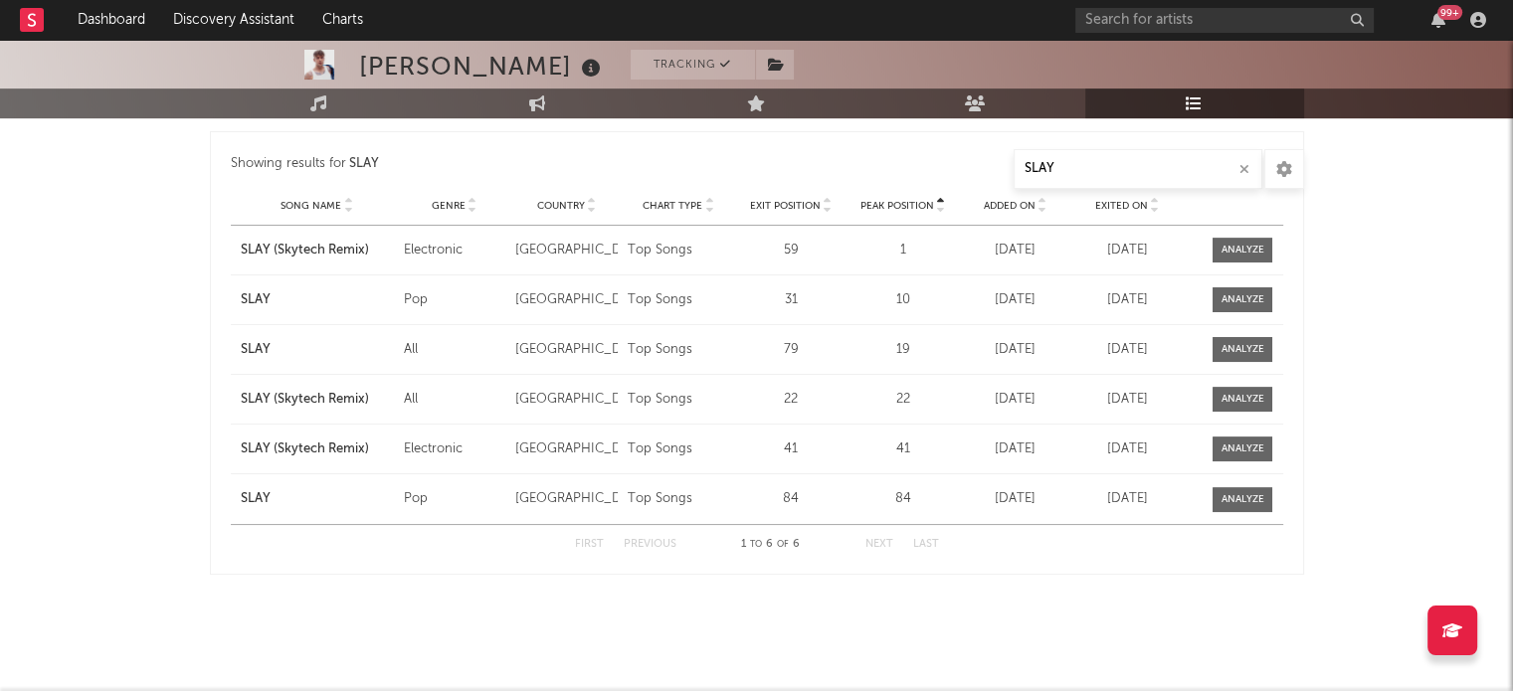
click at [505, 327] on div "Song Name SLAY Genre All Country [GEOGRAPHIC_DATA] Chart Type Top Songs Exit Po…" at bounding box center [757, 349] width 1052 height 49
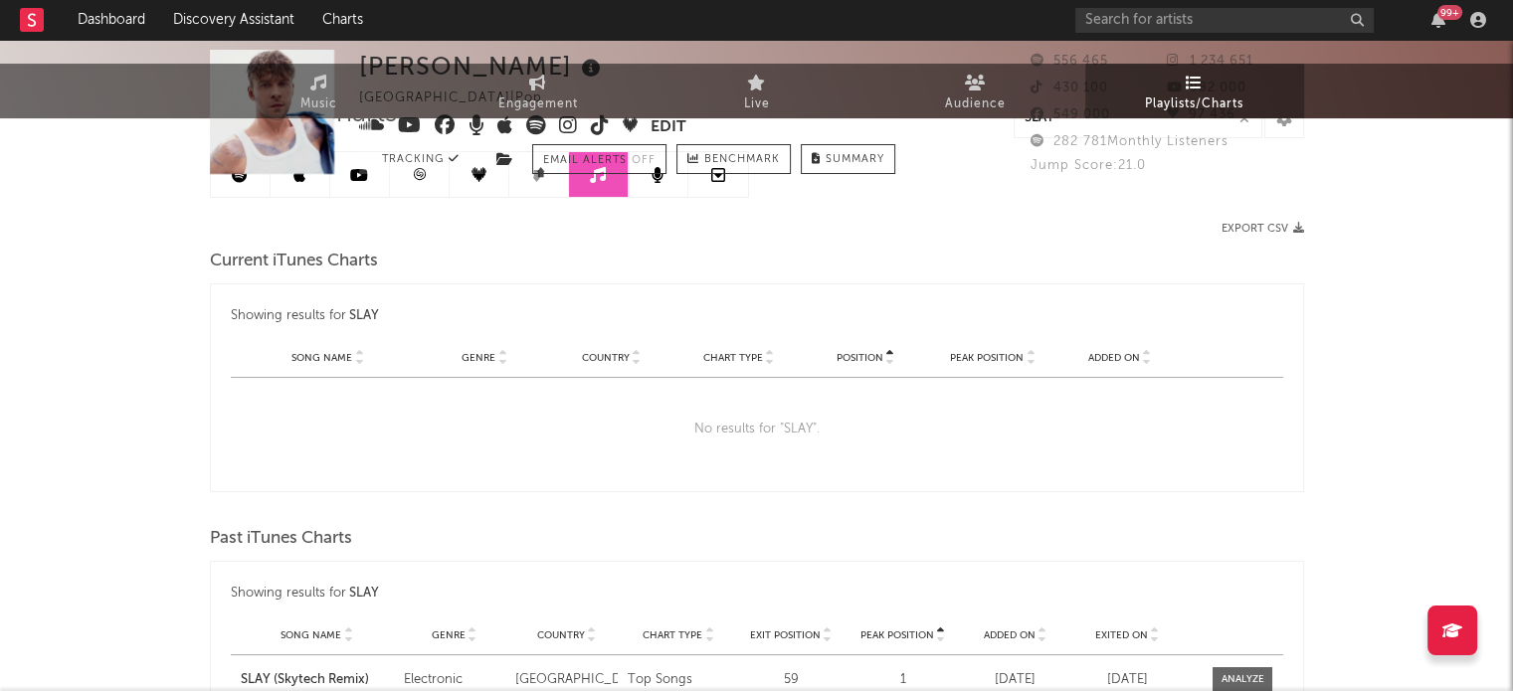
scroll to position [0, 0]
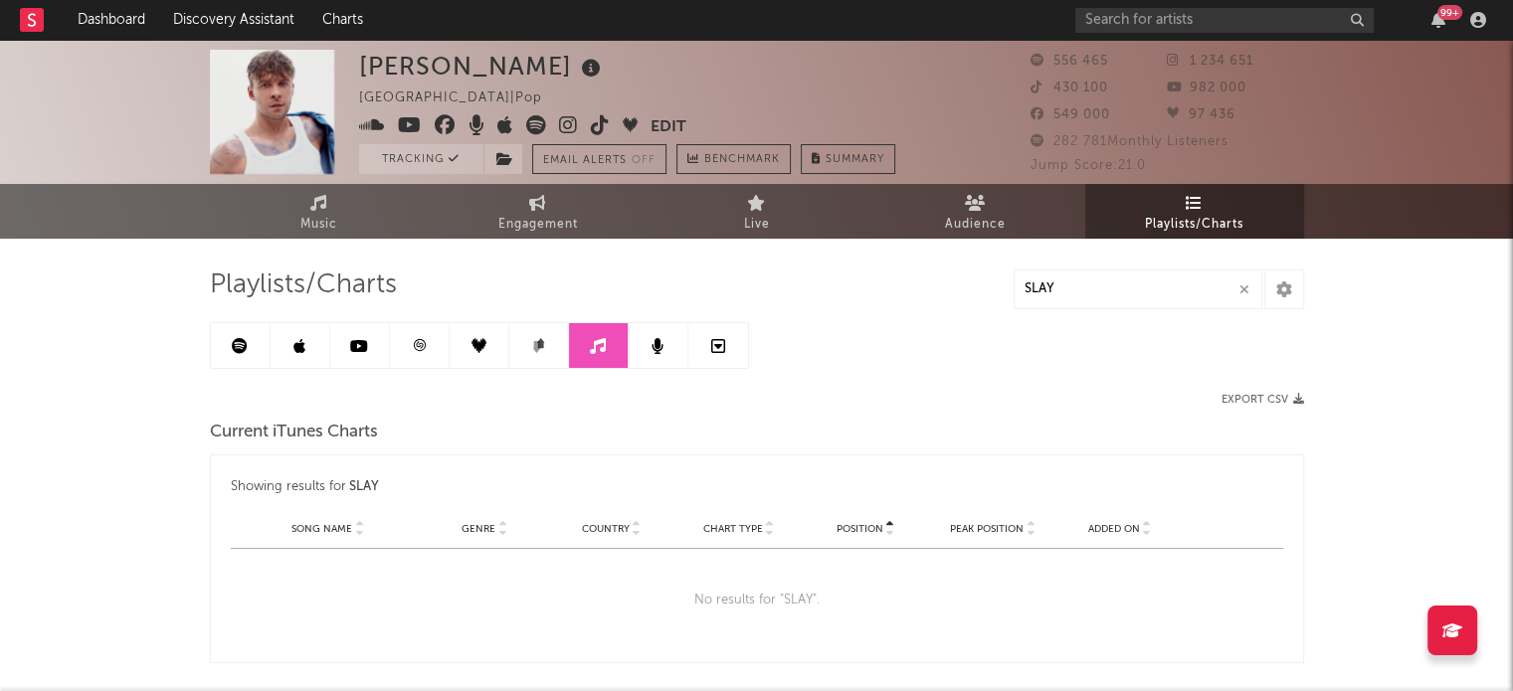
click at [245, 355] on link at bounding box center [241, 345] width 60 height 45
